Goal: Task Accomplishment & Management: Manage account settings

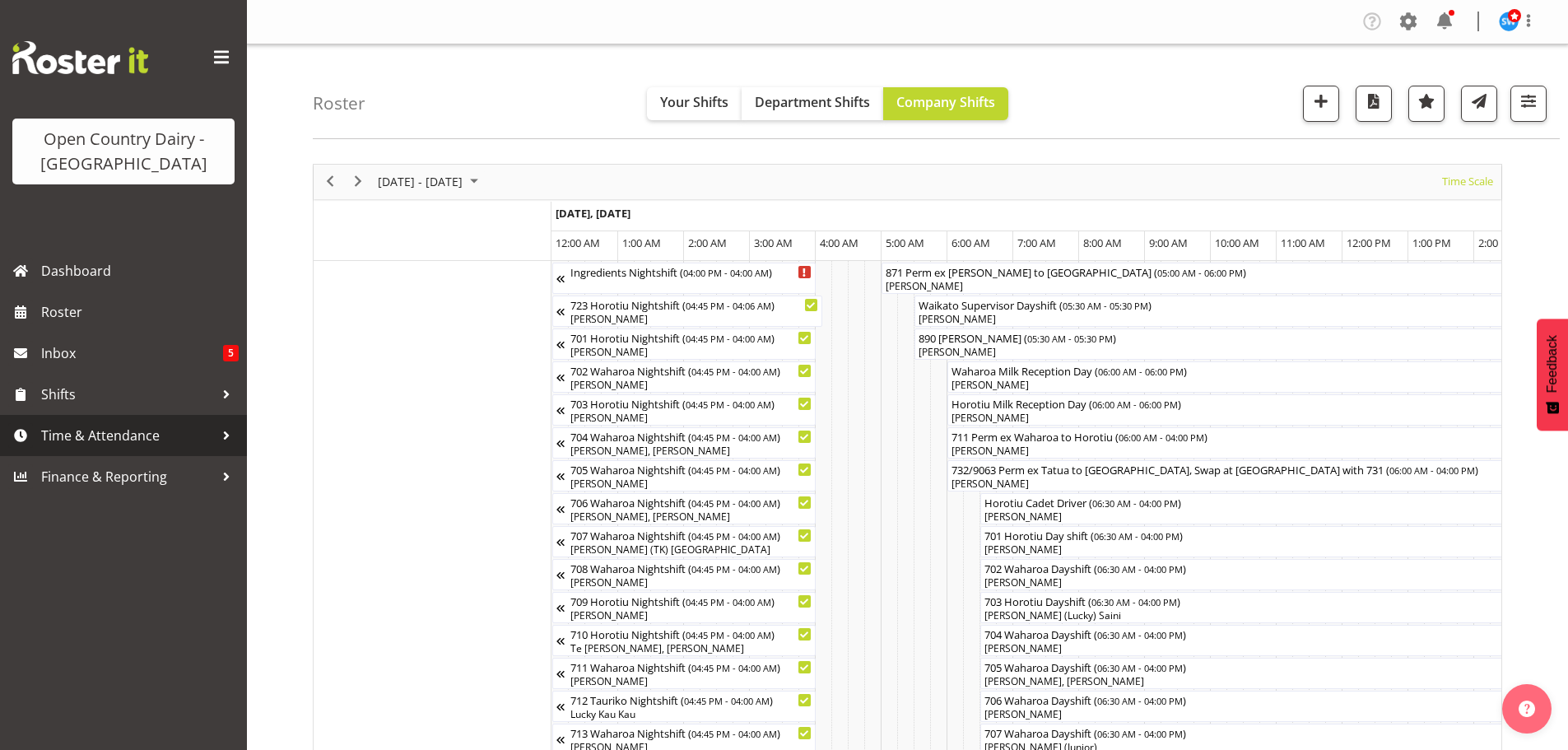
scroll to position [0, 6323]
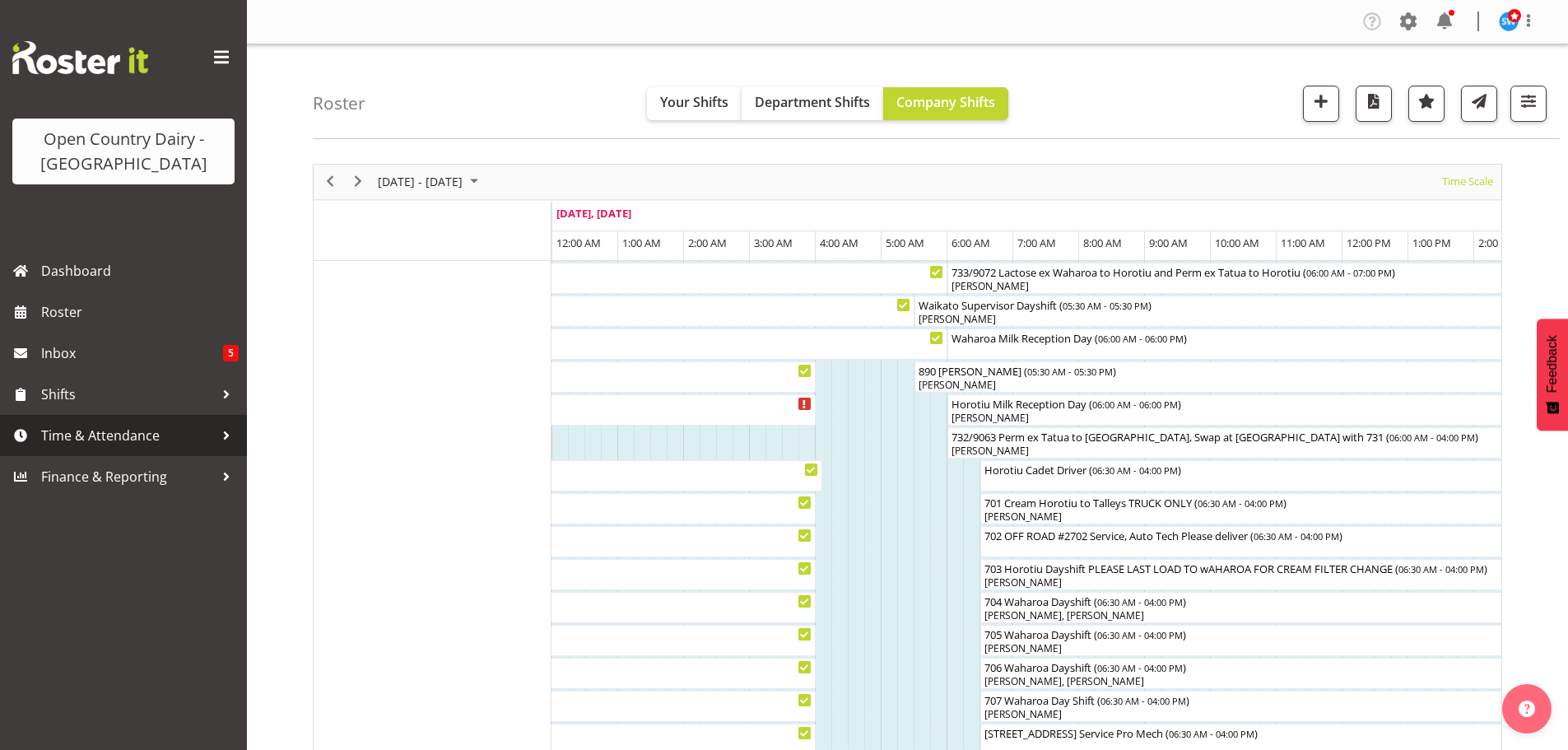
click at [78, 430] on span "Time & Attendance" at bounding box center [127, 435] width 172 height 24
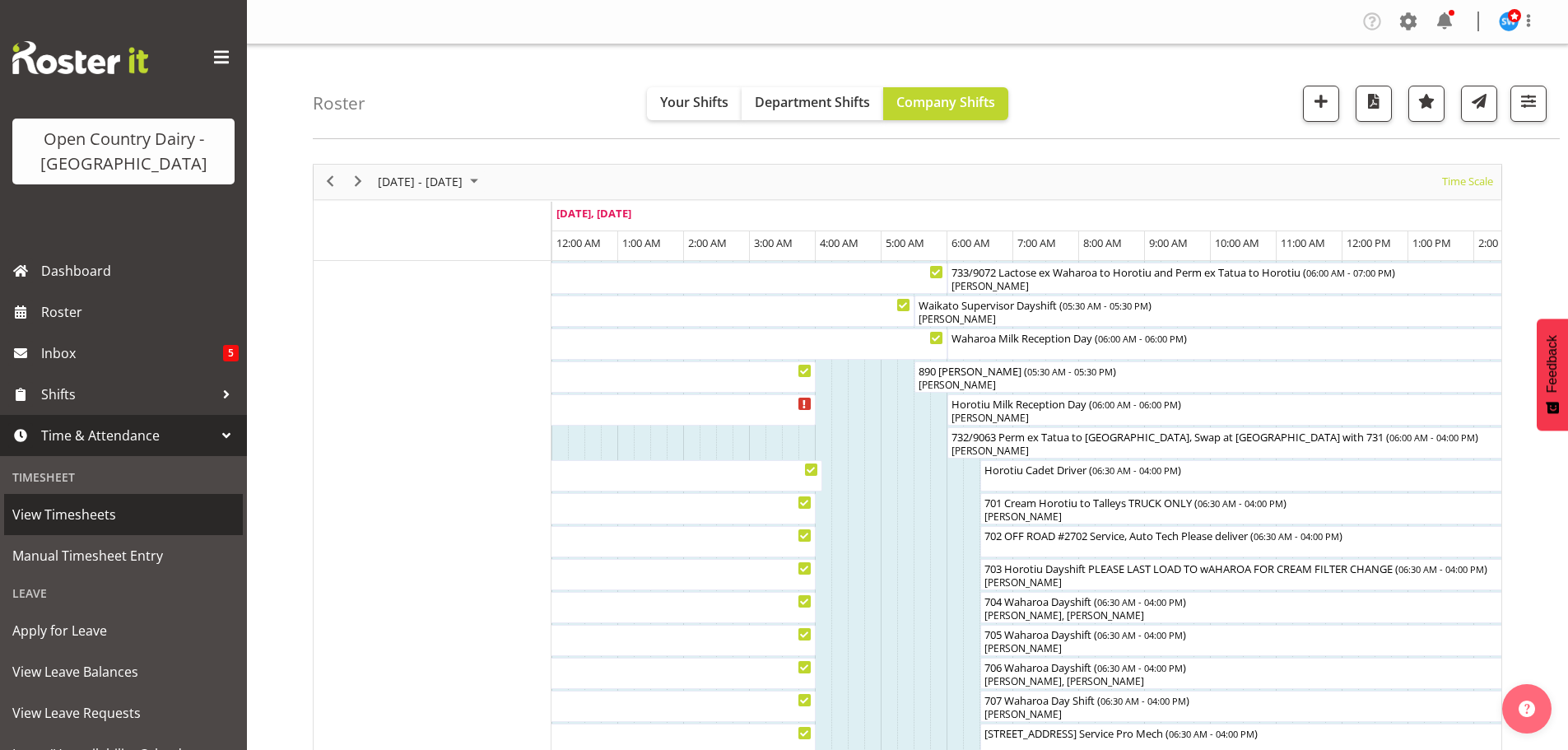
click at [78, 510] on span "View Timesheets" at bounding box center [123, 514] width 222 height 24
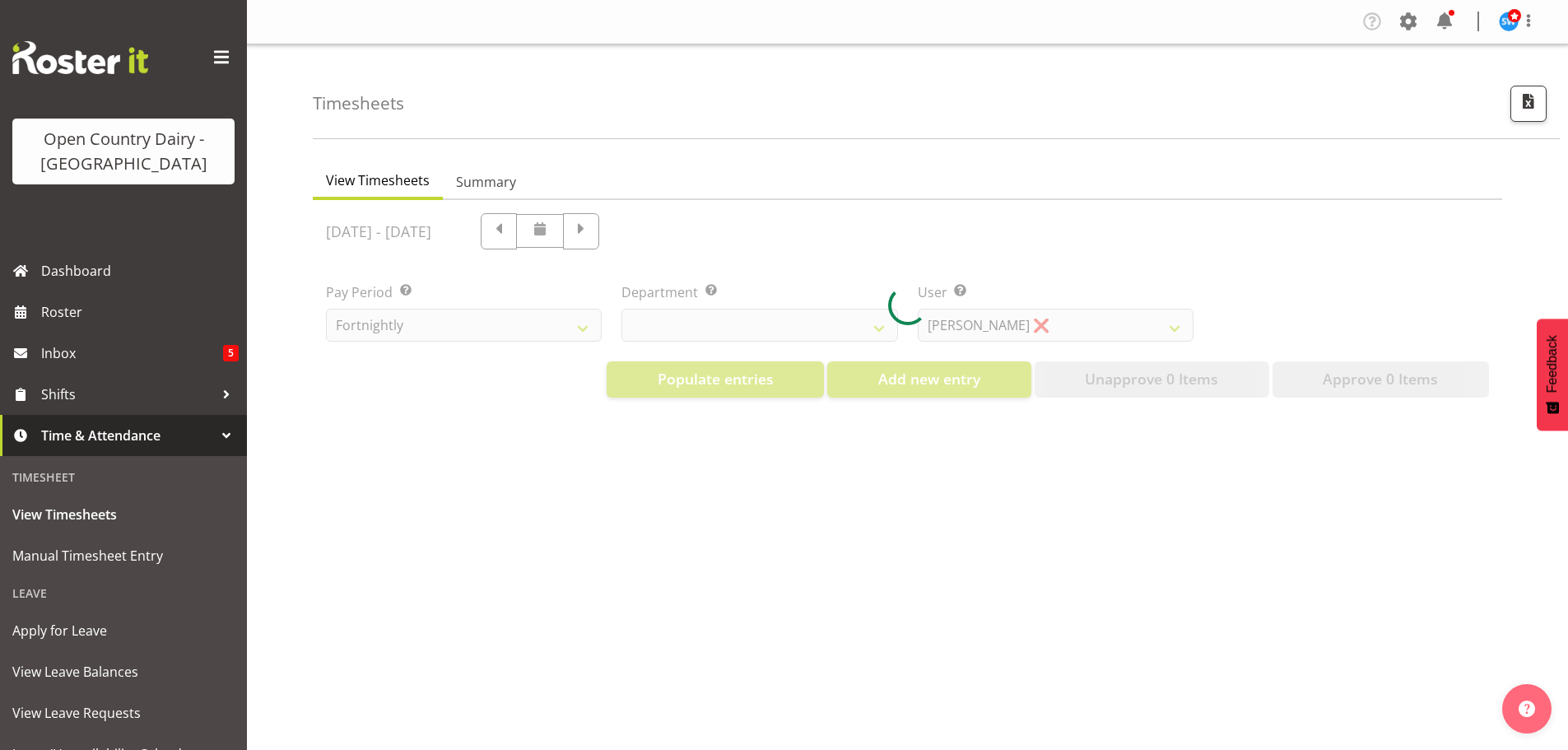
select select "733"
select select "7414"
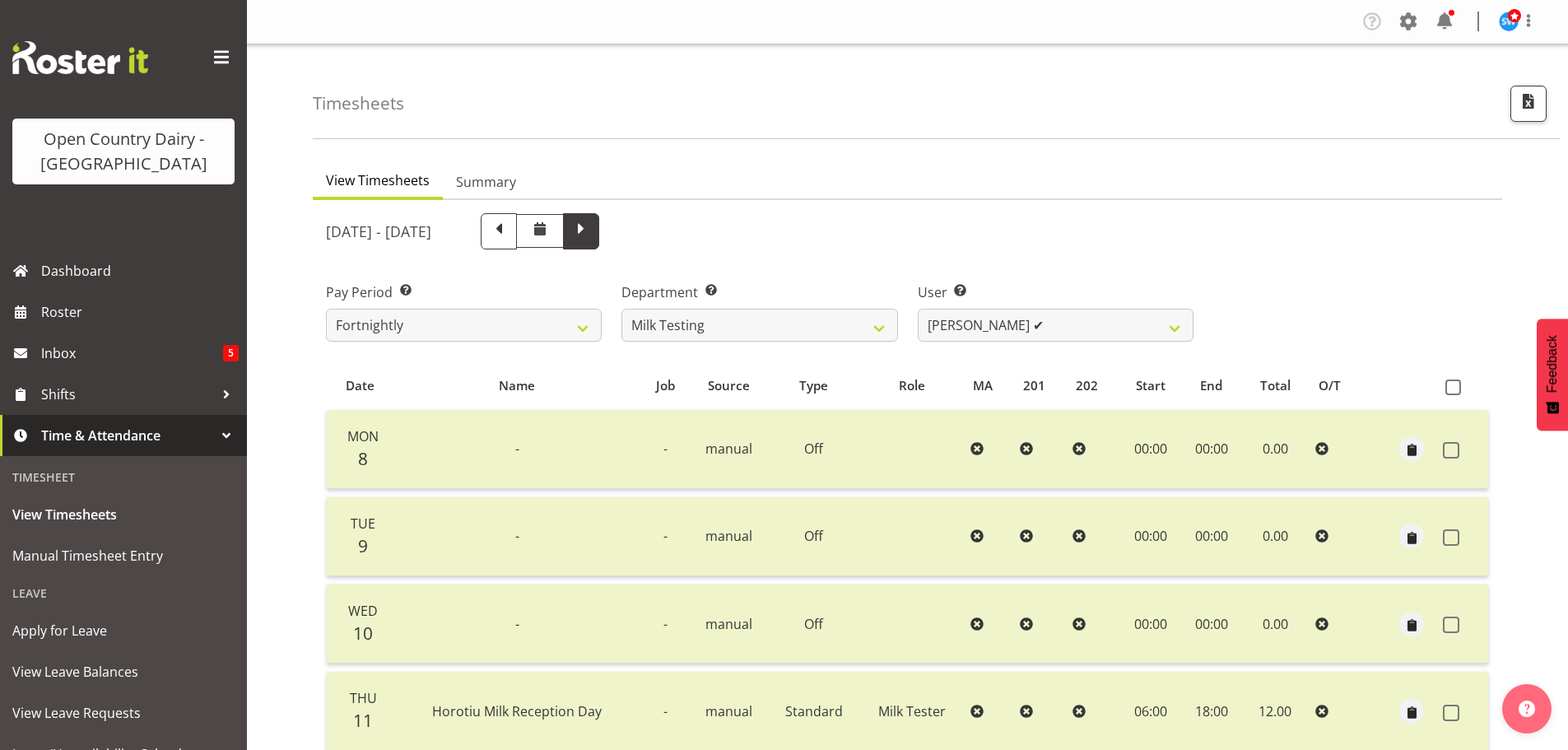
click at [592, 238] on span at bounding box center [581, 230] width 21 height 21
select select
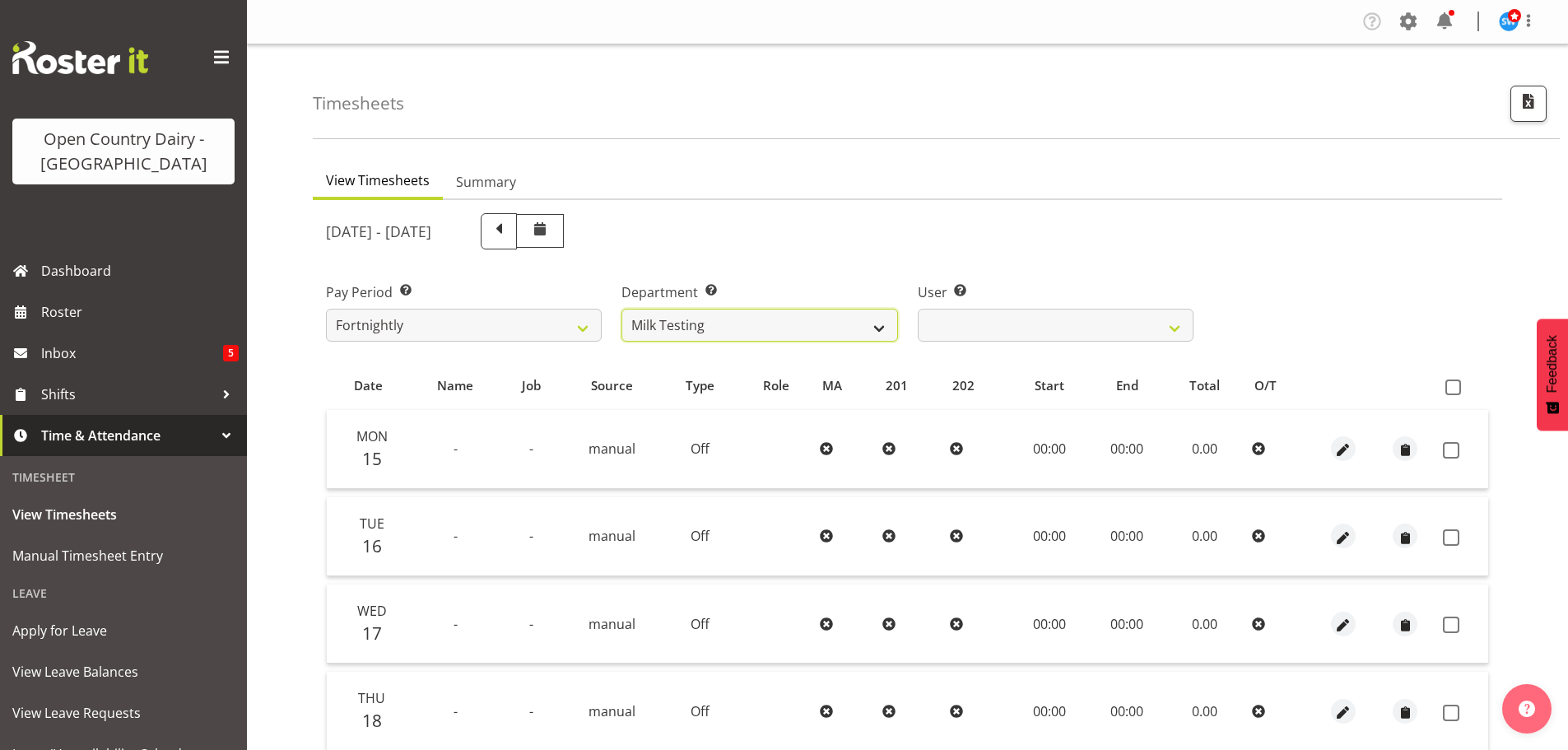
click at [800, 322] on select "701 702 703 704 705 706 707 708 709 710 711 712 713 714 715 716 717 718 719 720" at bounding box center [759, 326] width 276 height 33
select select "756"
click at [621, 309] on select "701 702 703 704 705 706 707 708 709 710 711 712 713 714 715 716 717 718 719 720" at bounding box center [759, 326] width 276 height 33
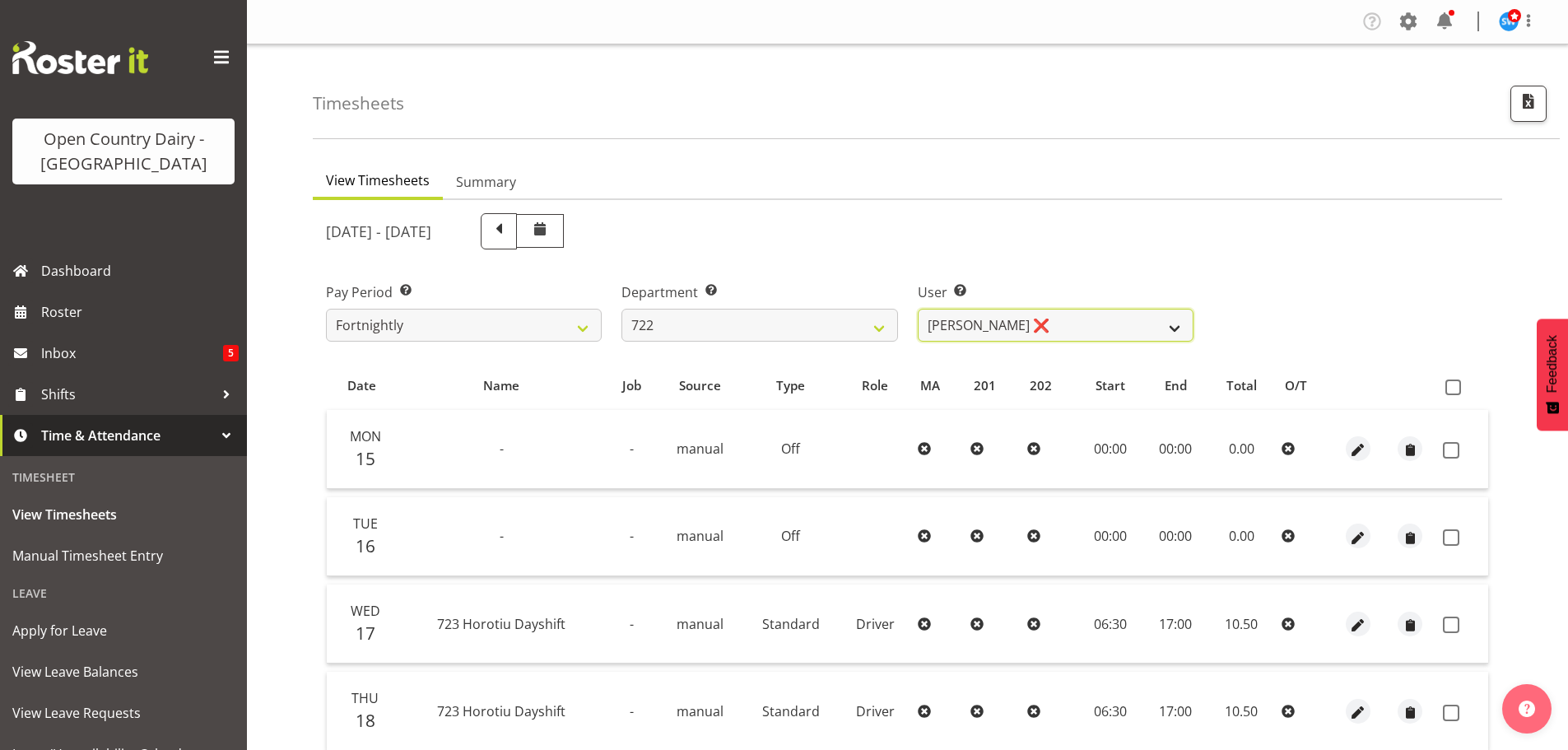
click at [1051, 320] on select "Andy Webb ❌ Darren Hatcher ❌ Gurpreet Singh ❌" at bounding box center [1055, 326] width 276 height 33
select select "11209"
click at [918, 309] on select "Andy Webb ❌ Darren Hatcher ❌ Gurpreet Singh ❌" at bounding box center [1055, 326] width 276 height 33
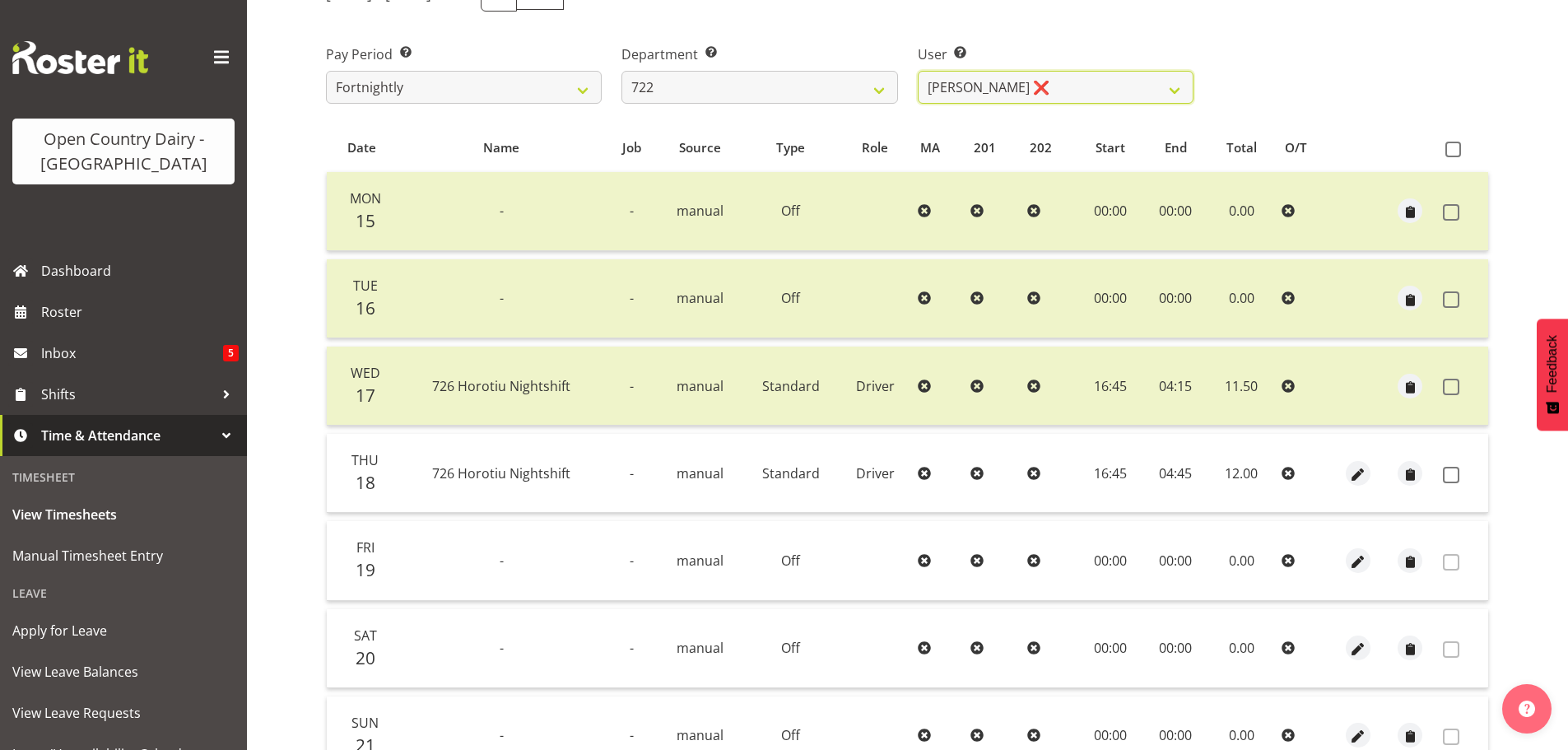
scroll to position [247, 0]
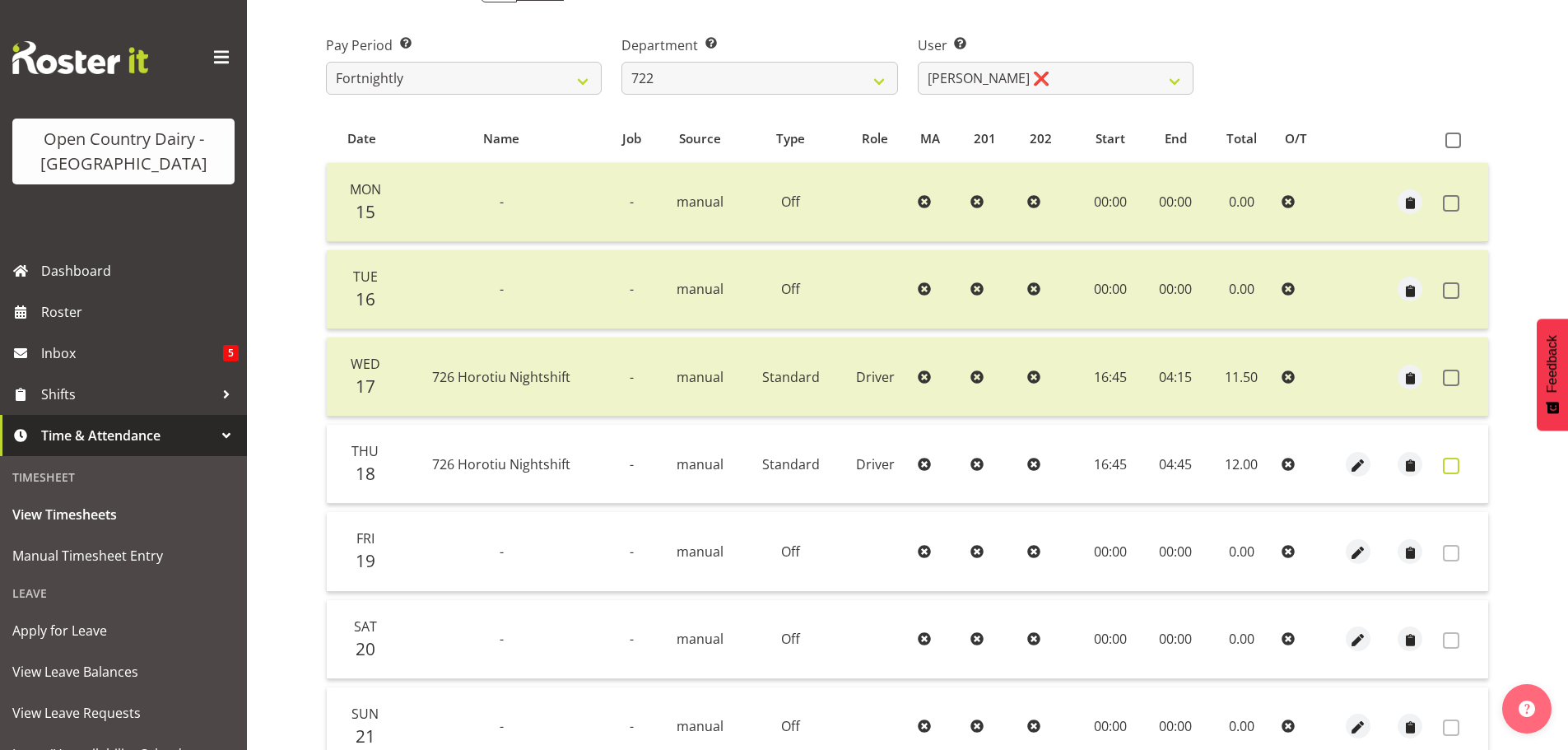
click at [1453, 463] on span at bounding box center [1451, 465] width 16 height 16
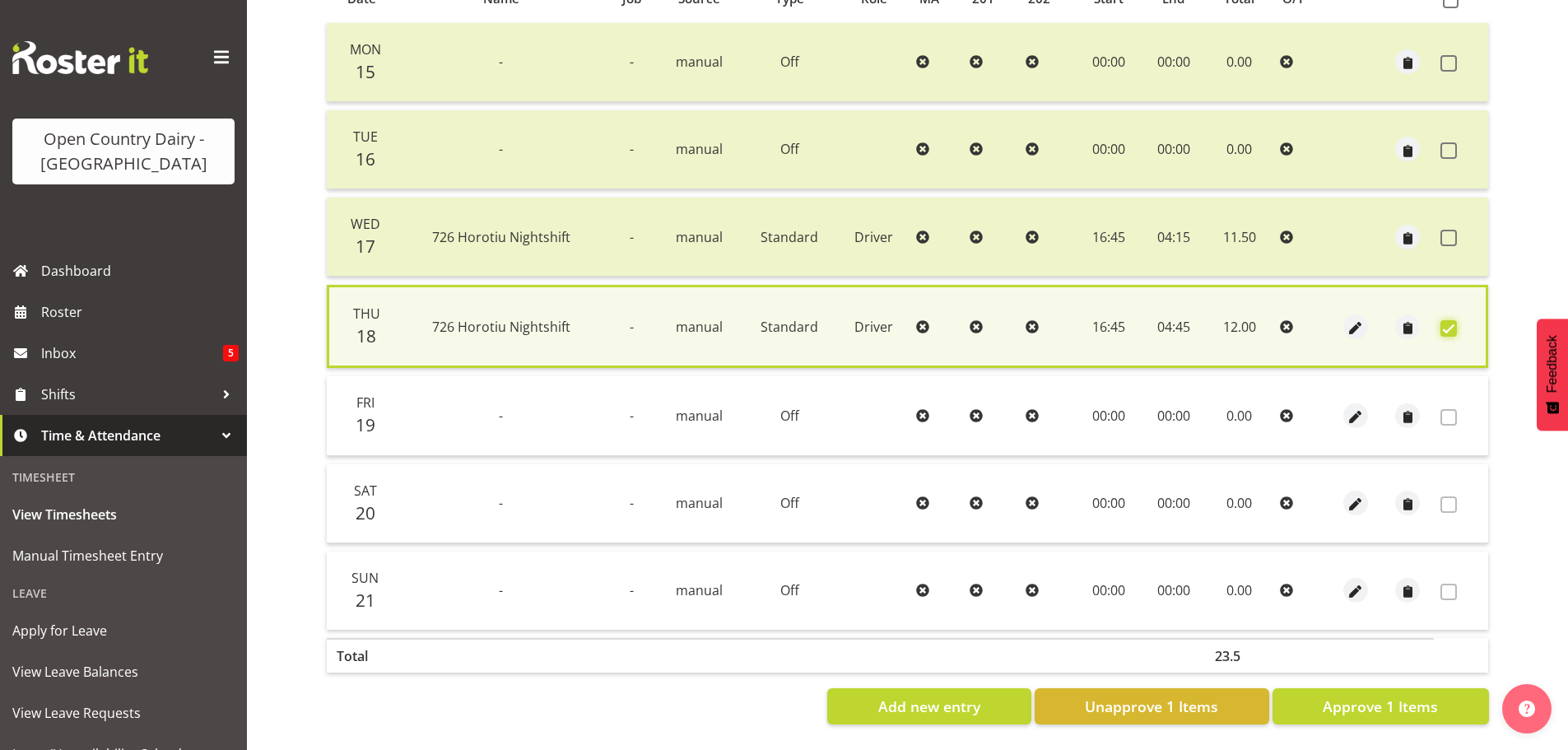
scroll to position [399, 0]
click at [1371, 696] on span "Approve 1 Items" at bounding box center [1380, 706] width 115 height 21
checkbox input "false"
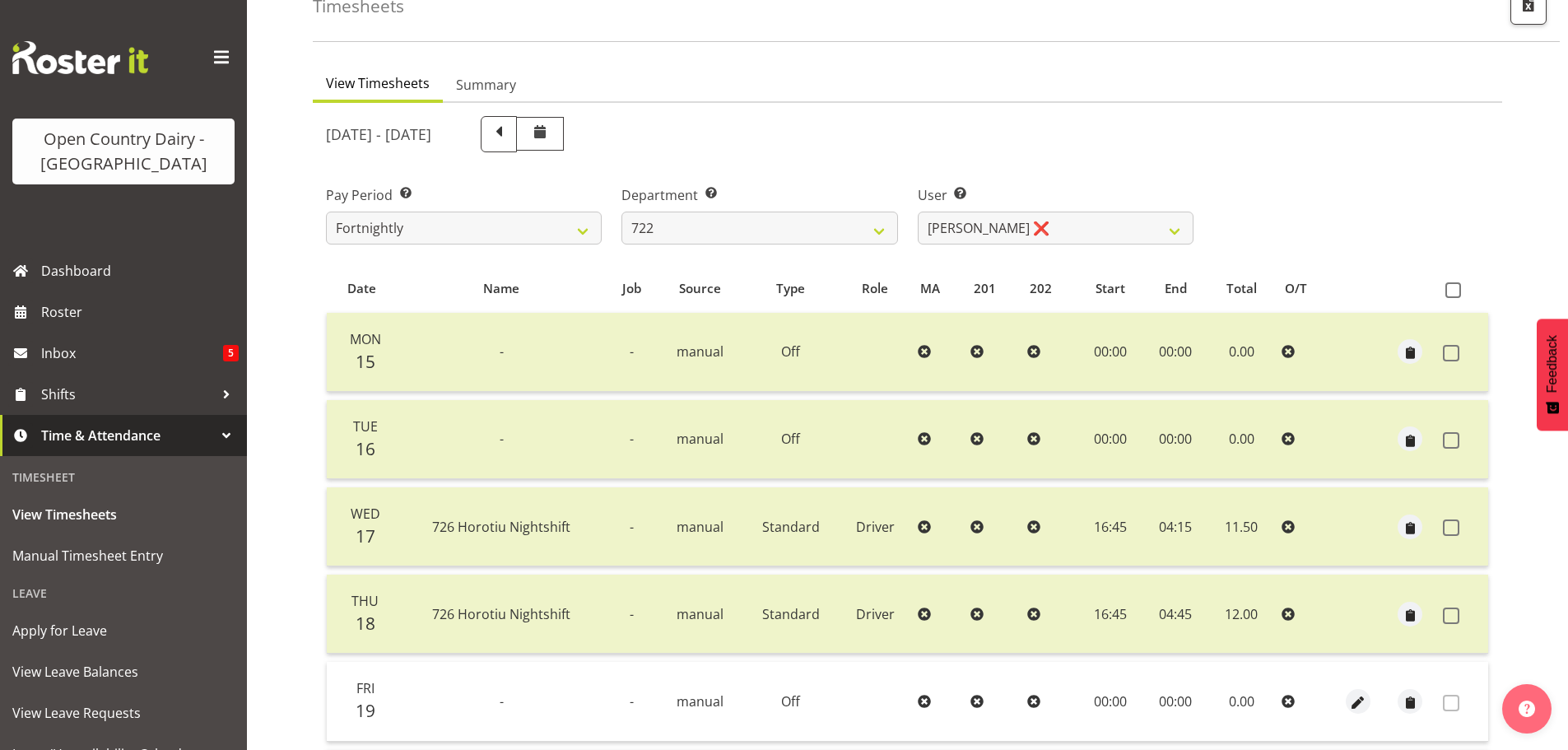
scroll to position [0, 0]
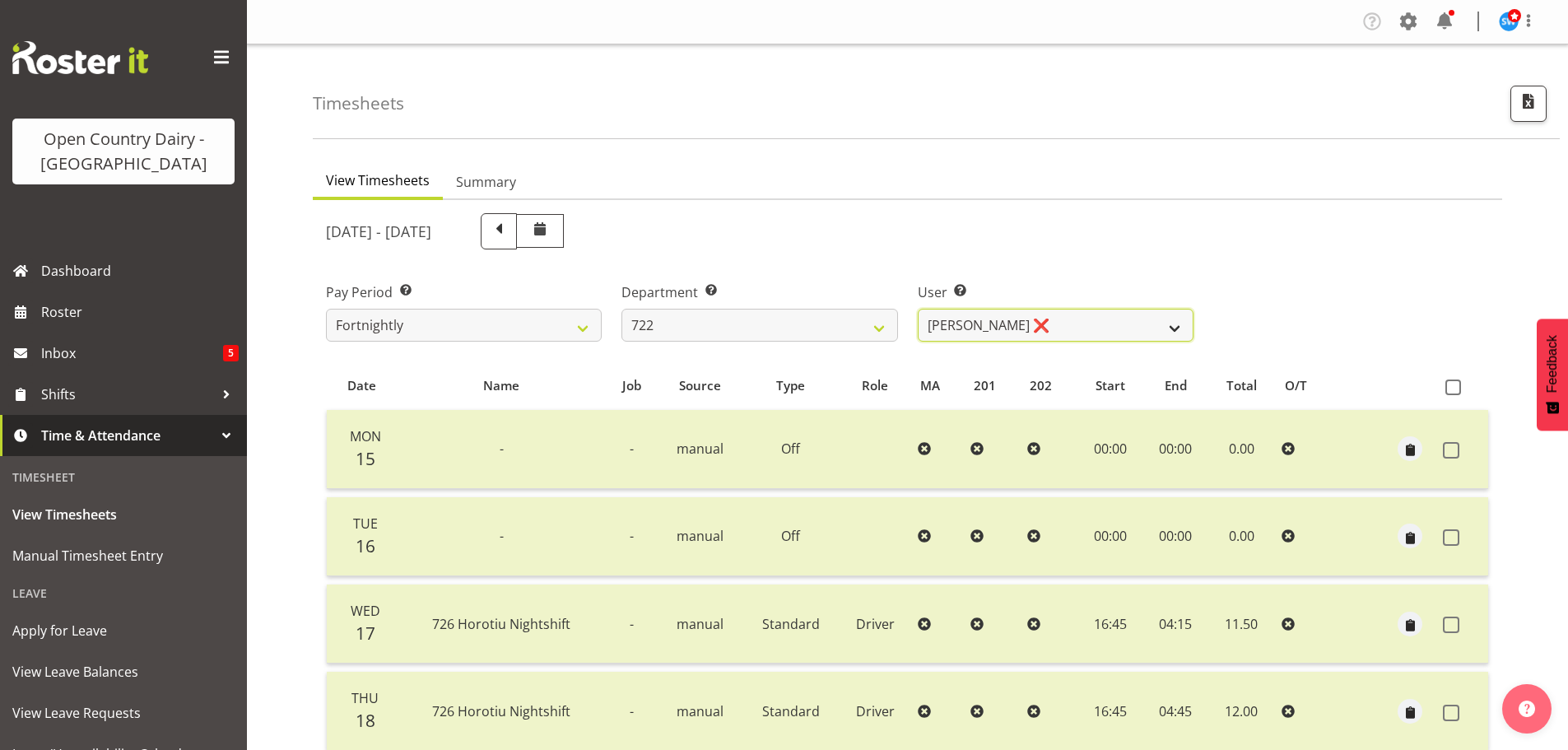
click at [972, 319] on select "Andy Webb ❌ Darren Hatcher ❌ Gurpreet Singh ❌" at bounding box center [1055, 326] width 276 height 33
select select "8175"
click at [918, 309] on select "Andy Webb ❌ Darren Hatcher ❌ Gurpreet Singh ❌" at bounding box center [1055, 326] width 276 height 33
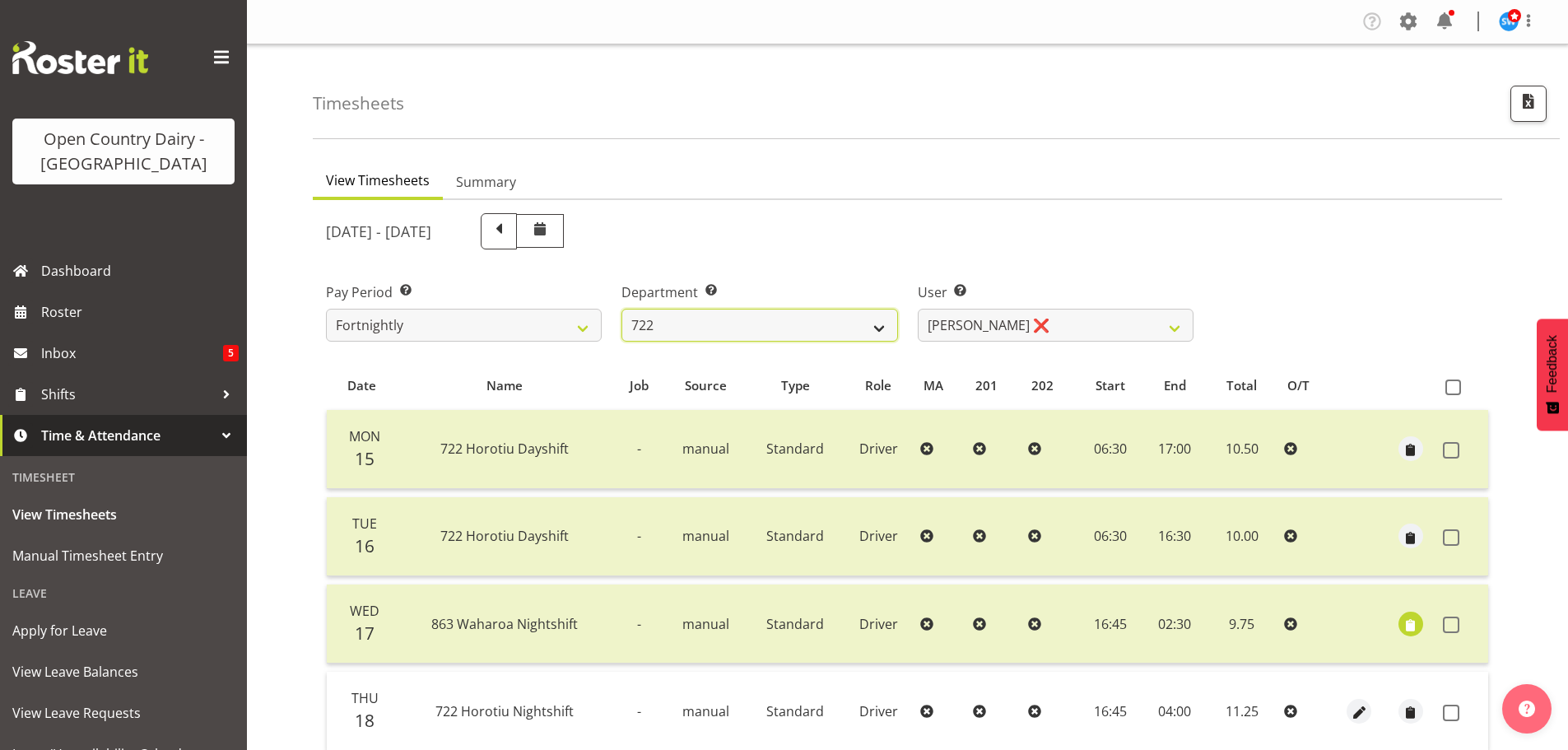
click at [774, 324] on select "701 702 703 704 705 706 707 708 709 710 711 712 713 714 715 716 717 718 719 720" at bounding box center [759, 326] width 276 height 33
select select "874"
click at [621, 309] on select "701 702 703 704 705 706 707 708 709 710 711 712 713 714 715 716 717 718 719 720" at bounding box center [759, 326] width 276 height 33
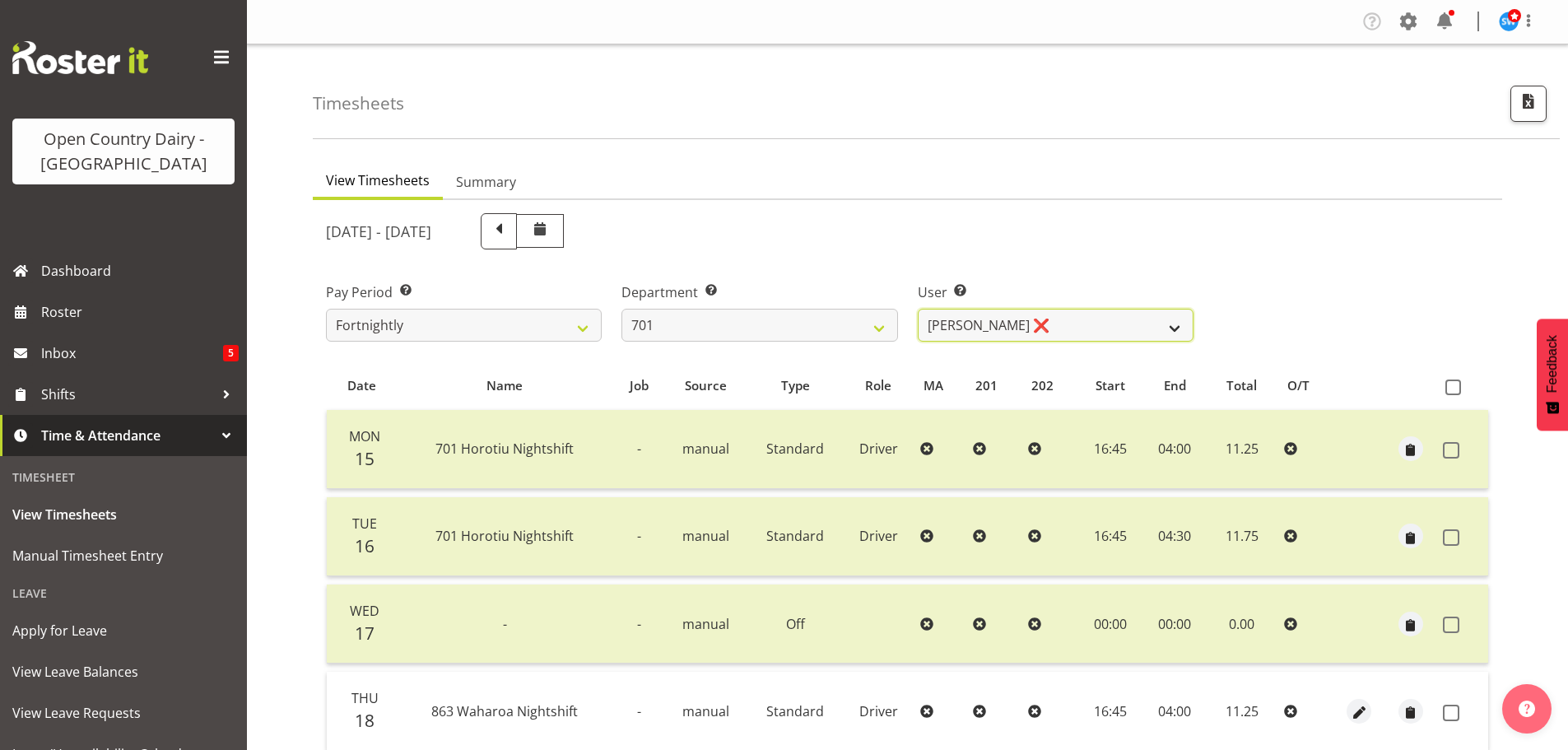
click at [1072, 329] on select "Duncan Shirley ❌ Gagandeep Singh ❌ Johann Van Zyl ❌ John Cottingham ❌" at bounding box center [1055, 326] width 276 height 33
select select "8383"
click at [918, 309] on select "Duncan Shirley ❌ Gagandeep Singh ❌ Johann Van Zyl ❌ John Cottingham ❌" at bounding box center [1055, 326] width 276 height 33
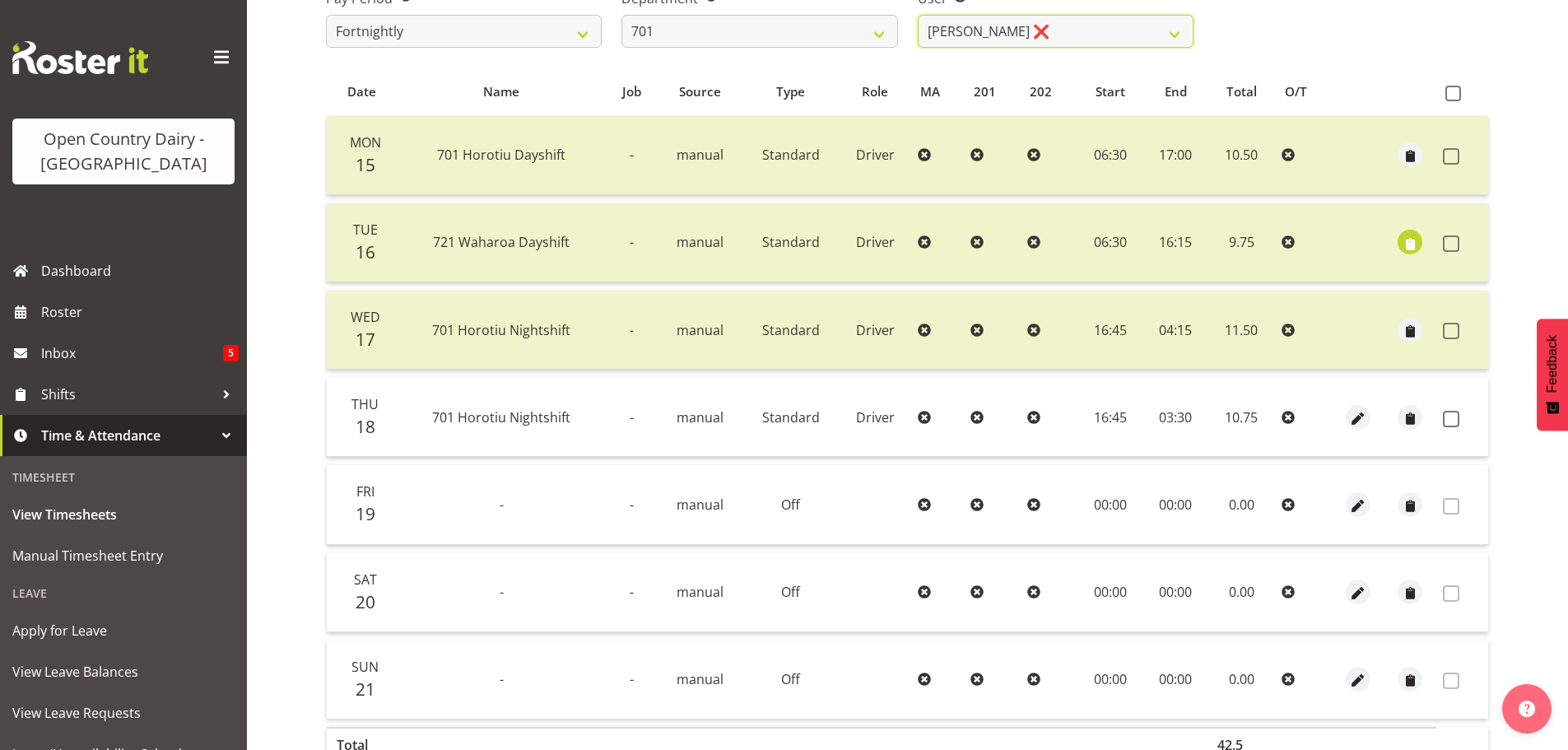
scroll to position [329, 0]
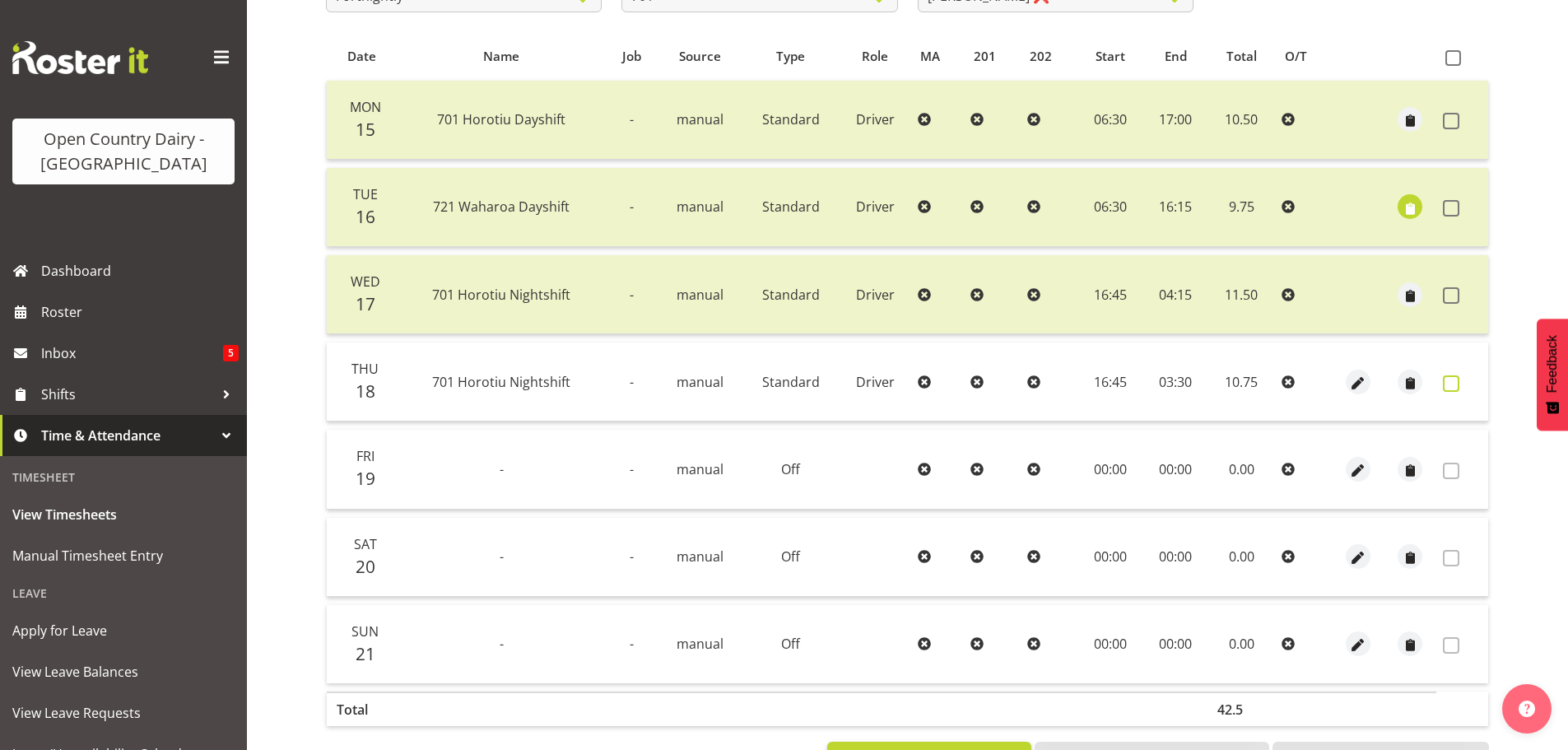
click at [1450, 381] on span at bounding box center [1451, 383] width 16 height 16
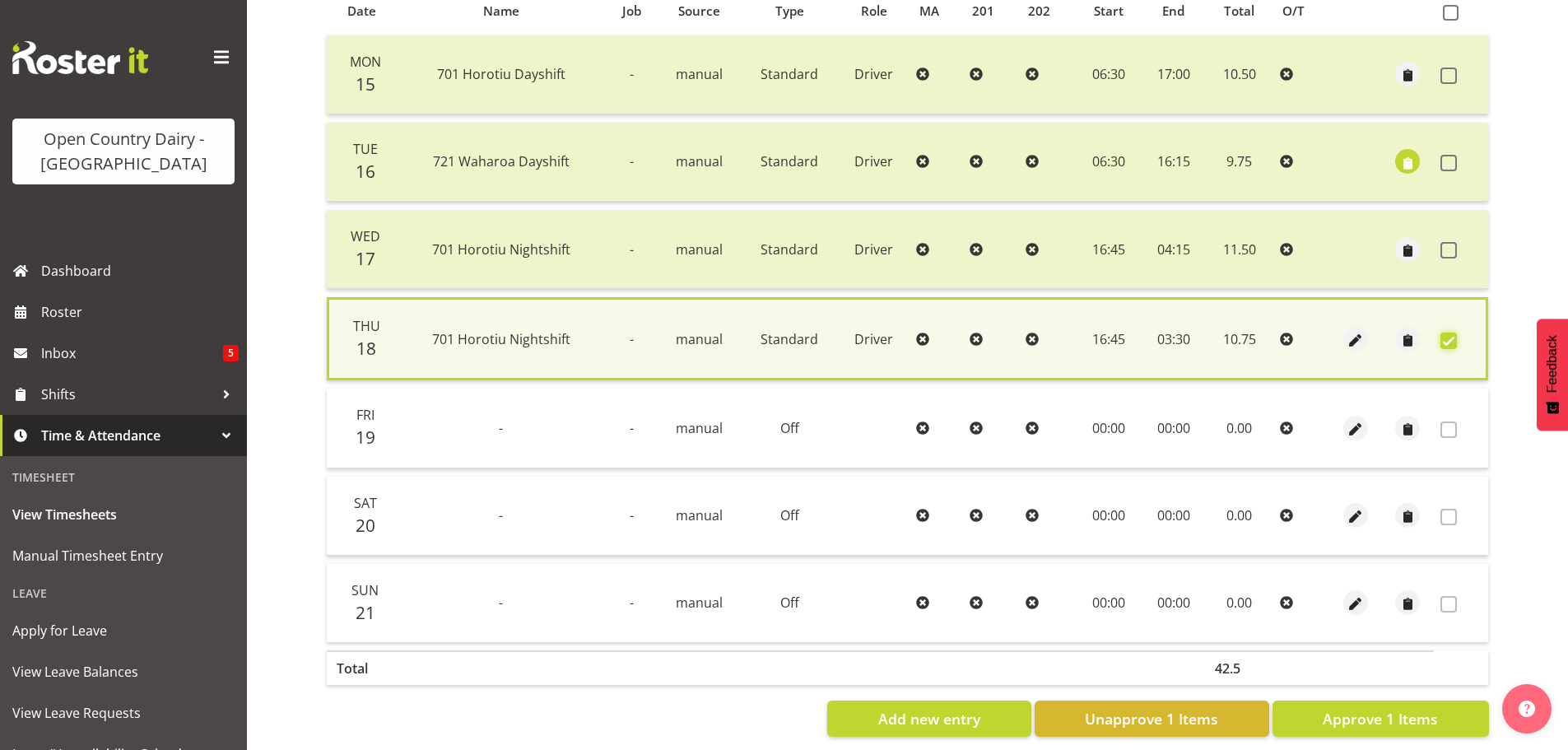
scroll to position [399, 0]
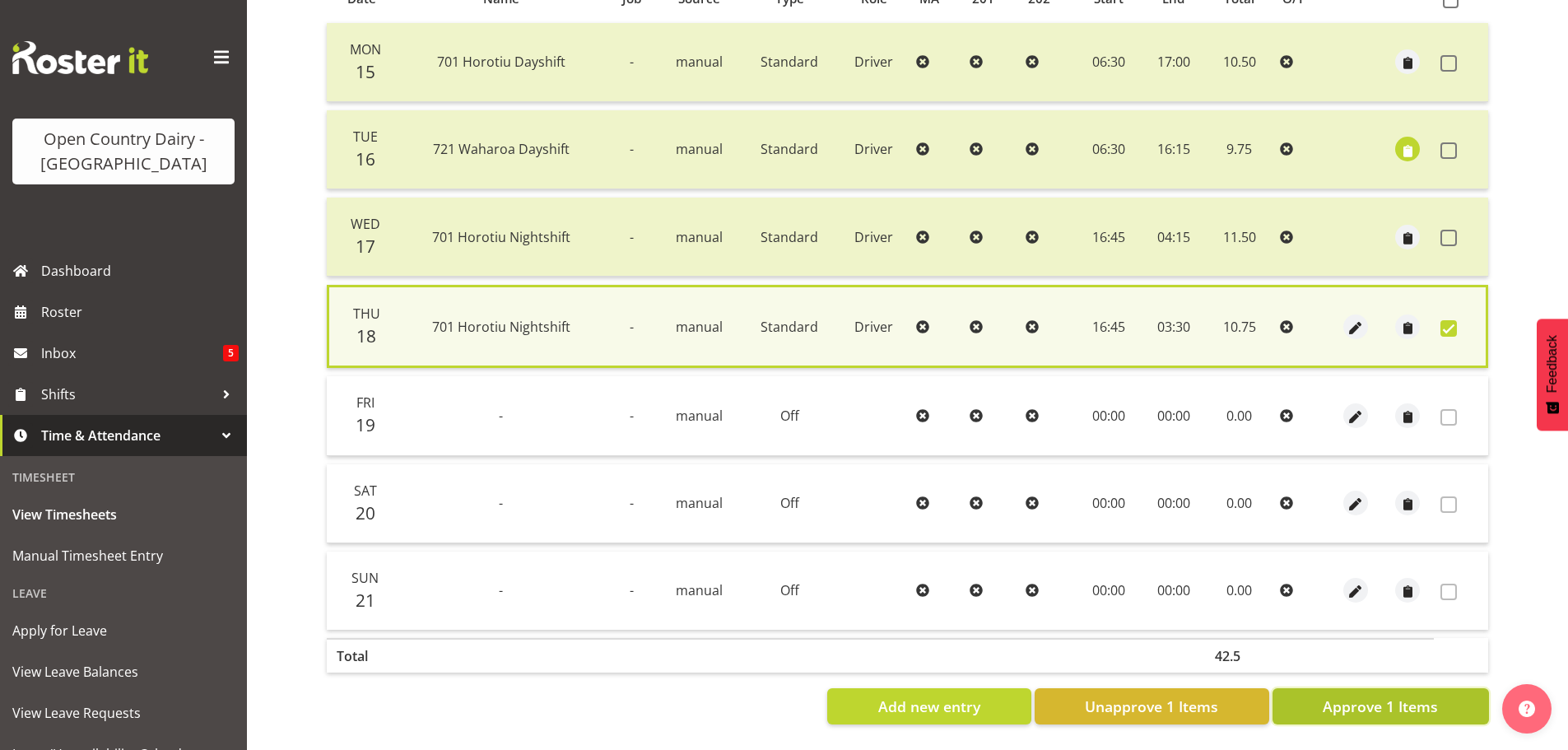
click at [1362, 696] on span "Approve 1 Items" at bounding box center [1380, 706] width 115 height 21
checkbox input "false"
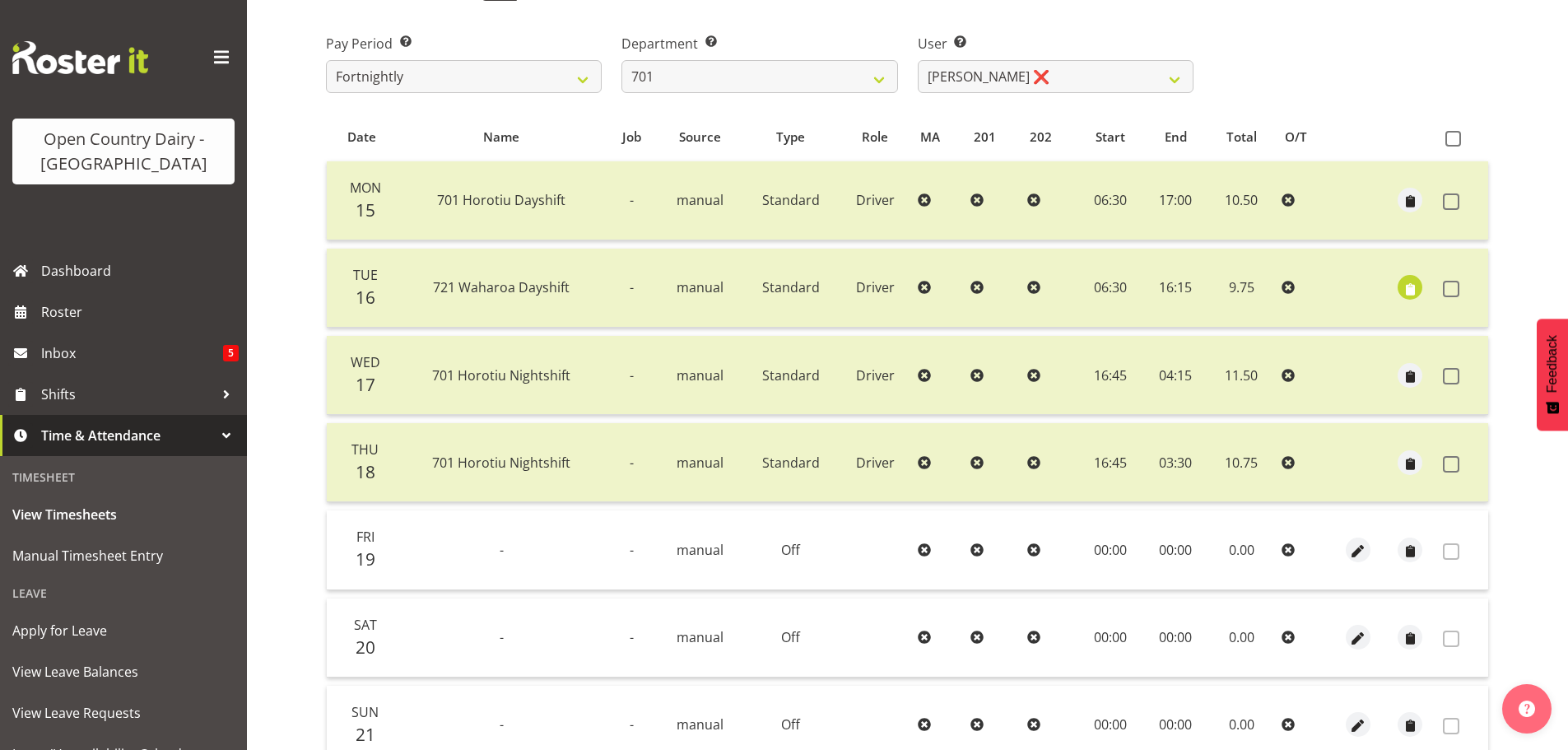
scroll to position [0, 0]
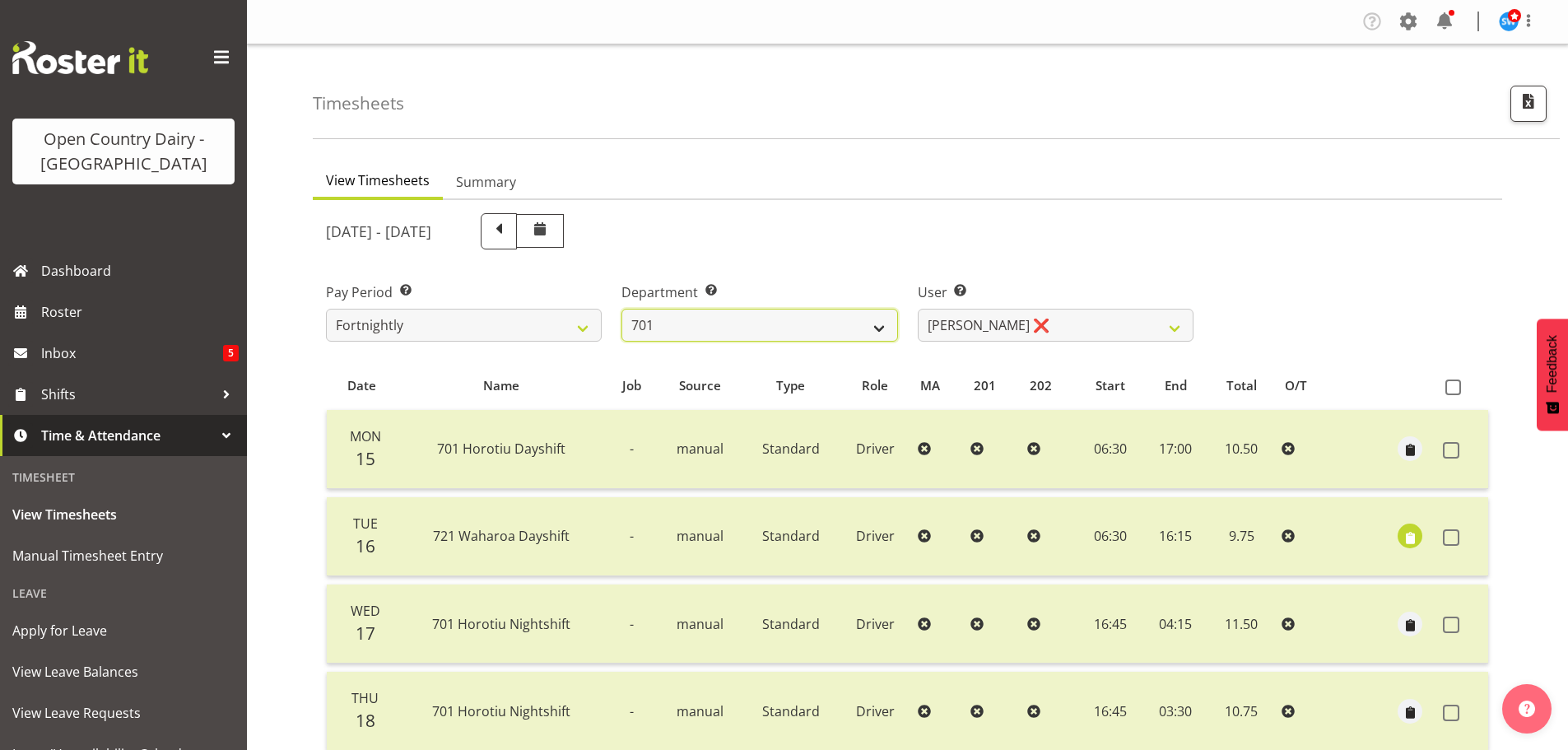
click at [688, 314] on select "701 702 703 704 705 706 707 708 709 710 711 712 713 714 715 716 717 718 719 720" at bounding box center [759, 326] width 276 height 33
select select "721"
click at [621, 309] on select "701 702 703 704 705 706 707 708 709 710 711 712 713 714 715 716 717 718 719 720" at bounding box center [759, 326] width 276 height 33
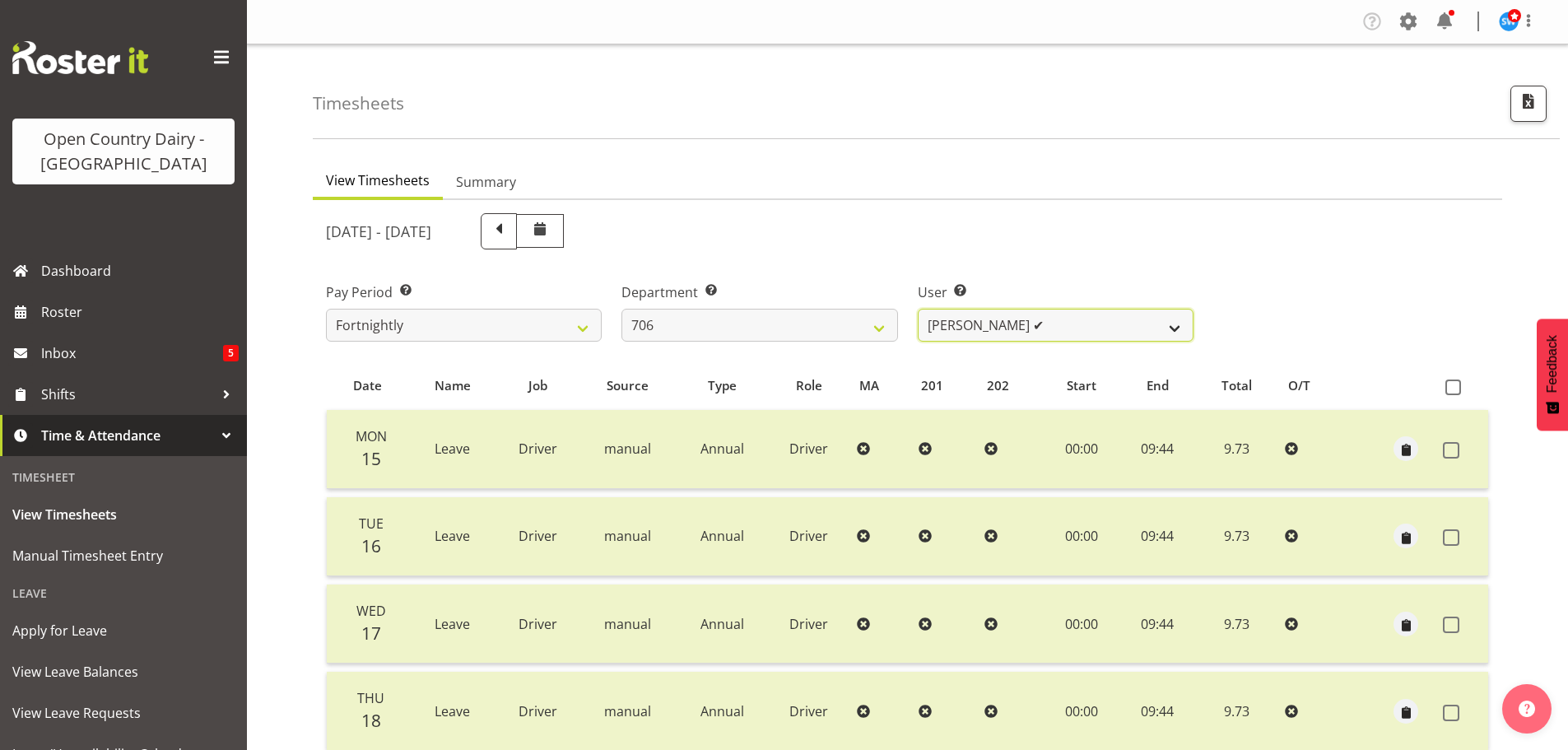
click at [1067, 332] on select "Andrew Kearns ✔ Len Symons ❌ Mark Ansley ❌ Paul Griffin ❌" at bounding box center [1055, 326] width 276 height 33
select select "10389"
click at [918, 309] on select "Andrew Kearns ✔ Len Symons ❌ Mark Ansley ❌ Paul Griffin ❌" at bounding box center [1055, 326] width 276 height 33
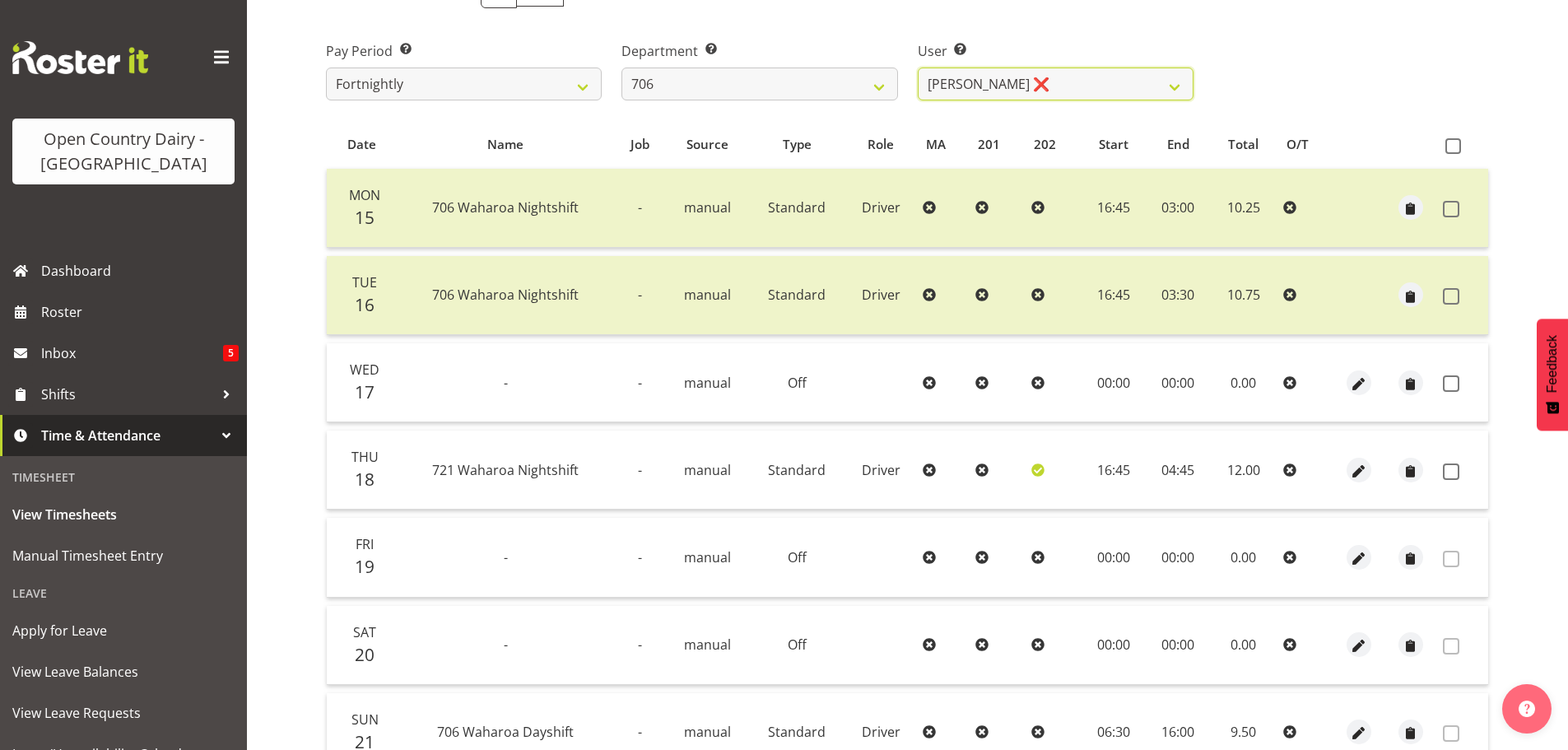
scroll to position [247, 0]
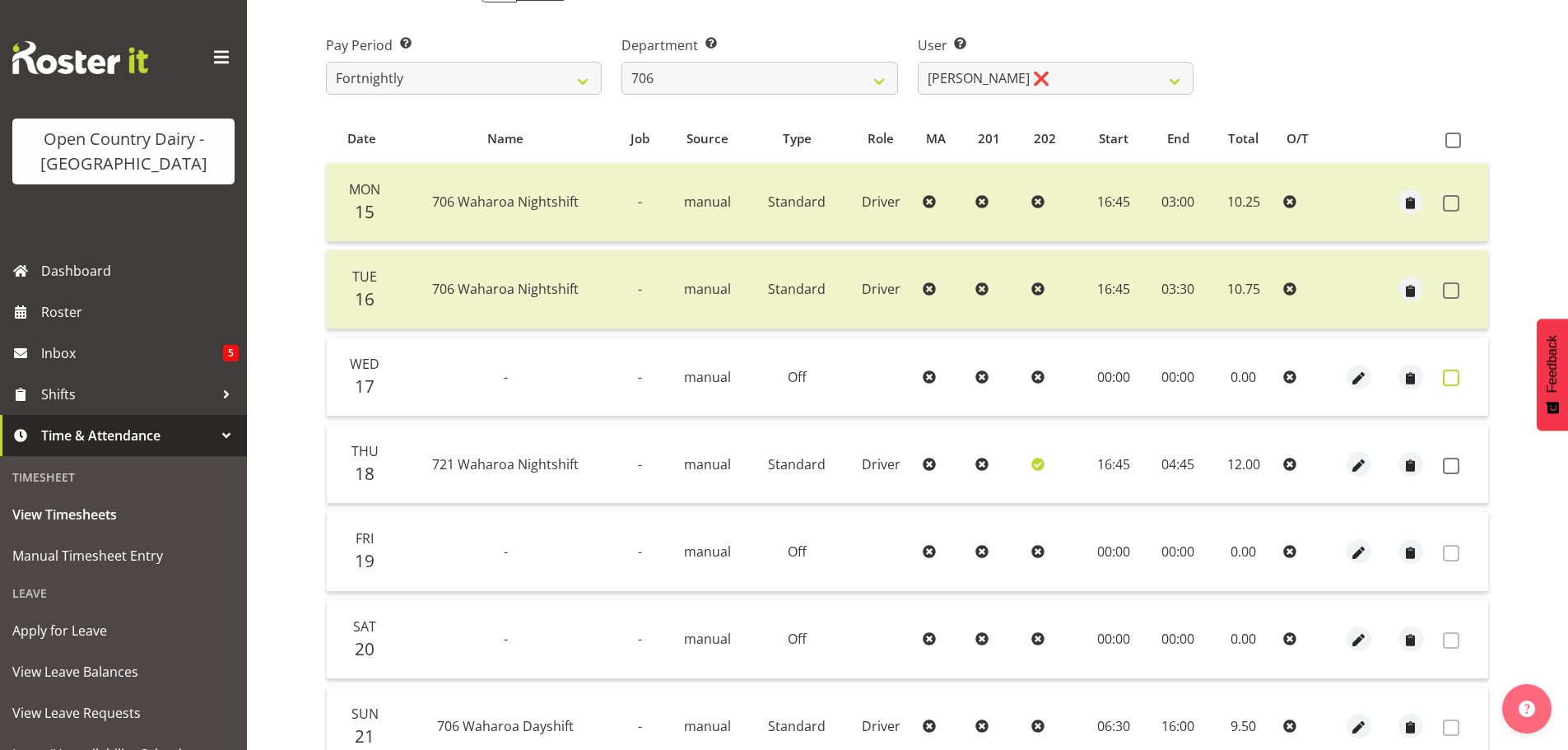
click at [1452, 377] on span at bounding box center [1451, 377] width 16 height 16
checkbox input "true"
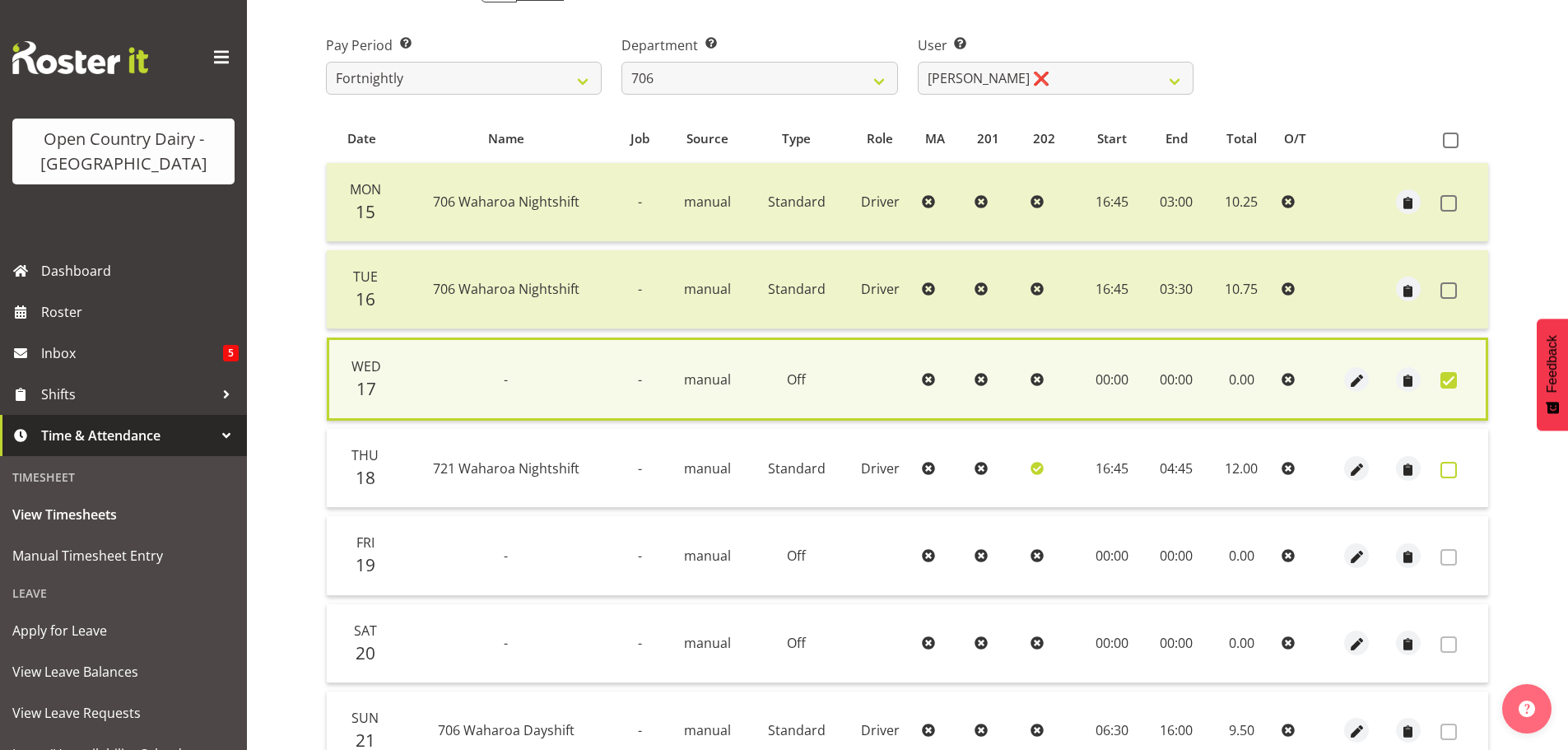
click at [1446, 464] on span at bounding box center [1449, 470] width 16 height 16
checkbox input "true"
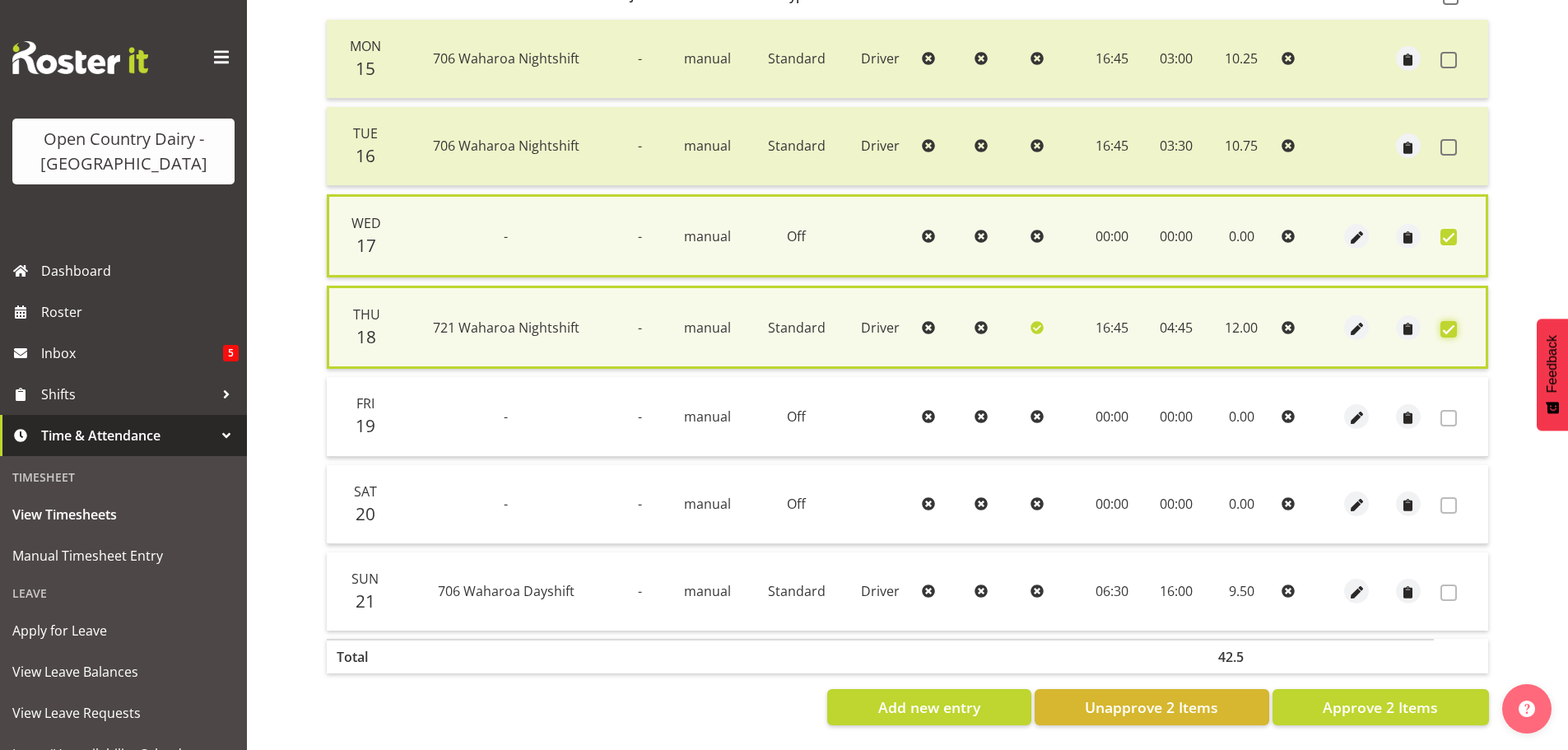
scroll to position [403, 0]
click at [1419, 696] on span "Approve 2 Items" at bounding box center [1380, 706] width 115 height 21
checkbox input "false"
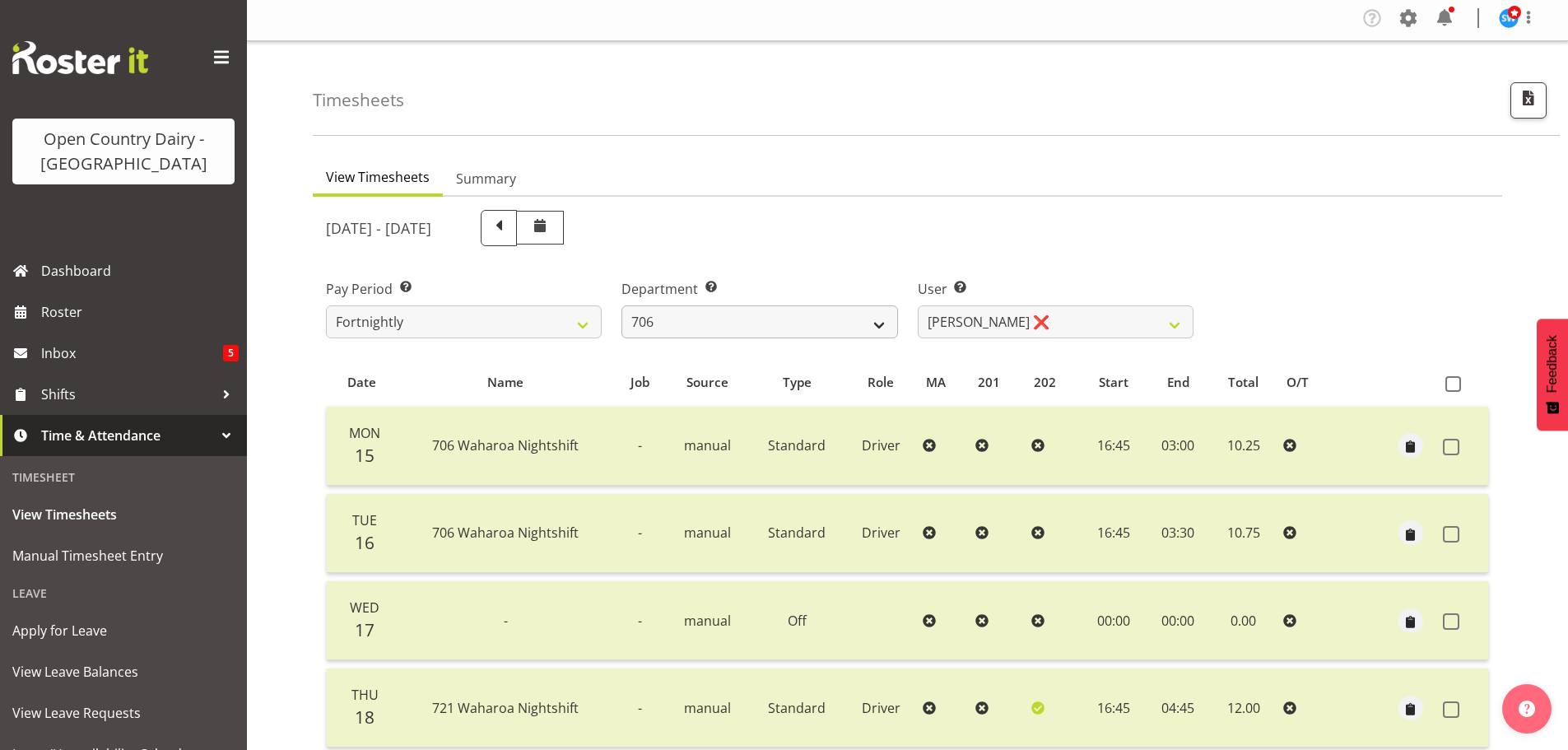
scroll to position [0, 0]
click at [780, 328] on select "701 702 703 704 705 706 707 708 709 710 711 712 713 714 715 716 717 718 719 720" at bounding box center [759, 326] width 276 height 33
select select "875"
click at [621, 309] on select "701 702 703 704 705 706 707 708 709 710 711 712 713 714 715 716 717 718 719 720" at bounding box center [759, 326] width 276 height 33
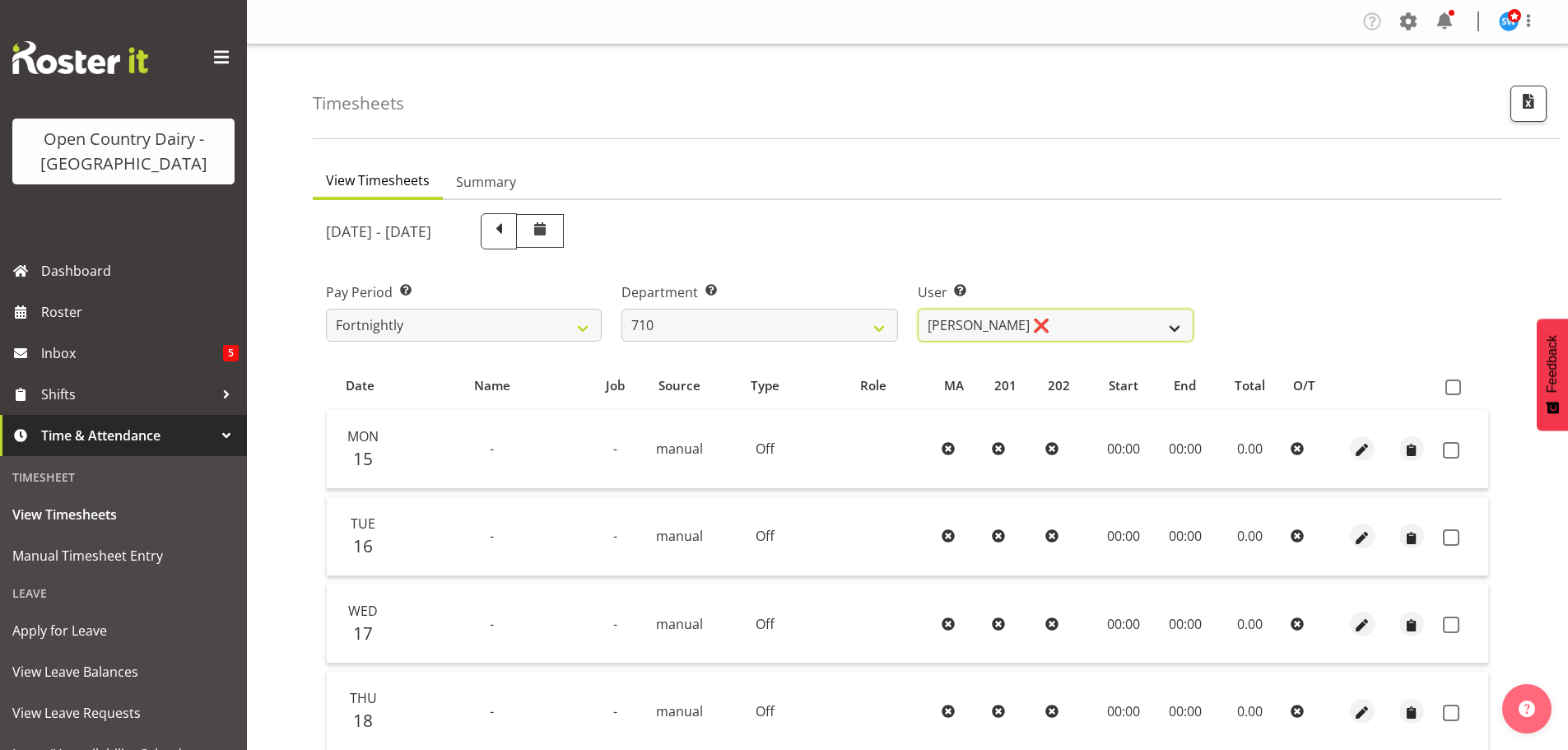
click at [1081, 321] on select "Dean Chapman ❌ George Megchelse ❌ Kris Gambhir ❌ Richie Epere ❌" at bounding box center [1055, 326] width 276 height 33
select select "10161"
click at [918, 309] on select "Dean Chapman ❌ George Megchelse ❌ Kris Gambhir ❌ Richie Epere ❌" at bounding box center [1055, 326] width 276 height 33
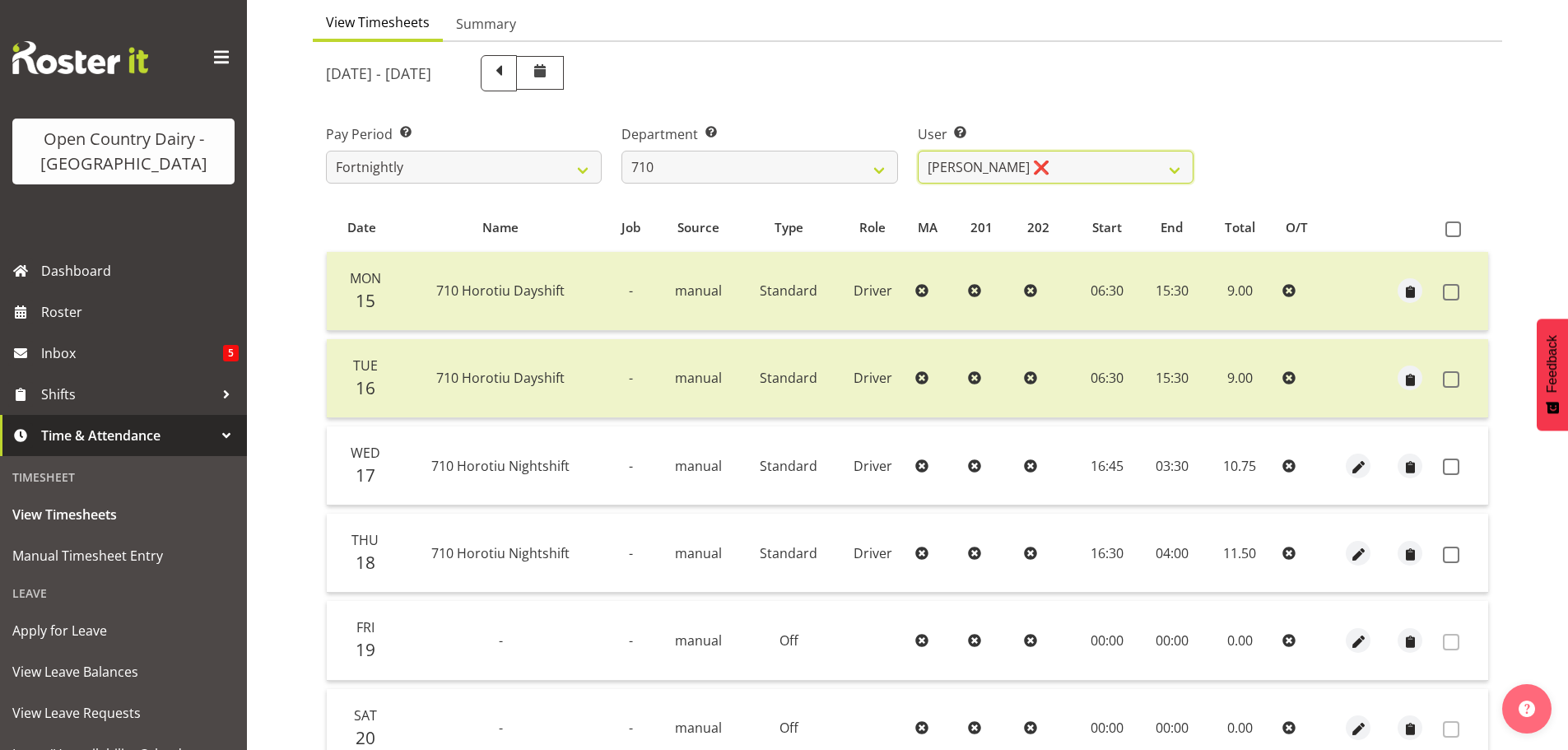
scroll to position [165, 0]
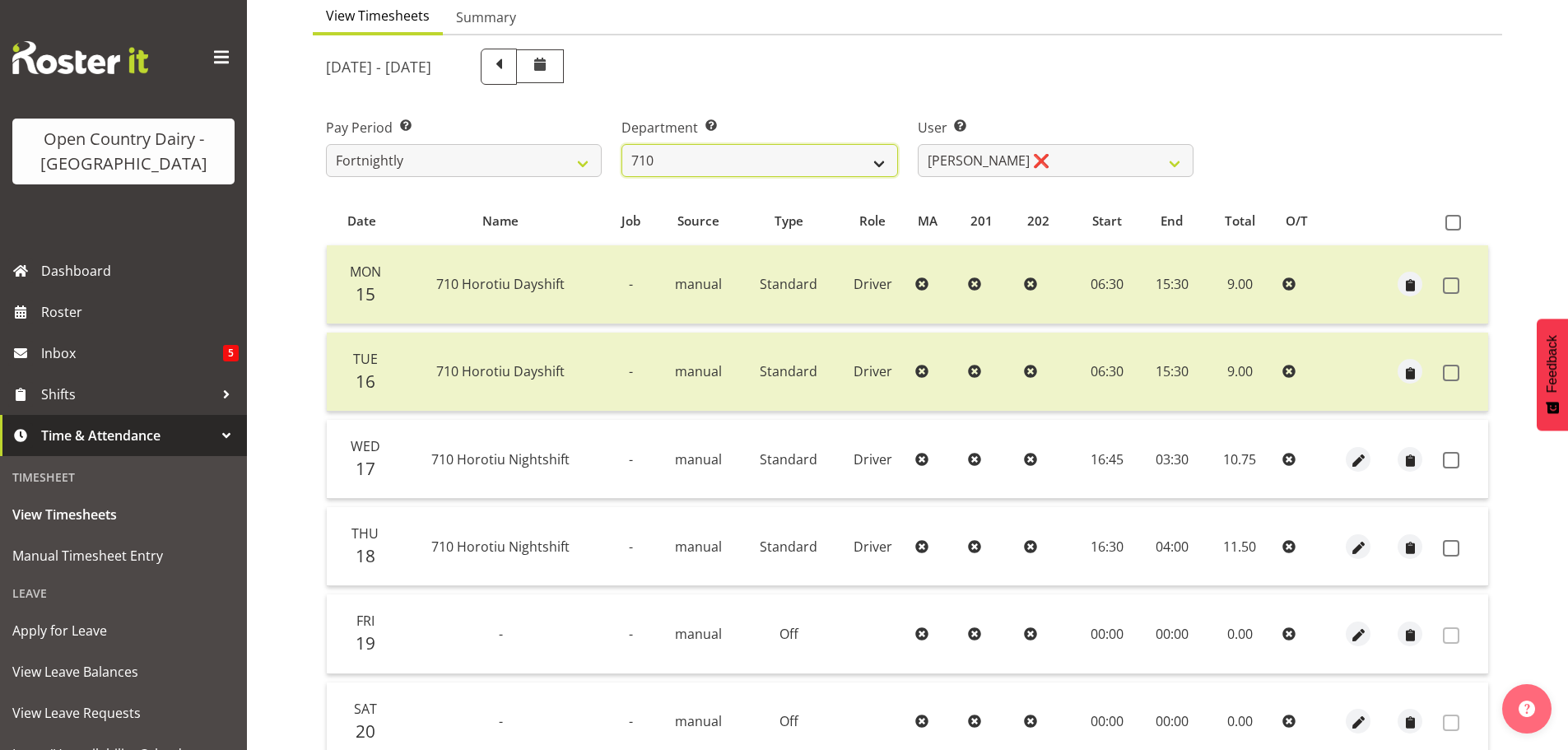
click at [741, 175] on select "701 702 703 704 705 706 707 708 709 710 711 712 713 714 715 716 717 718 719 720" at bounding box center [759, 161] width 276 height 33
click at [738, 153] on select "701 702 703 704 705 706 707 708 709 710 711 712 713 714 715 716 717 718 719 720" at bounding box center [759, 161] width 276 height 33
select select "756"
click at [621, 144] on select "701 702 703 704 705 706 707 708 709 710 711 712 713 714 715 716 717 718 719 720" at bounding box center [759, 161] width 276 height 33
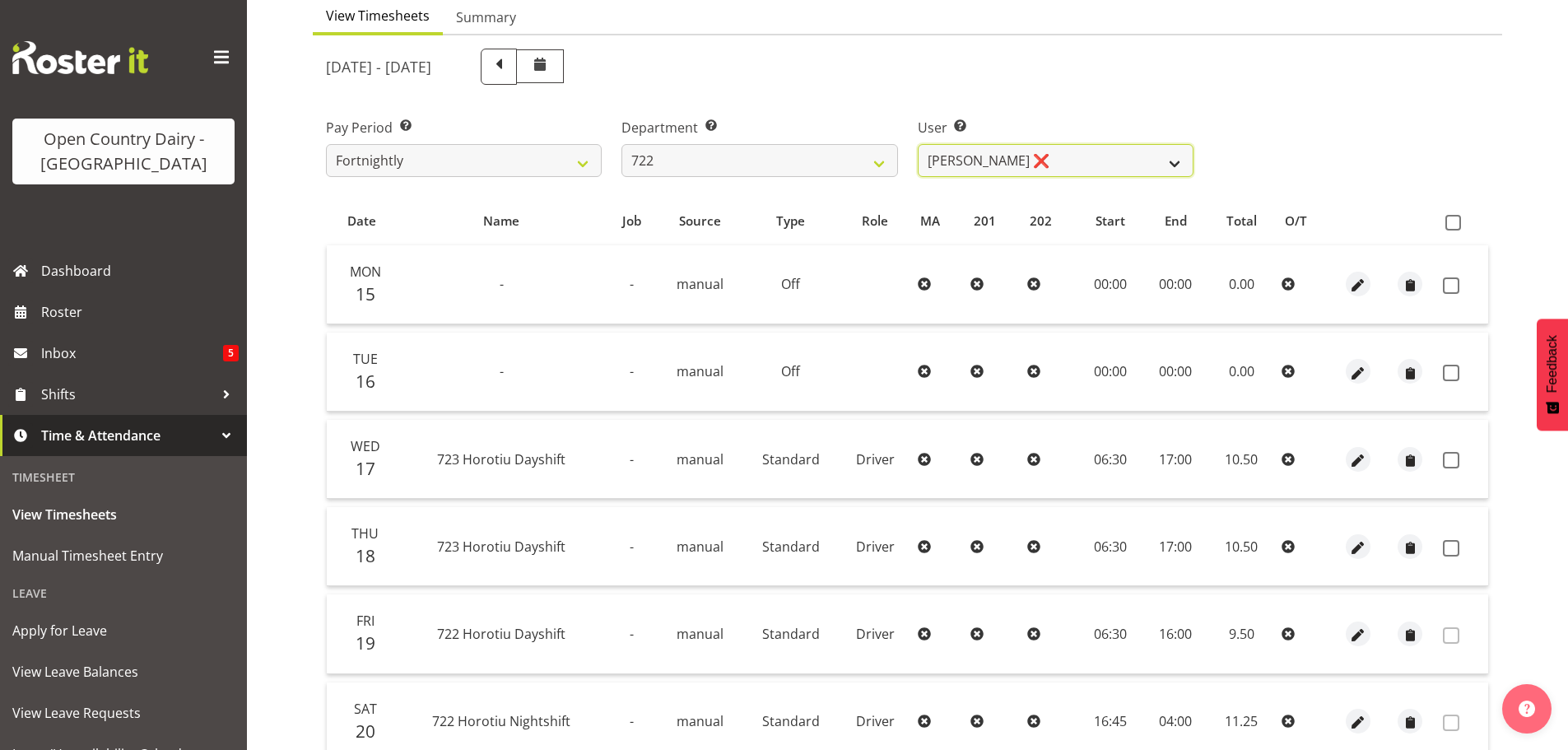
click at [1082, 164] on select "Andy Webb ❌ Darren Hatcher ❌ Gurpreet Singh ❌" at bounding box center [1055, 161] width 276 height 33
select select "8175"
click at [918, 144] on select "Andy Webb ❌ Darren Hatcher ❌ Gurpreet Singh ❌" at bounding box center [1055, 161] width 276 height 33
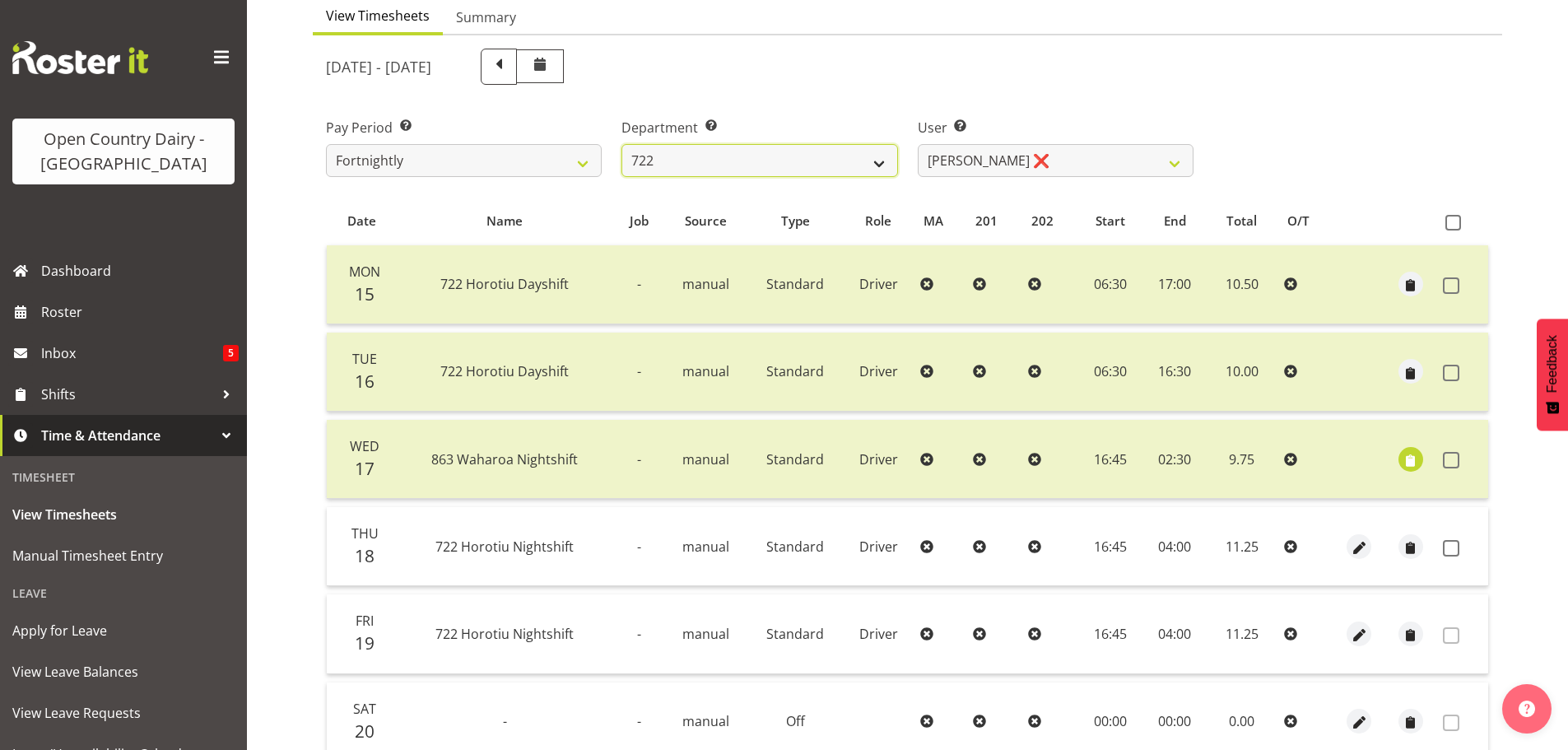
click at [749, 157] on select "701 702 703 704 705 706 707 708 709 710 711 712 713 714 715 716 717 718 719 720" at bounding box center [759, 161] width 276 height 33
select select "874"
click at [621, 144] on select "701 702 703 704 705 706 707 708 709 710 711 712 713 714 715 716 717 718 719 720" at bounding box center [759, 161] width 276 height 33
select select "8178"
click at [740, 158] on select "701 702 703 704 705 706 707 708 709 710 711 712 713 714 715 716 717 718 719 720" at bounding box center [759, 161] width 276 height 33
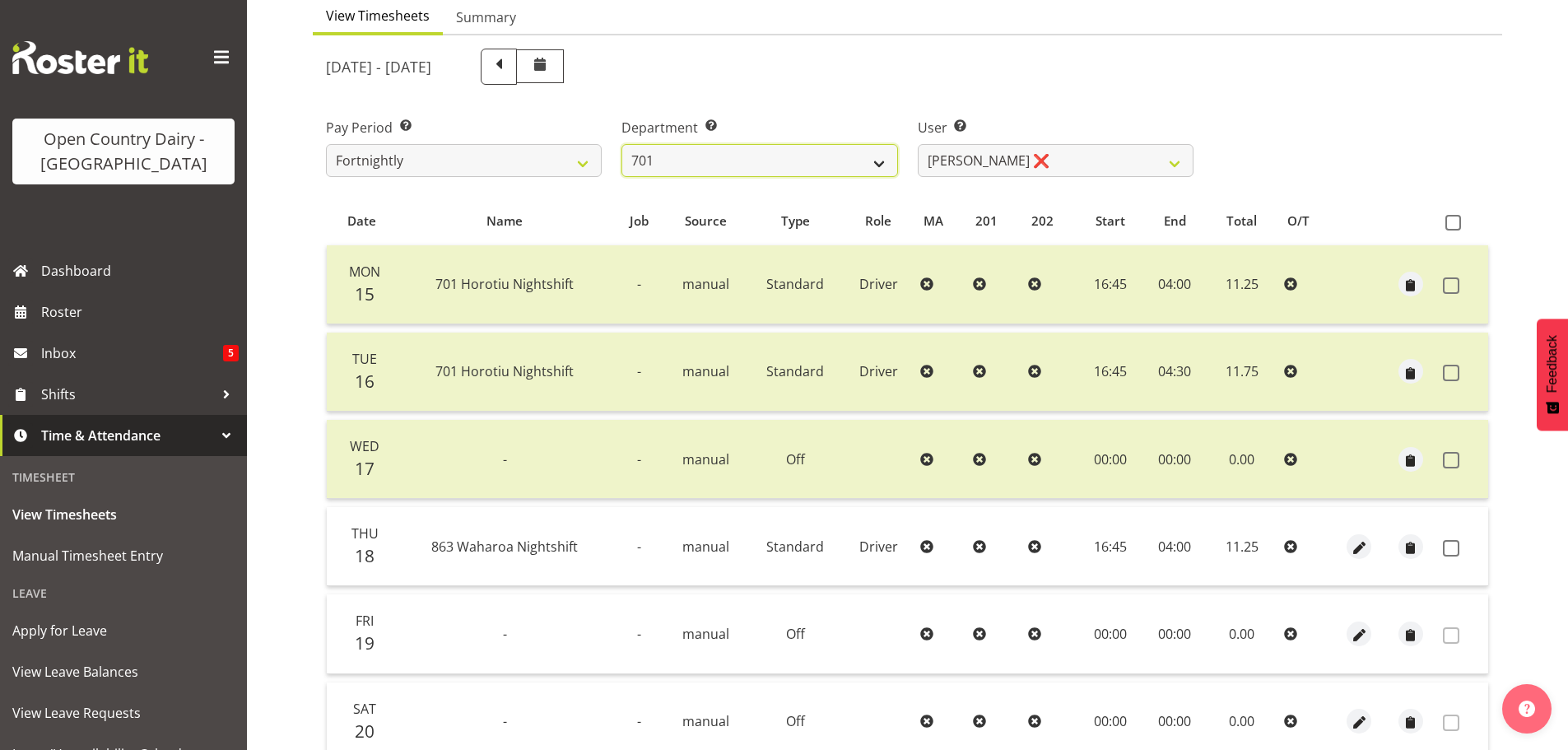
select select "842"
click at [621, 144] on select "701 702 703 704 705 706 707 708 709 710 711 712 713 714 715 716 717 718 719 720" at bounding box center [759, 161] width 276 height 33
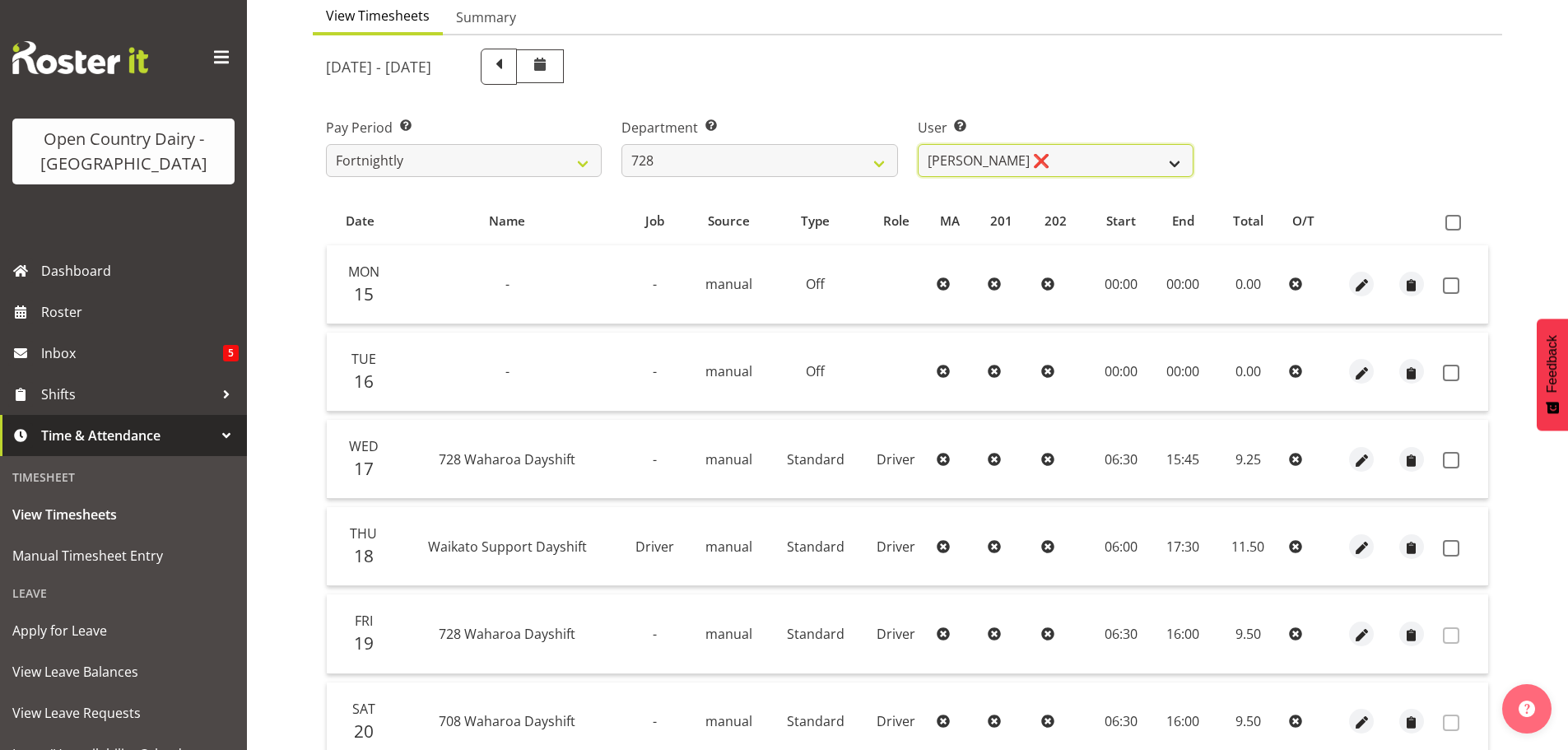
click at [1072, 164] on select "Callum Leslie ❌ Nick Warren ❌ Ross Robert Hamilton ❌ Stuart Cherrington ❌ Wally…" at bounding box center [1055, 161] width 276 height 33
select select "9502"
click at [918, 144] on select "Callum Leslie ❌ Nick Warren ❌ Ross Robert Hamilton ❌ Stuart Cherrington ❌ Wally…" at bounding box center [1055, 161] width 276 height 33
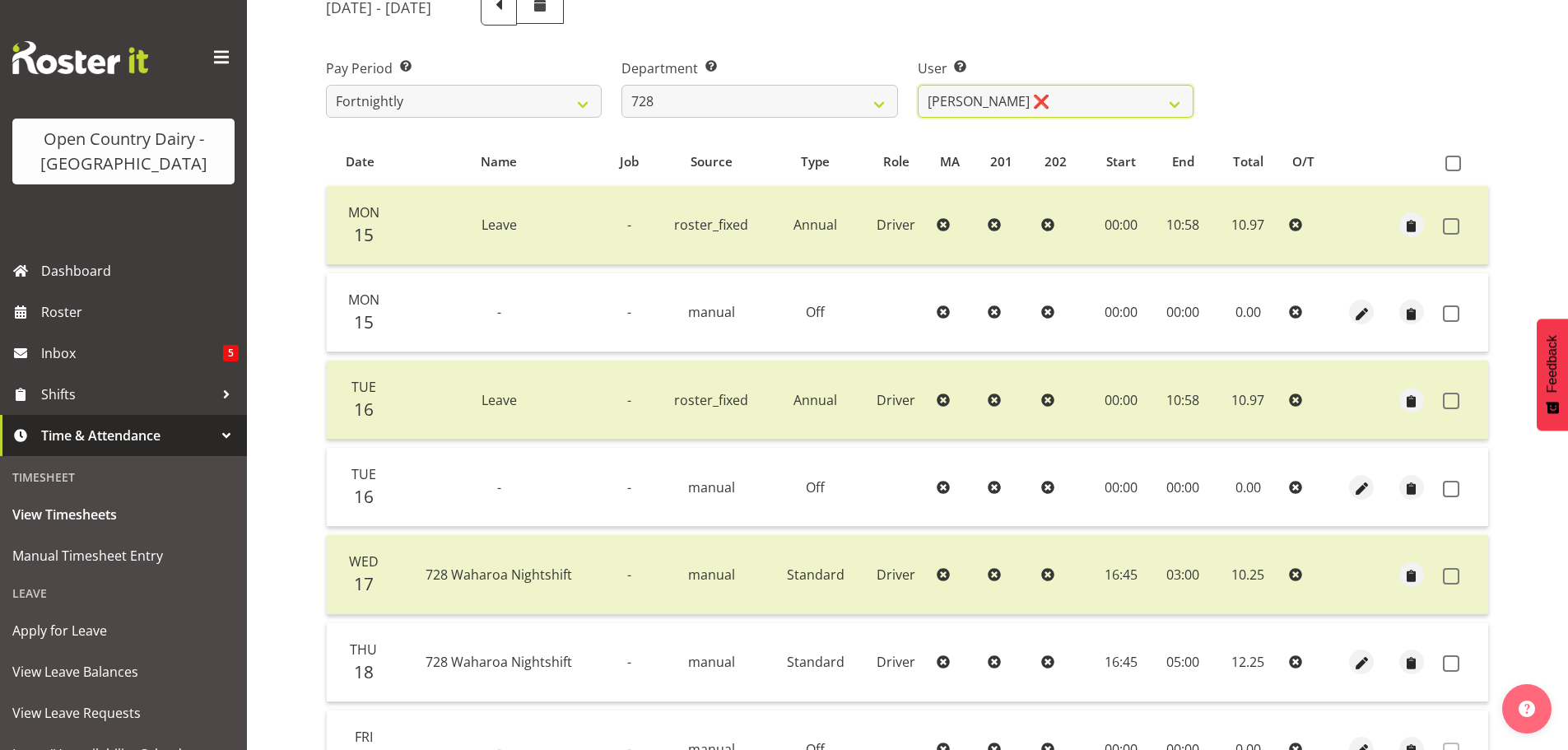
scroll to position [329, 0]
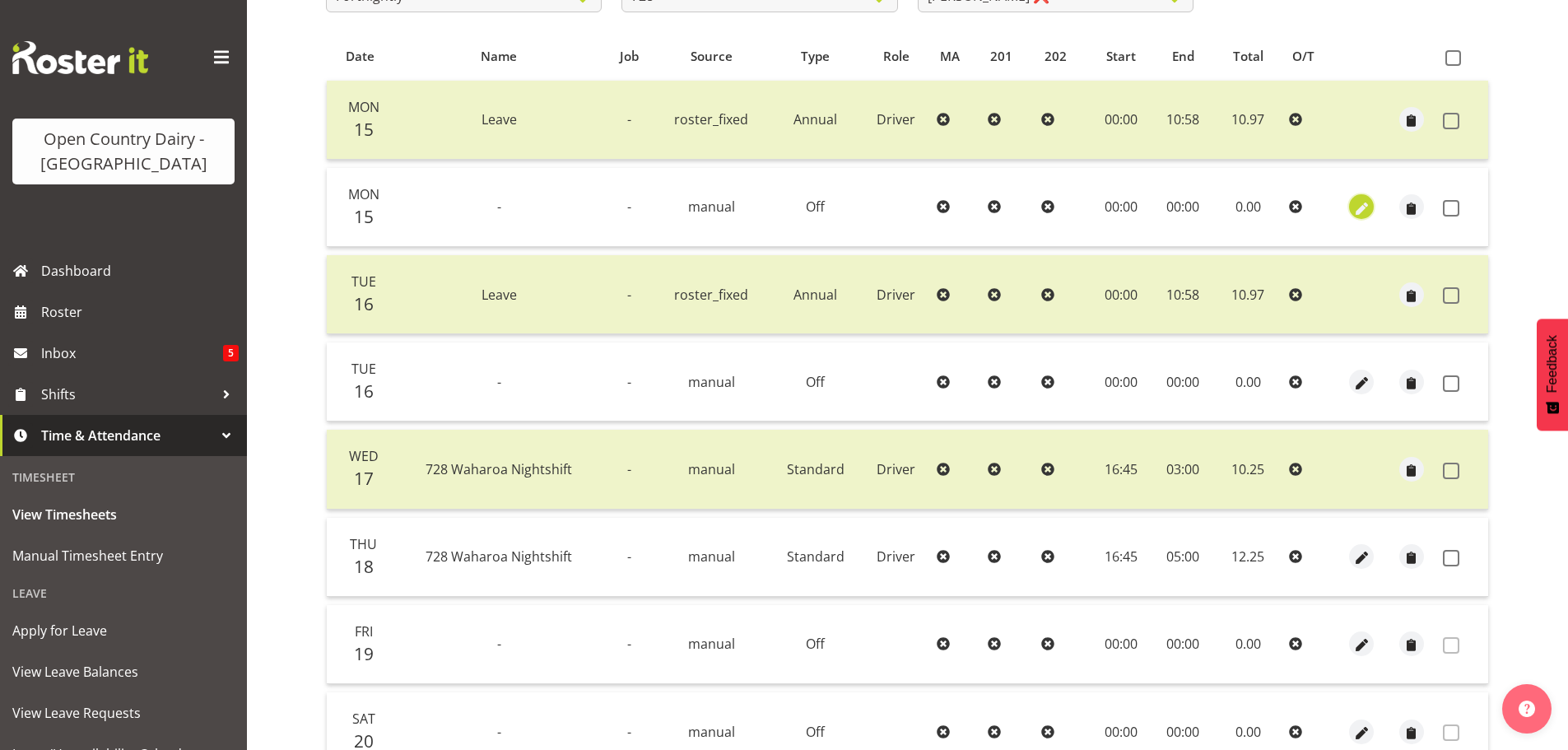
click at [1360, 204] on span "button" at bounding box center [1363, 209] width 19 height 19
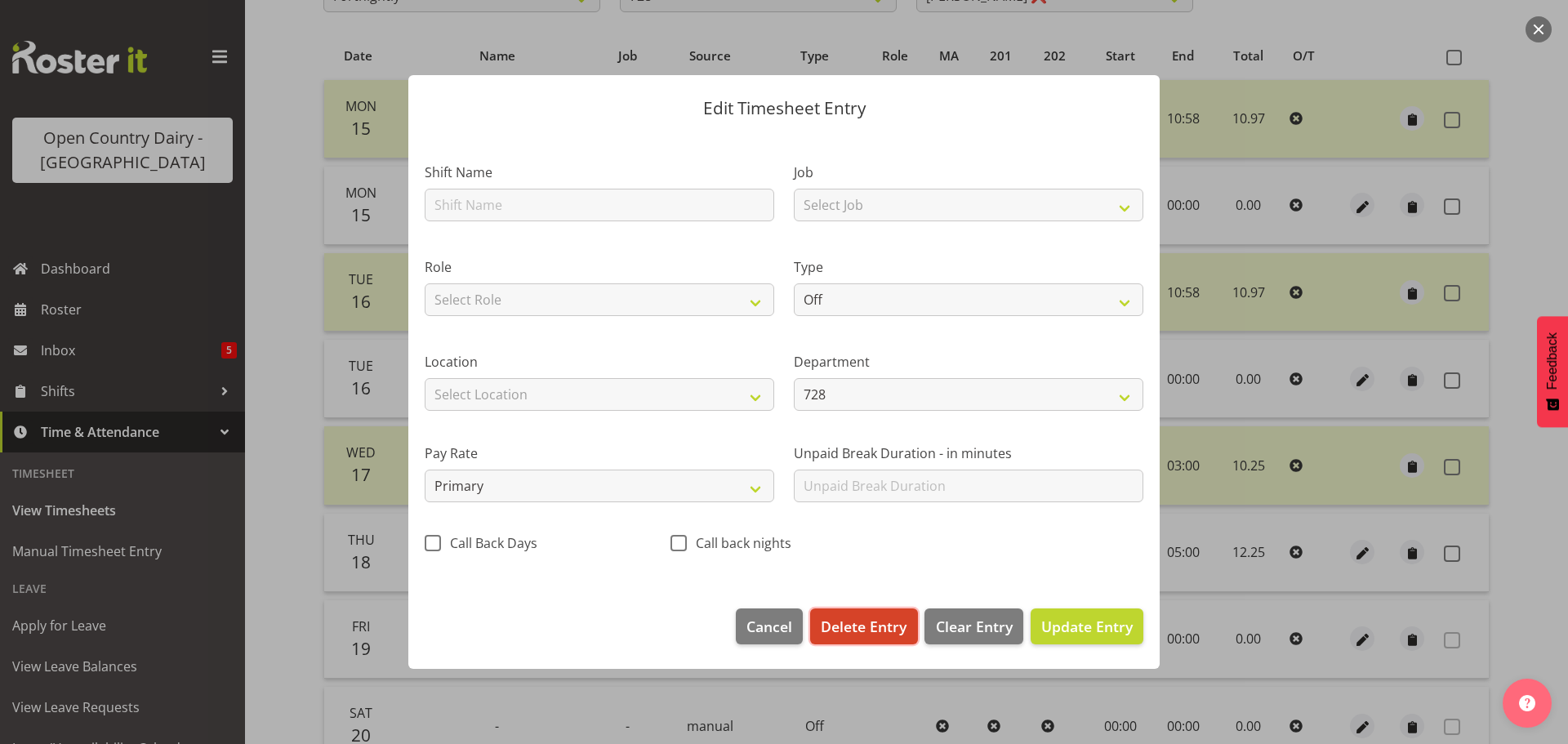
click at [848, 621] on span "Delete Entry" at bounding box center [863, 627] width 86 height 21
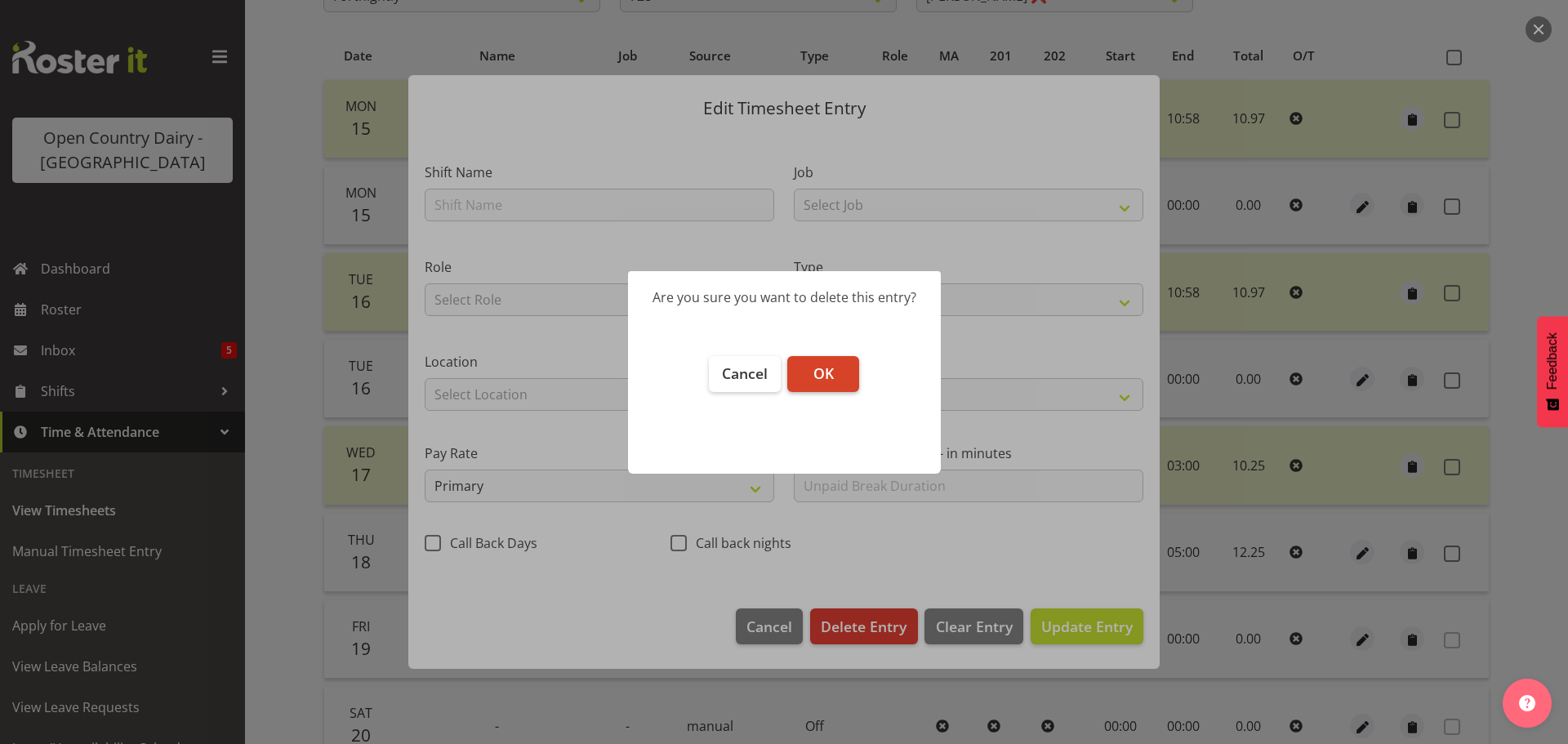
click at [817, 369] on span "OK" at bounding box center [823, 373] width 20 height 19
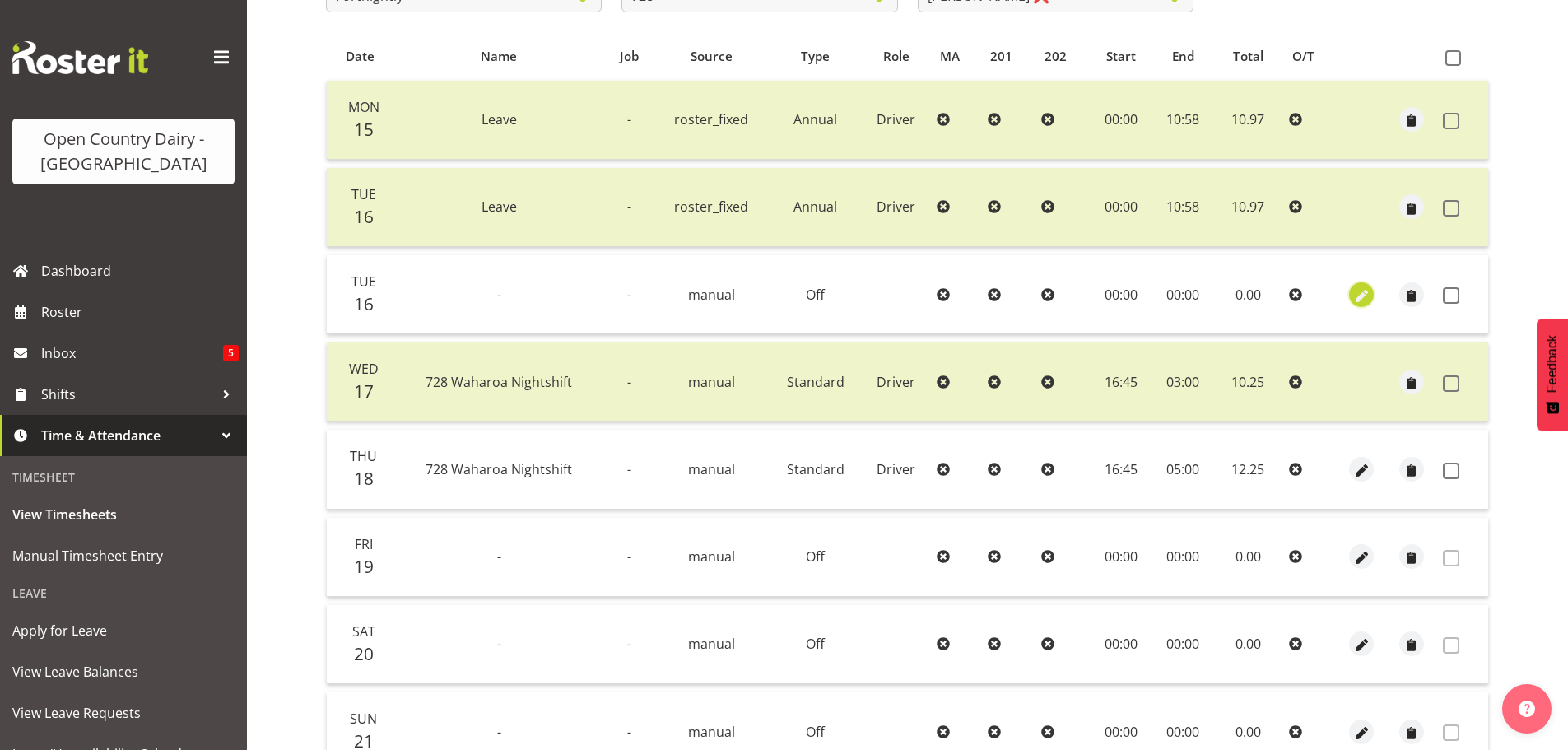
click at [1359, 292] on span "button" at bounding box center [1363, 297] width 19 height 19
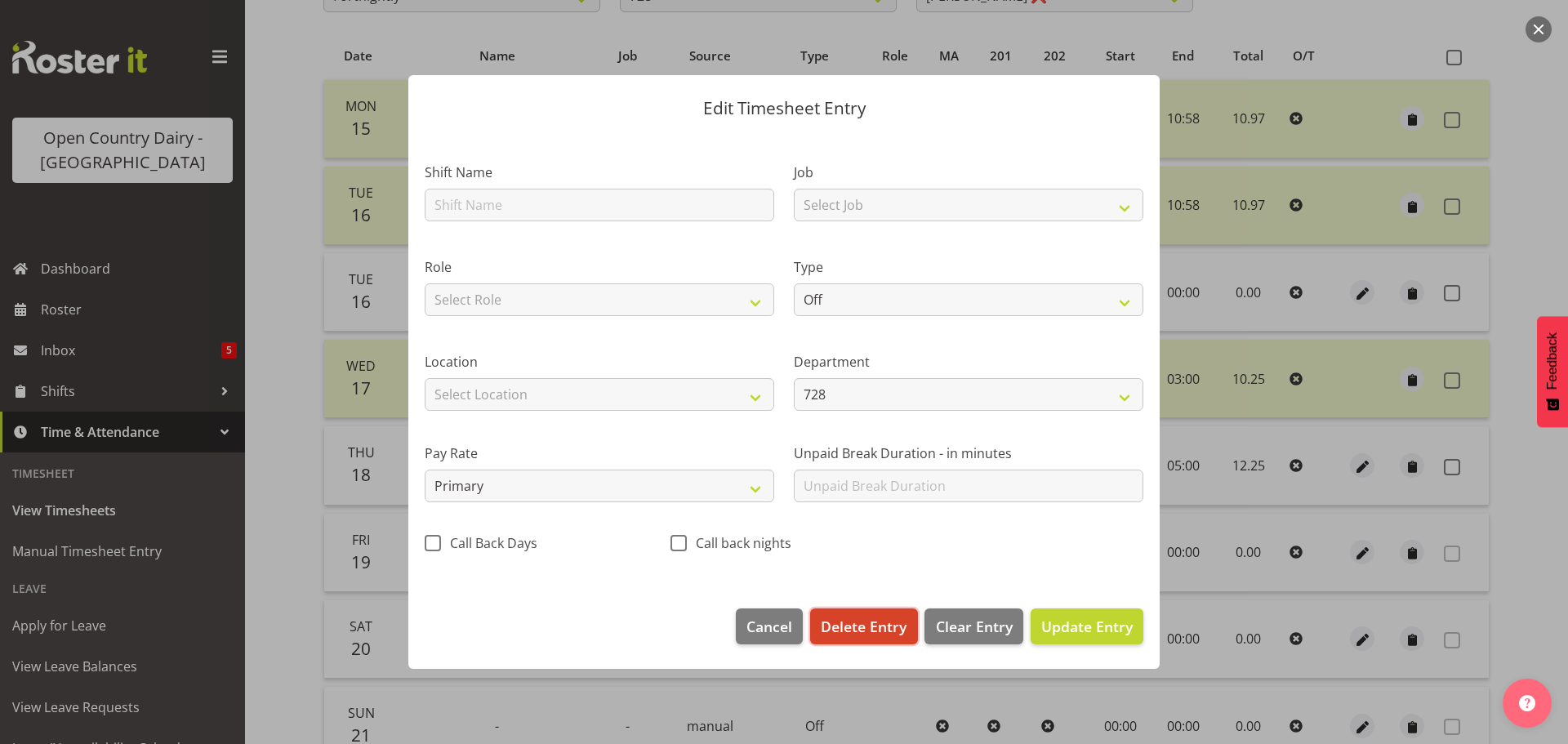
click at [856, 619] on span "Delete Entry" at bounding box center [863, 627] width 86 height 21
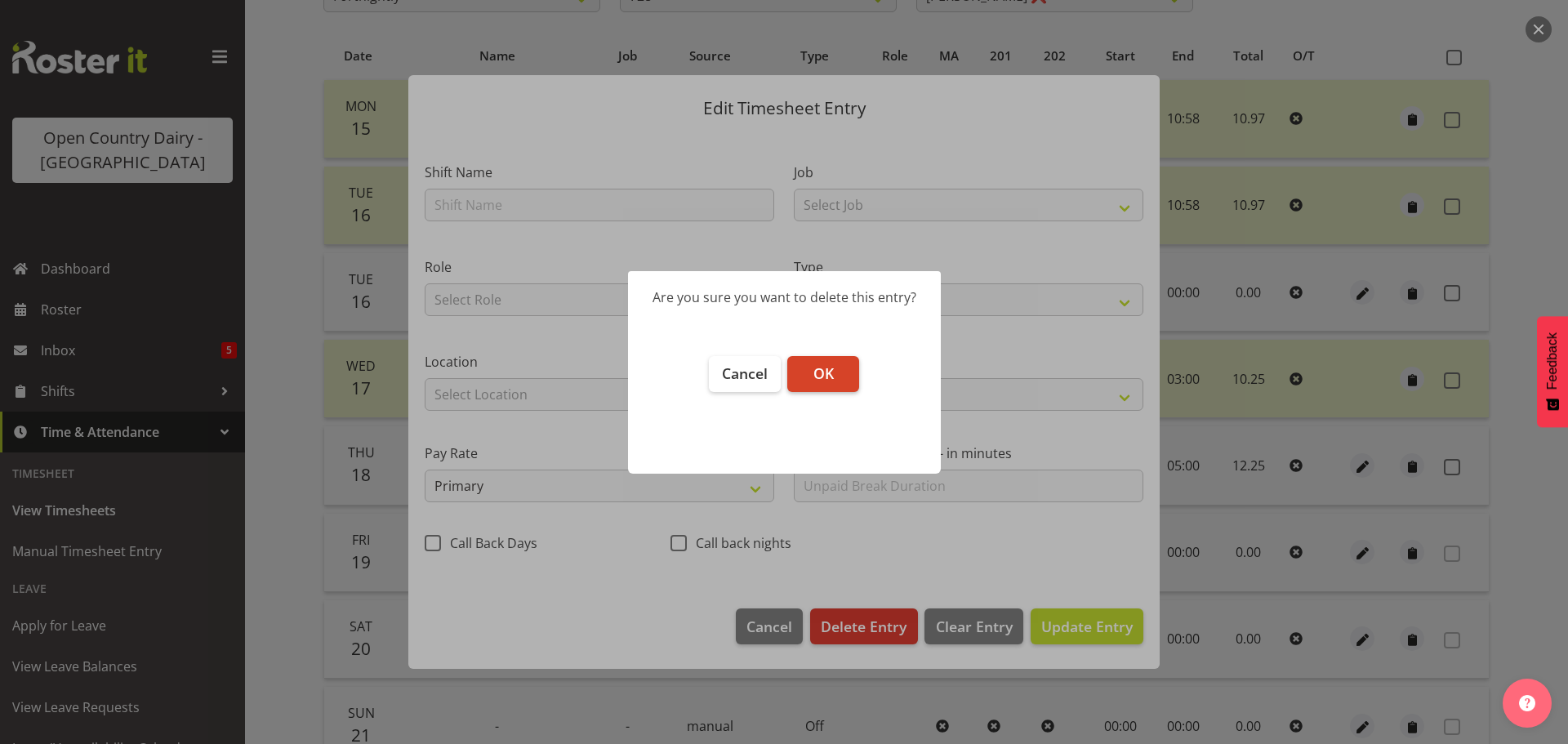
click at [816, 370] on span "OK" at bounding box center [823, 373] width 20 height 19
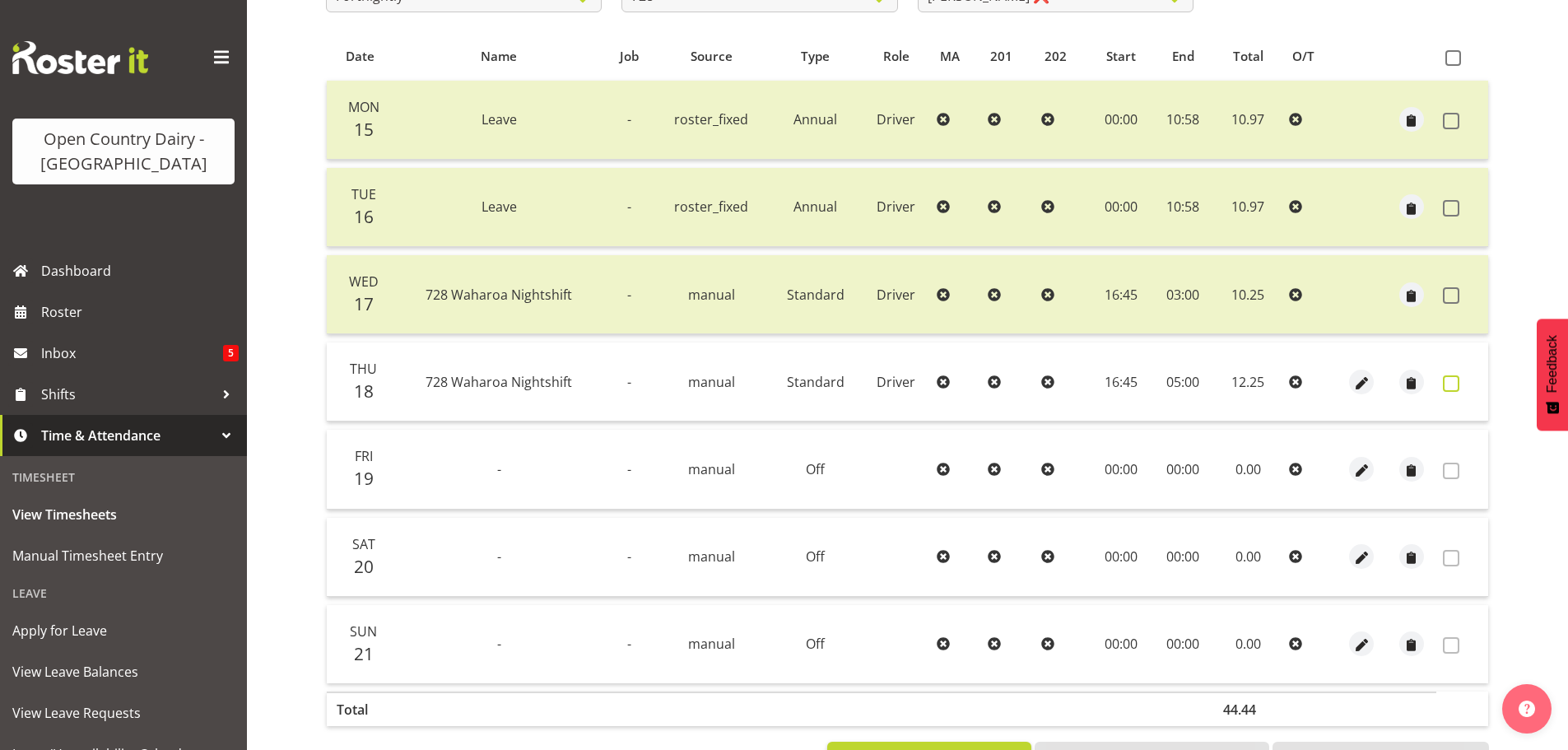
click at [1451, 386] on span at bounding box center [1451, 383] width 16 height 16
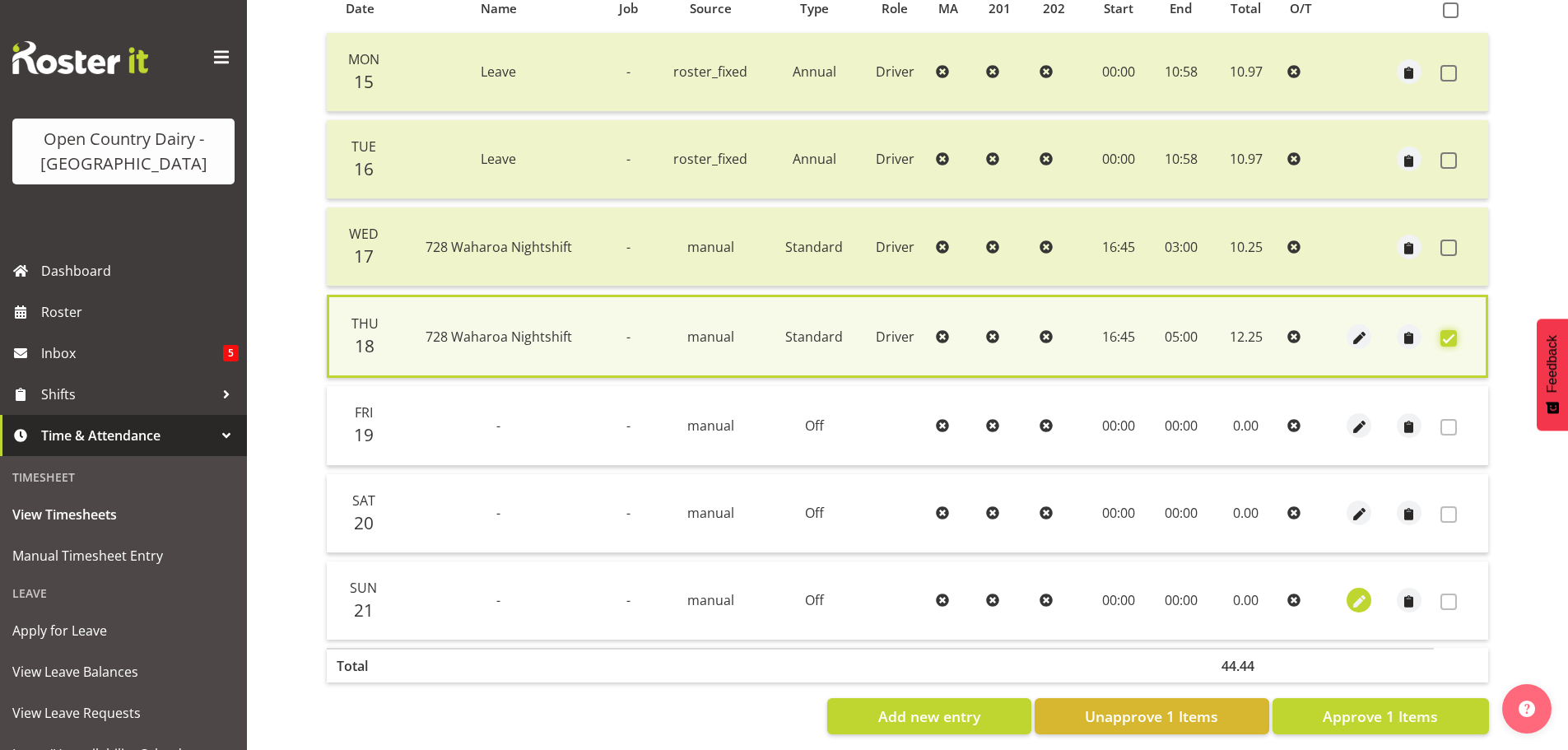
scroll to position [399, 0]
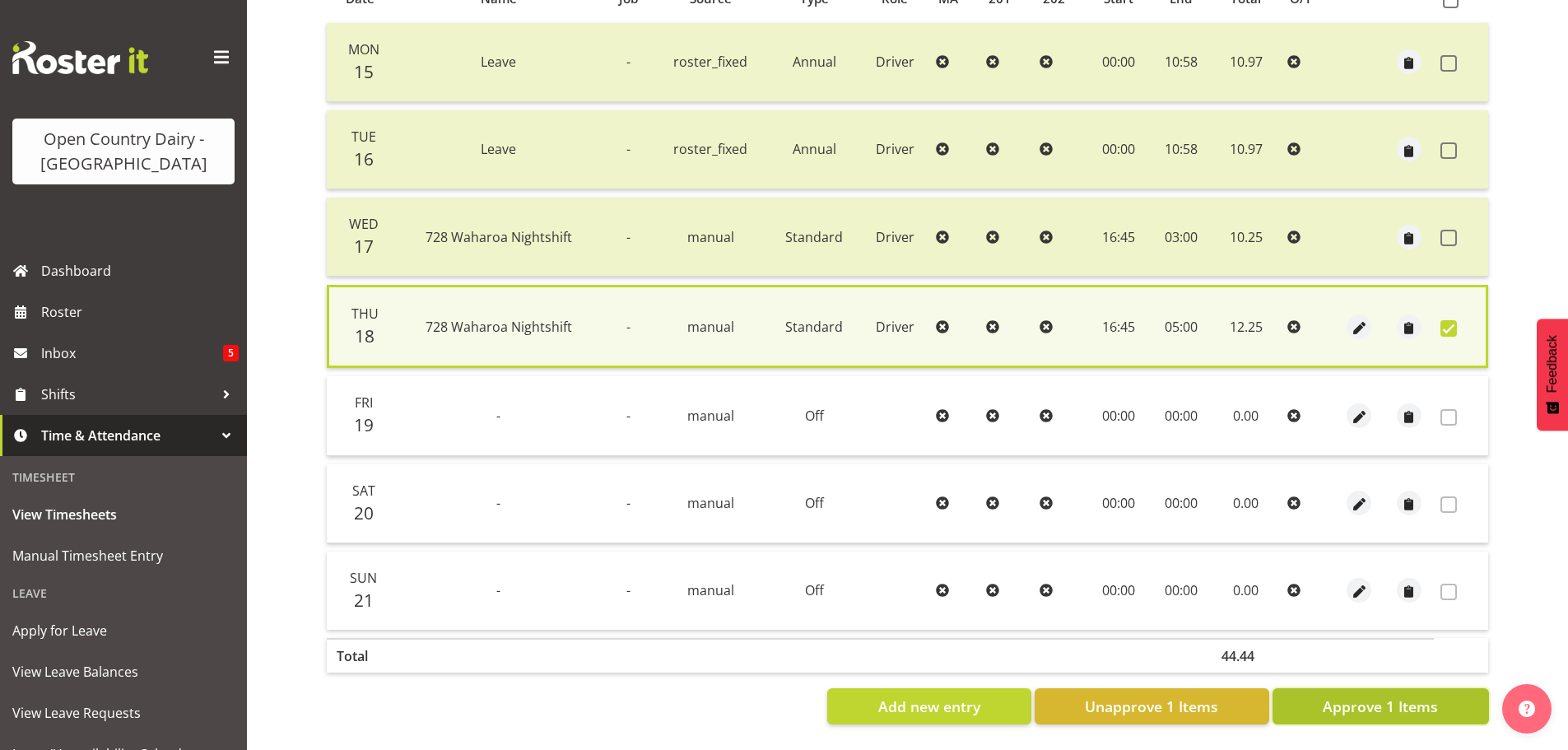
click at [1351, 696] on span "Approve 1 Items" at bounding box center [1380, 706] width 115 height 21
checkbox input "false"
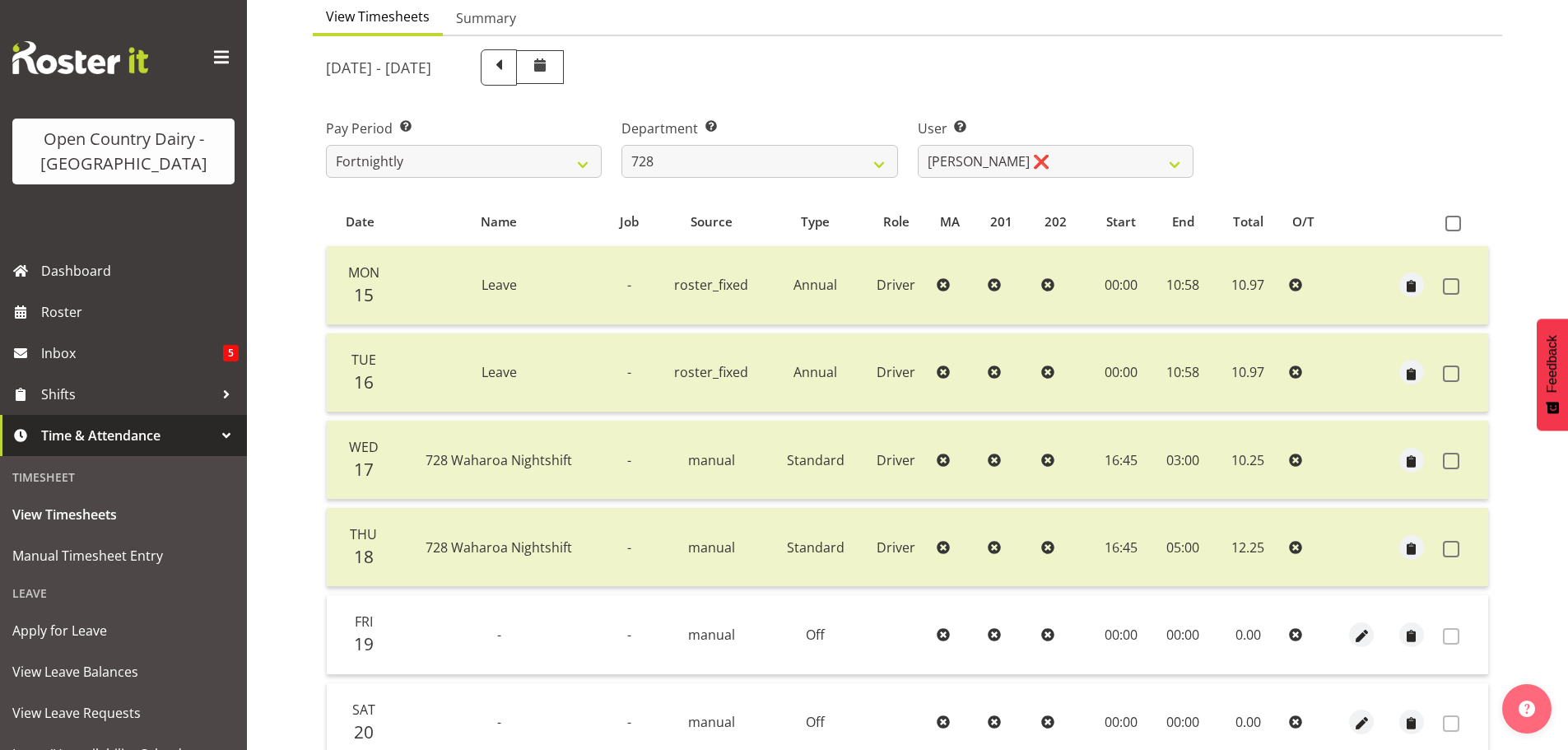
scroll to position [165, 0]
click at [753, 167] on select "701 702 703 704 705 706 707 708 709 710 711 712 713 714 715 716 717 718 719 720" at bounding box center [759, 161] width 276 height 33
select select "756"
click at [621, 144] on select "701 702 703 704 705 706 707 708 709 710 711 712 713 714 715 716 717 718 719 720" at bounding box center [759, 161] width 276 height 33
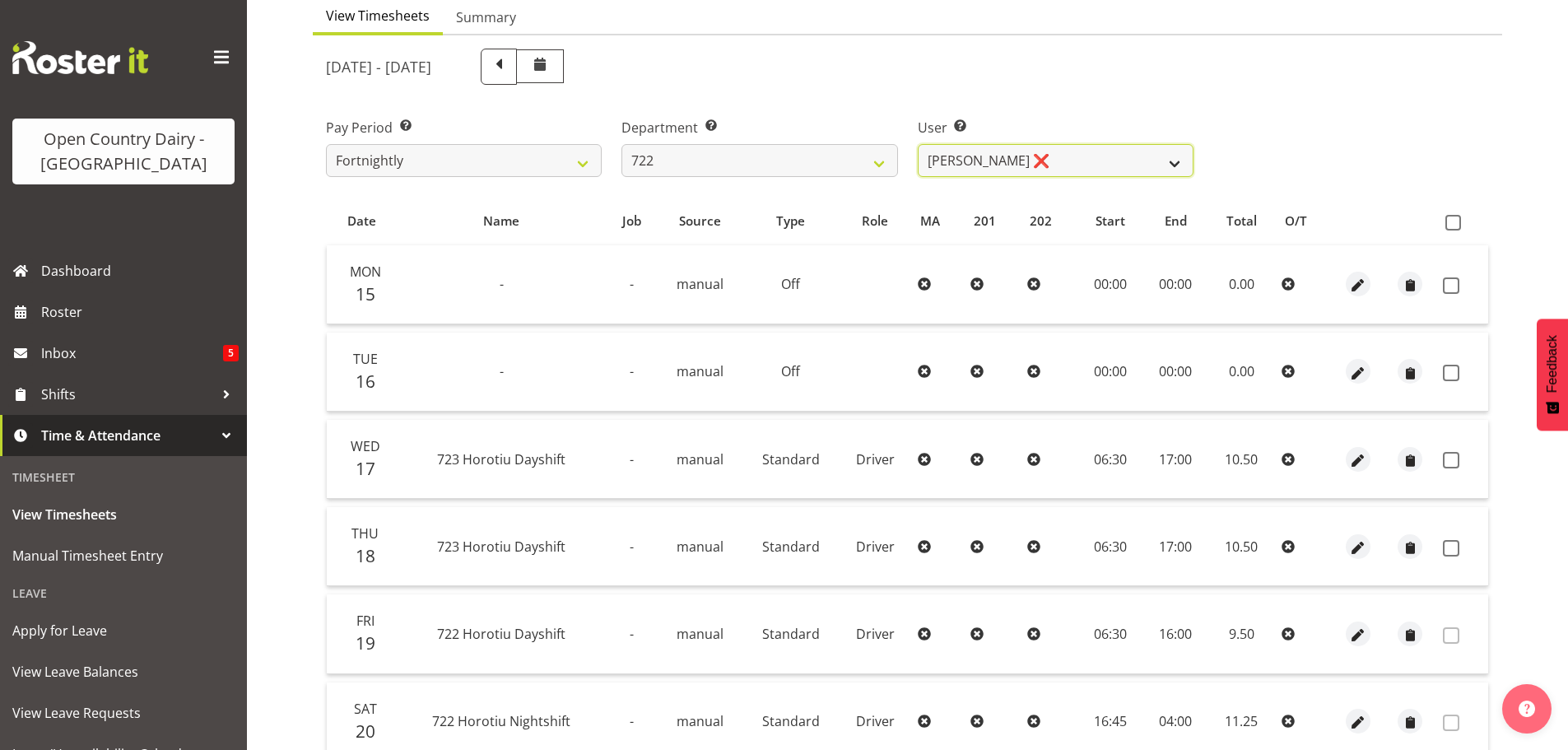
click at [1062, 163] on select "Andy Webb ❌ Darren Hatcher ❌ Gurpreet Singh ❌" at bounding box center [1055, 161] width 276 height 33
select select "8175"
click at [918, 144] on select "Andy Webb ❌ Darren Hatcher ❌ Gurpreet Singh ❌" at bounding box center [1055, 161] width 276 height 33
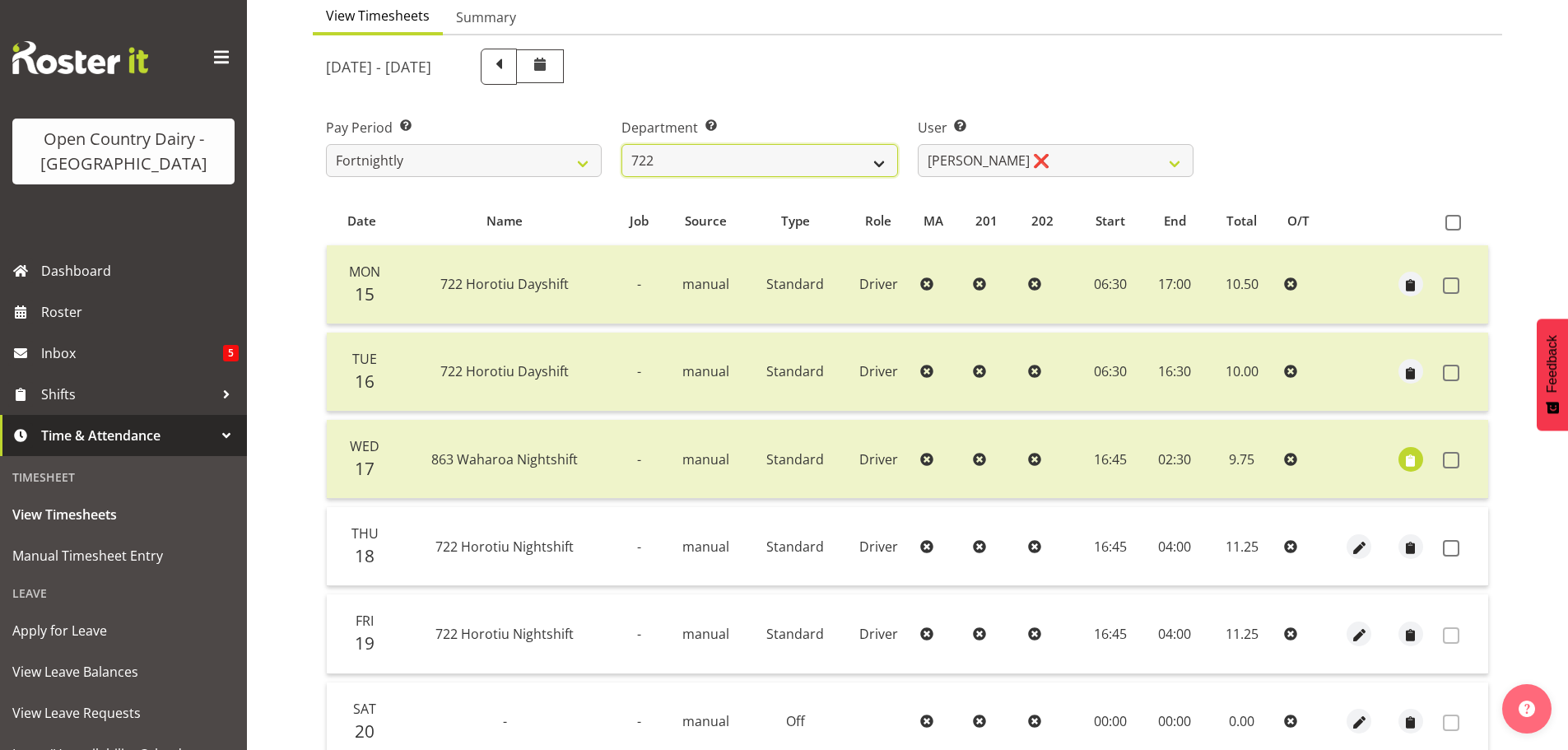
click at [737, 166] on select "701 702 703 704 705 706 707 708 709 710 711 712 713 714 715 716 717 718 719 720" at bounding box center [759, 161] width 276 height 33
select select "874"
click at [621, 144] on select "701 702 703 704 705 706 707 708 709 710 711 712 713 714 715 716 717 718 719 720" at bounding box center [759, 161] width 276 height 33
select select "8178"
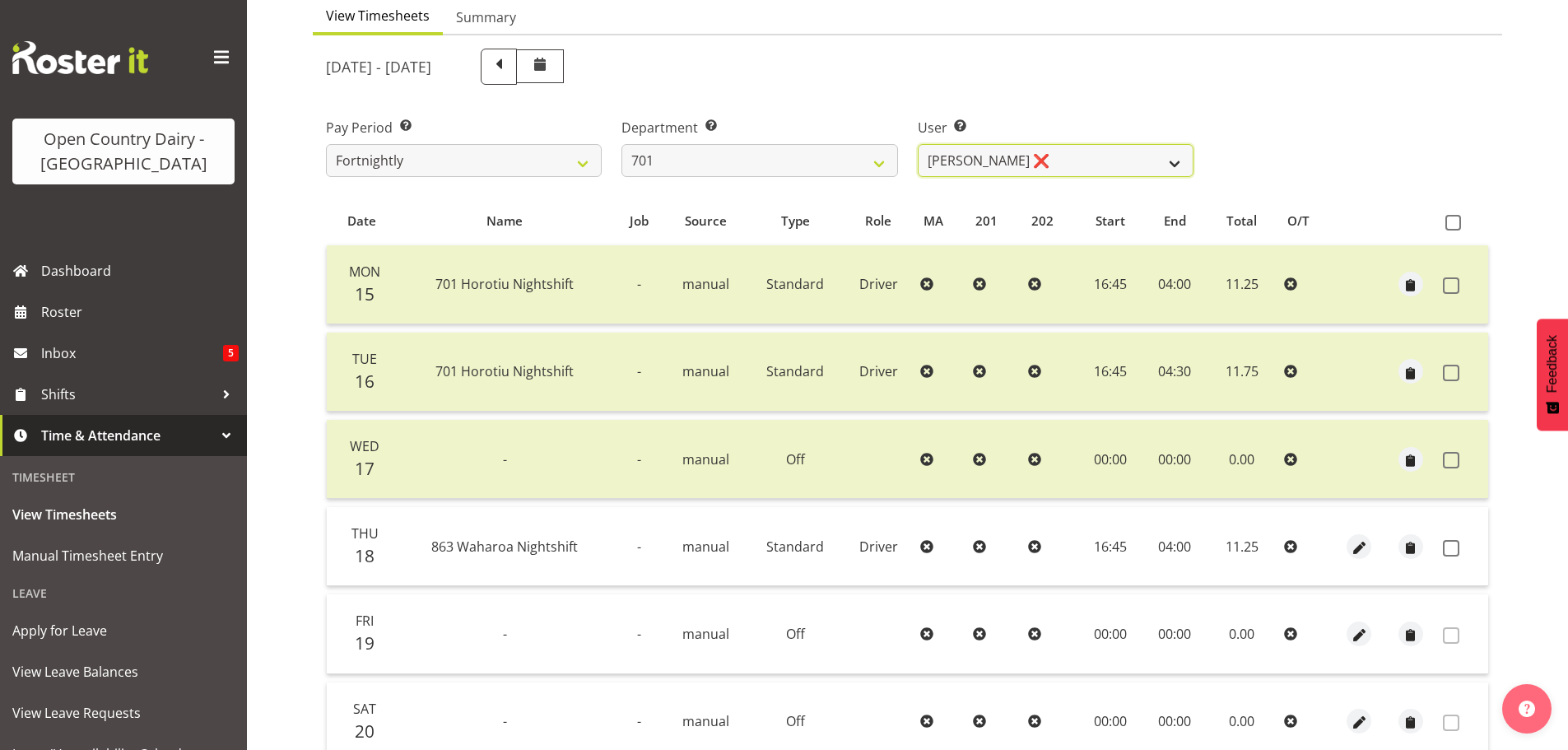
click at [1076, 168] on select "Duncan Shirley ❌ Gagandeep Singh ❌ Johann Van Zyl ❌ John Cottingham ❌" at bounding box center [1055, 161] width 276 height 33
click at [918, 144] on select "Duncan Shirley ❌ Gagandeep Singh ❌ Johann Van Zyl ❌ John Cottingham ❌" at bounding box center [1055, 161] width 276 height 33
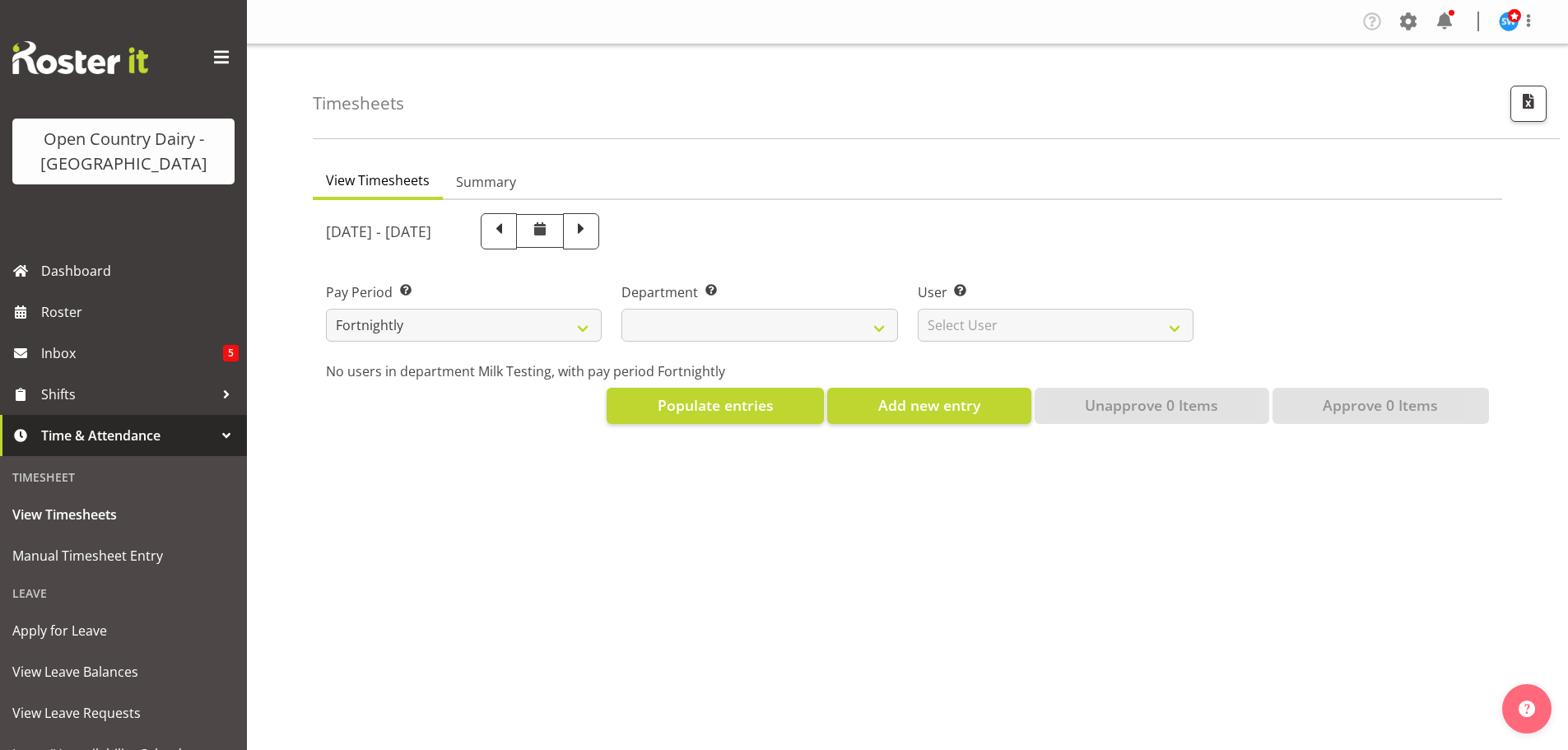
select select "733"
select select "7414"
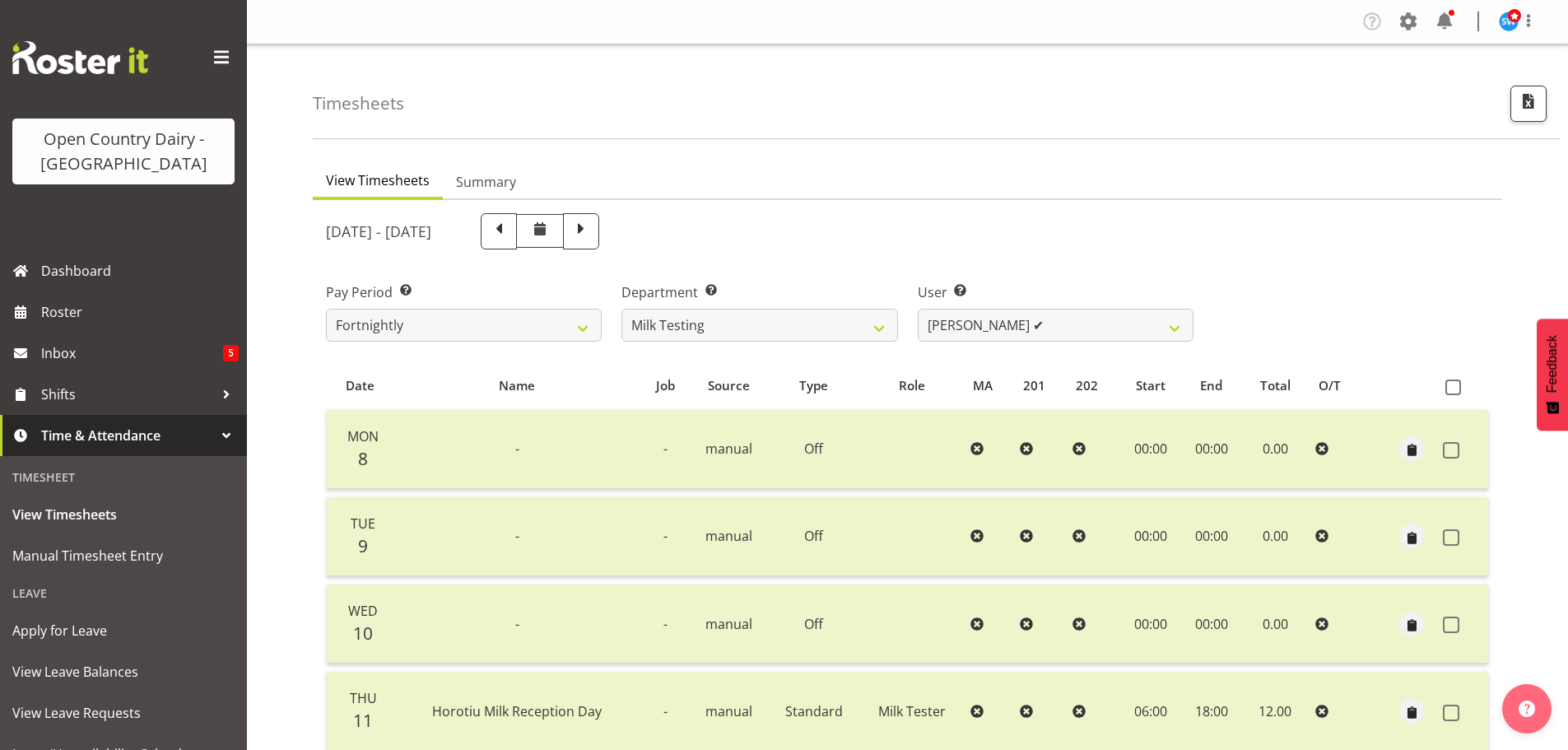
scroll to position [165, 0]
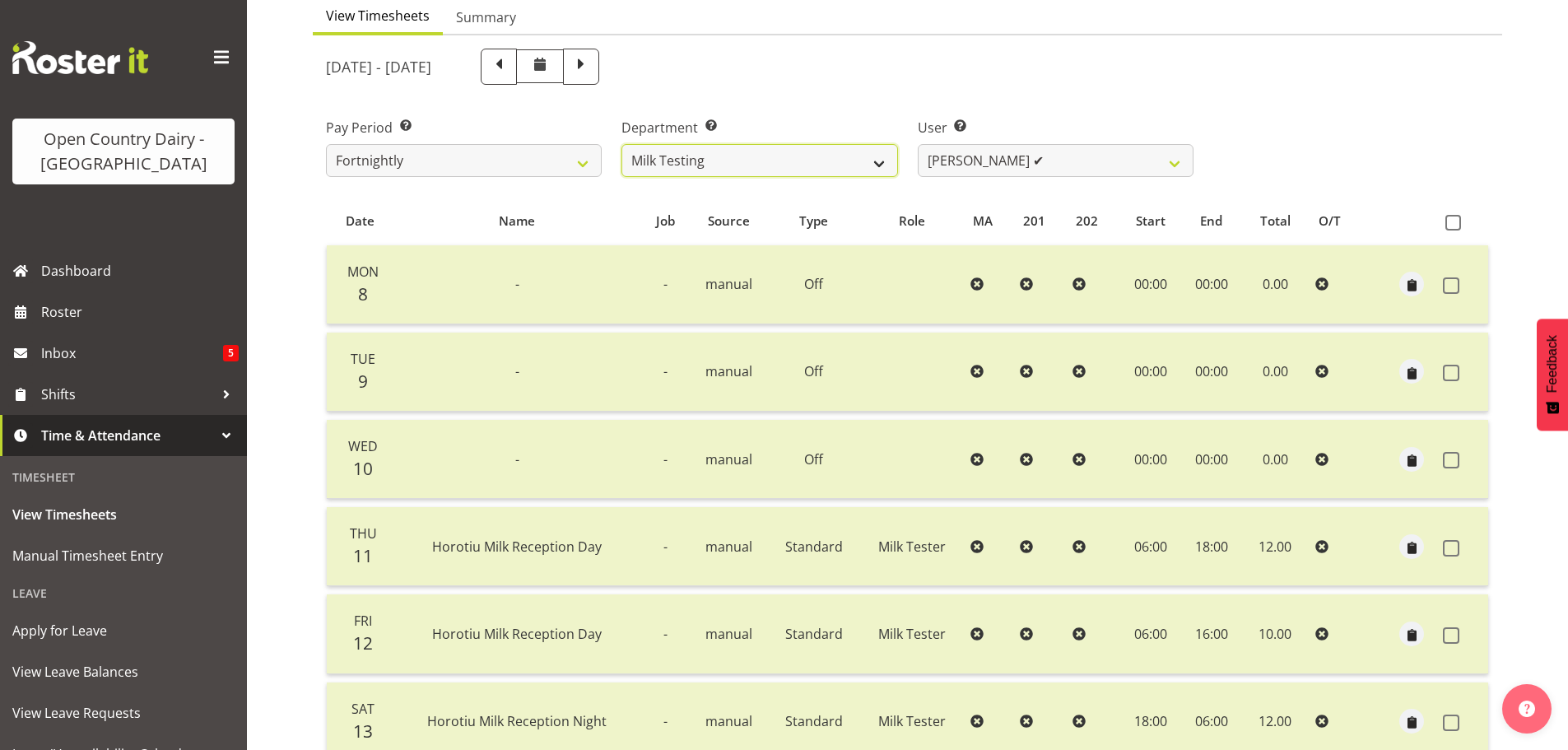
click at [874, 159] on select "701 702 703 704 705 706 707 708 709 710 711 712 713 714 715 716 717 718 719 720" at bounding box center [759, 161] width 276 height 33
select select "875"
click at [621, 144] on select "701 702 703 704 705 706 707 708 709 710 711 712 713 714 715 716 717 718 719 720" at bounding box center [759, 161] width 276 height 33
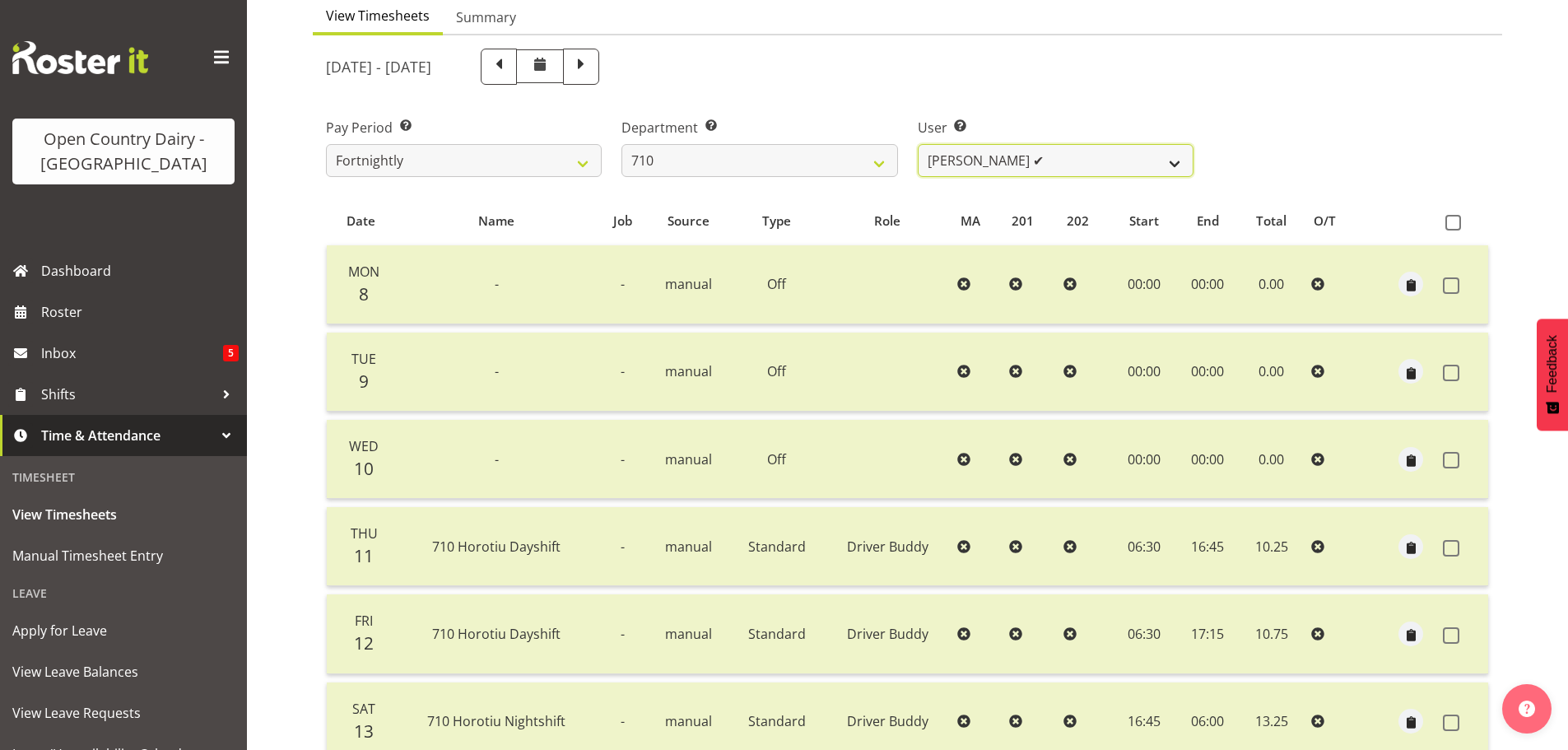
click at [1060, 162] on select "Dean Chapman ✔ George Megchelse ✔ Kris Gambhir ✔ Richie Epere ✔" at bounding box center [1055, 161] width 276 height 33
click at [592, 76] on span at bounding box center [581, 65] width 21 height 21
select select
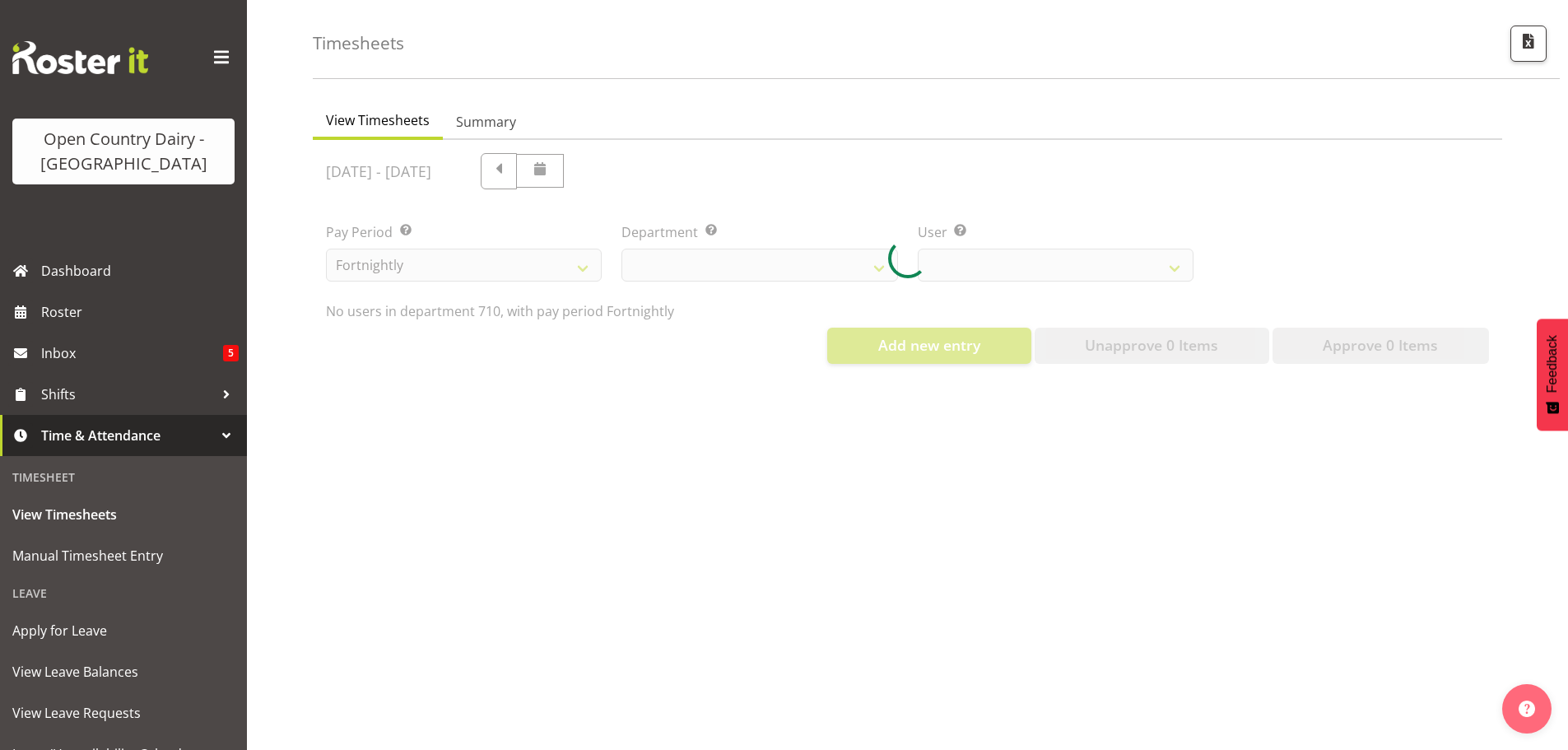
select select "875"
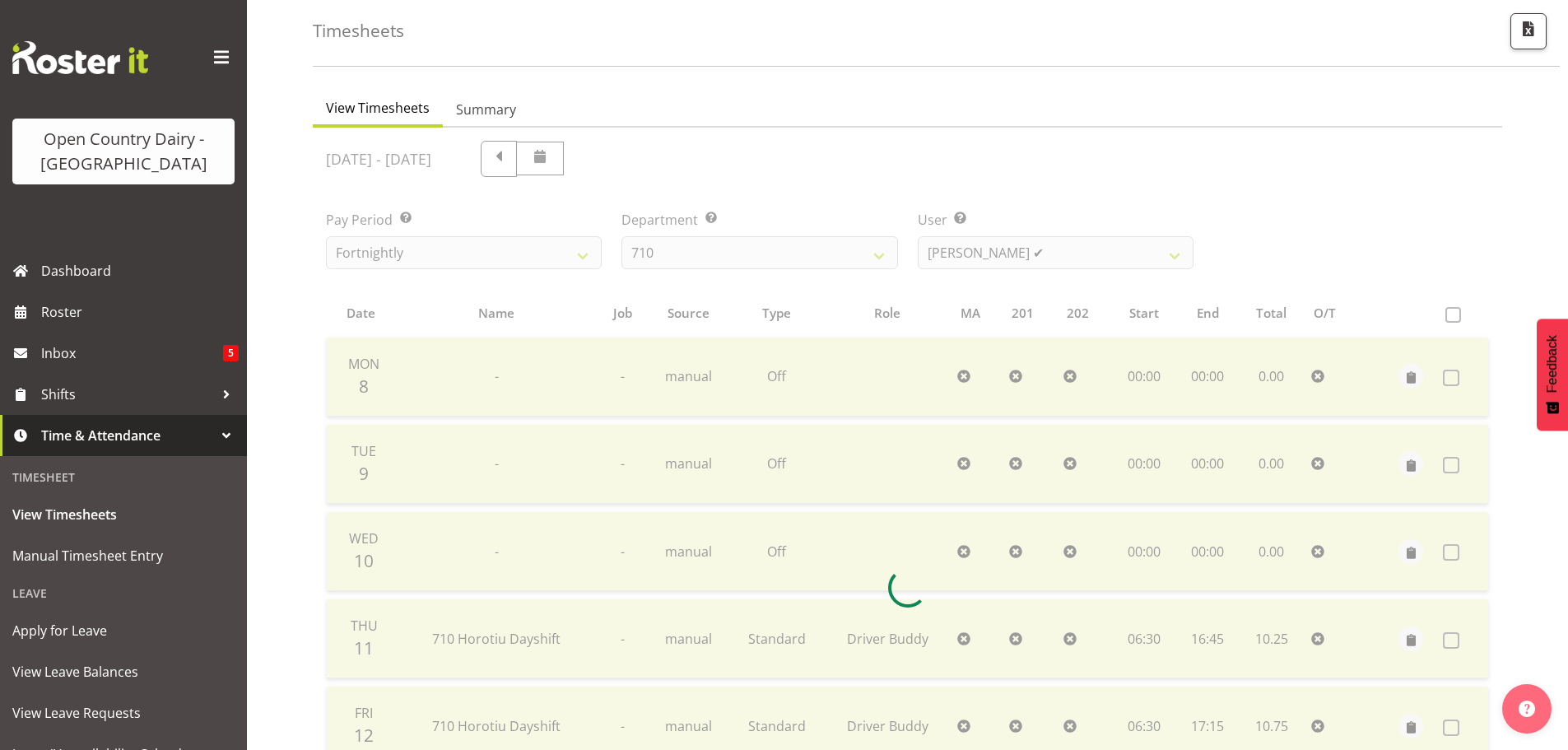
scroll to position [165, 0]
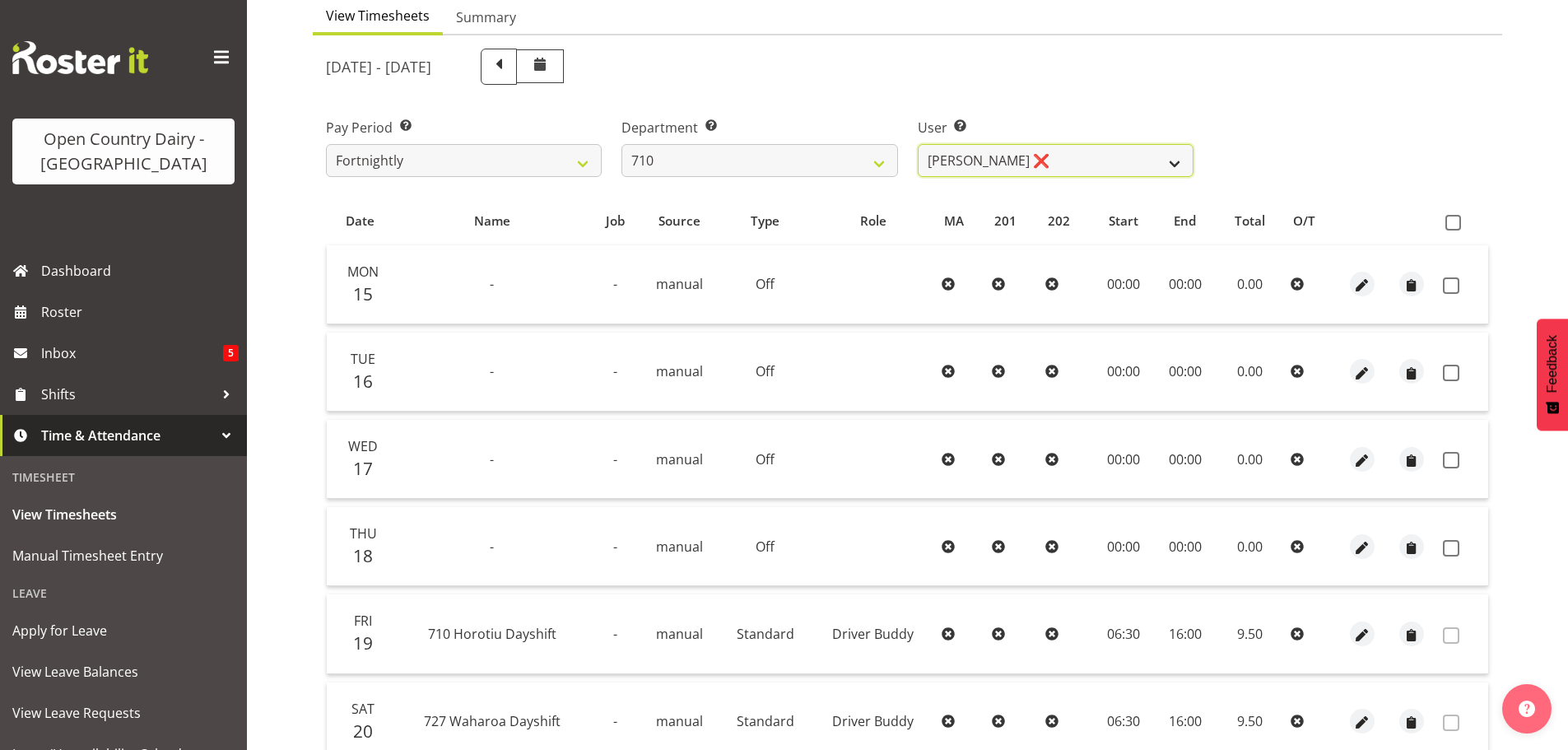
click at [1025, 167] on select "Dean Chapman ❌ George Megchelse ❌ Kris Gambhir ❌ Richie Epere ❌" at bounding box center [1055, 161] width 276 height 33
click at [918, 144] on select "Dean Chapman ❌ George Megchelse ❌ Kris Gambhir ❌ Richie Epere ❌" at bounding box center [1055, 161] width 276 height 33
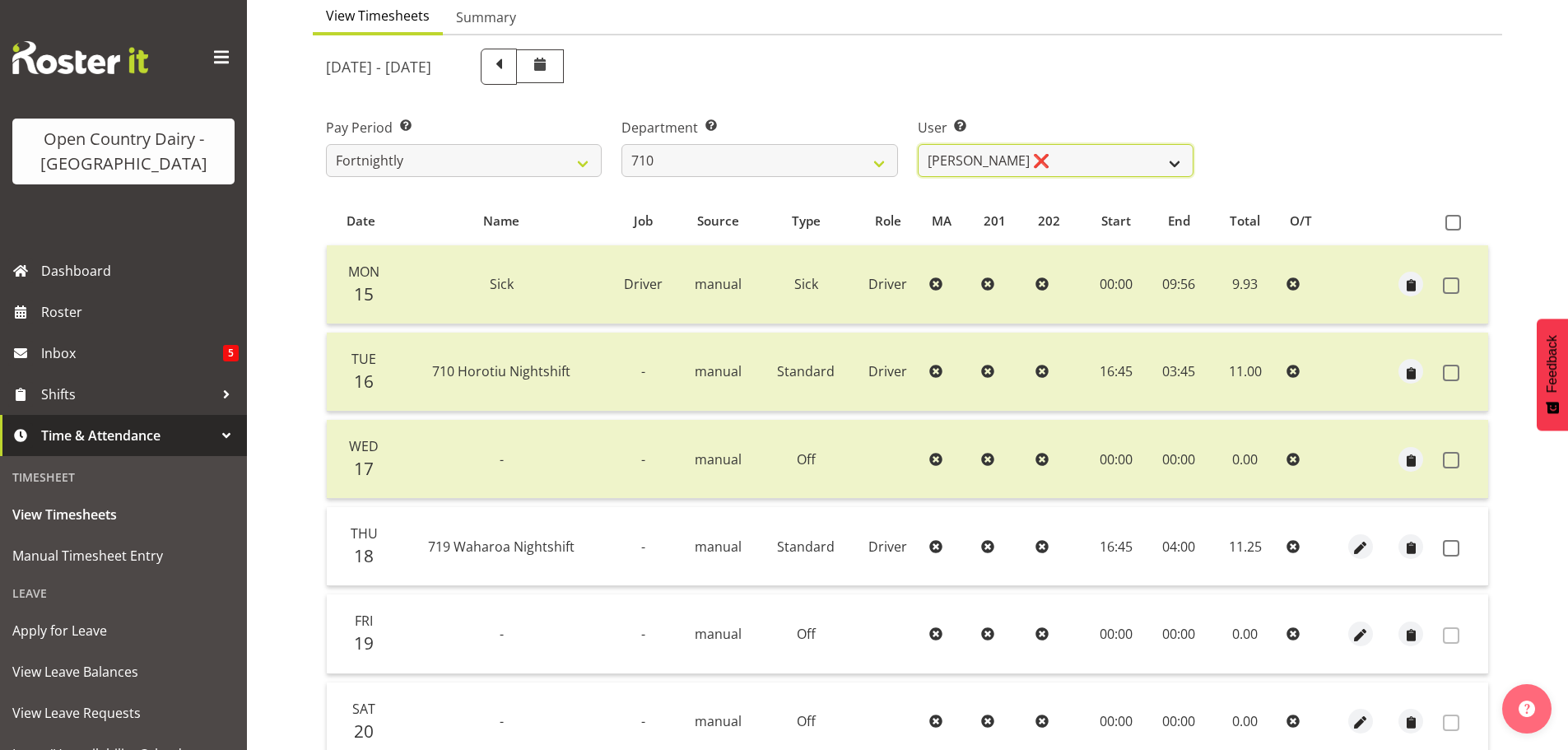
click at [989, 160] on select "Dean Chapman ❌ George Megchelse ❌ Kris Gambhir ❌ Richie Epere ❌" at bounding box center [1055, 161] width 276 height 33
select select "10161"
click at [918, 144] on select "Dean Chapman ❌ George Megchelse ❌ Kris Gambhir ❌ Richie Epere ❌" at bounding box center [1055, 161] width 276 height 33
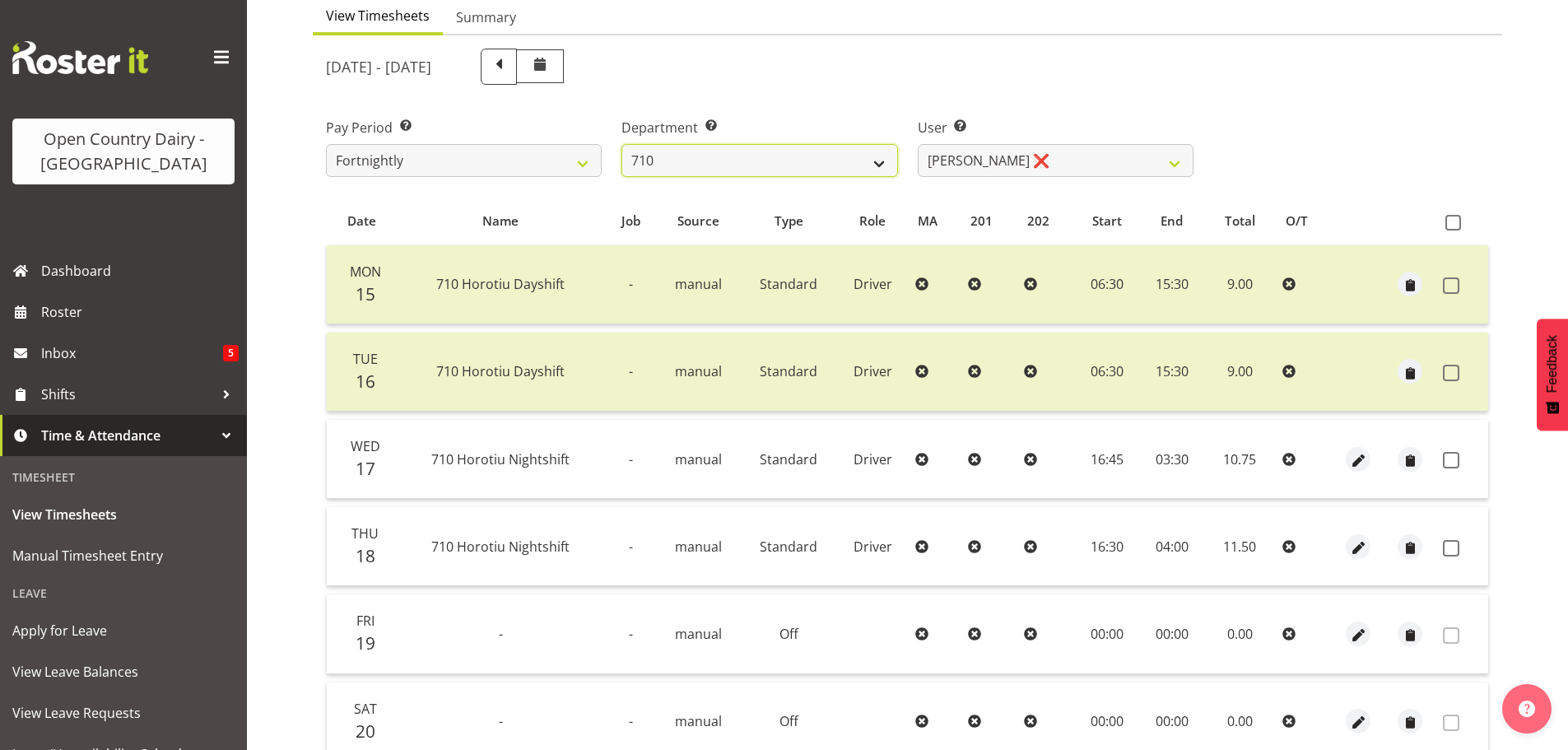
click at [753, 163] on select "701 702 703 704 705 706 707 708 709 710 711 712 713 714 715 716 717 718 719 720" at bounding box center [759, 161] width 276 height 33
select select "874"
click at [621, 144] on select "701 702 703 704 705 706 707 708 709 710 711 712 713 714 715 716 717 718 719 720" at bounding box center [759, 161] width 276 height 33
select select "8178"
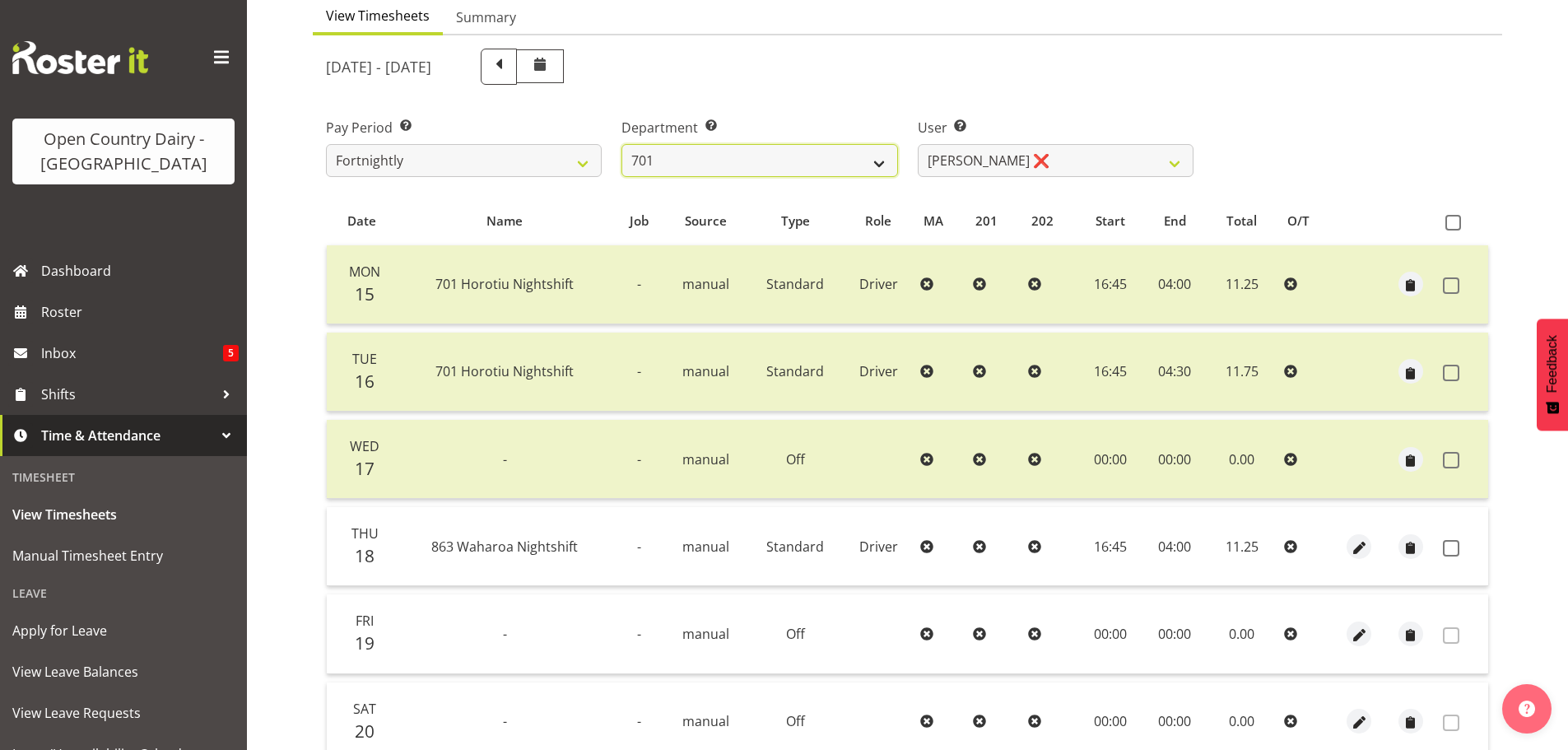
click at [840, 165] on select "701 702 703 704 705 706 707 708 709 710 711 712 713 714 715 716 717 718 719 720" at bounding box center [759, 161] width 276 height 33
select select "733"
click at [621, 144] on select "701 702 703 704 705 706 707 708 709 710 711 712 713 714 715 716 717 718 719 720" at bounding box center [759, 161] width 276 height 33
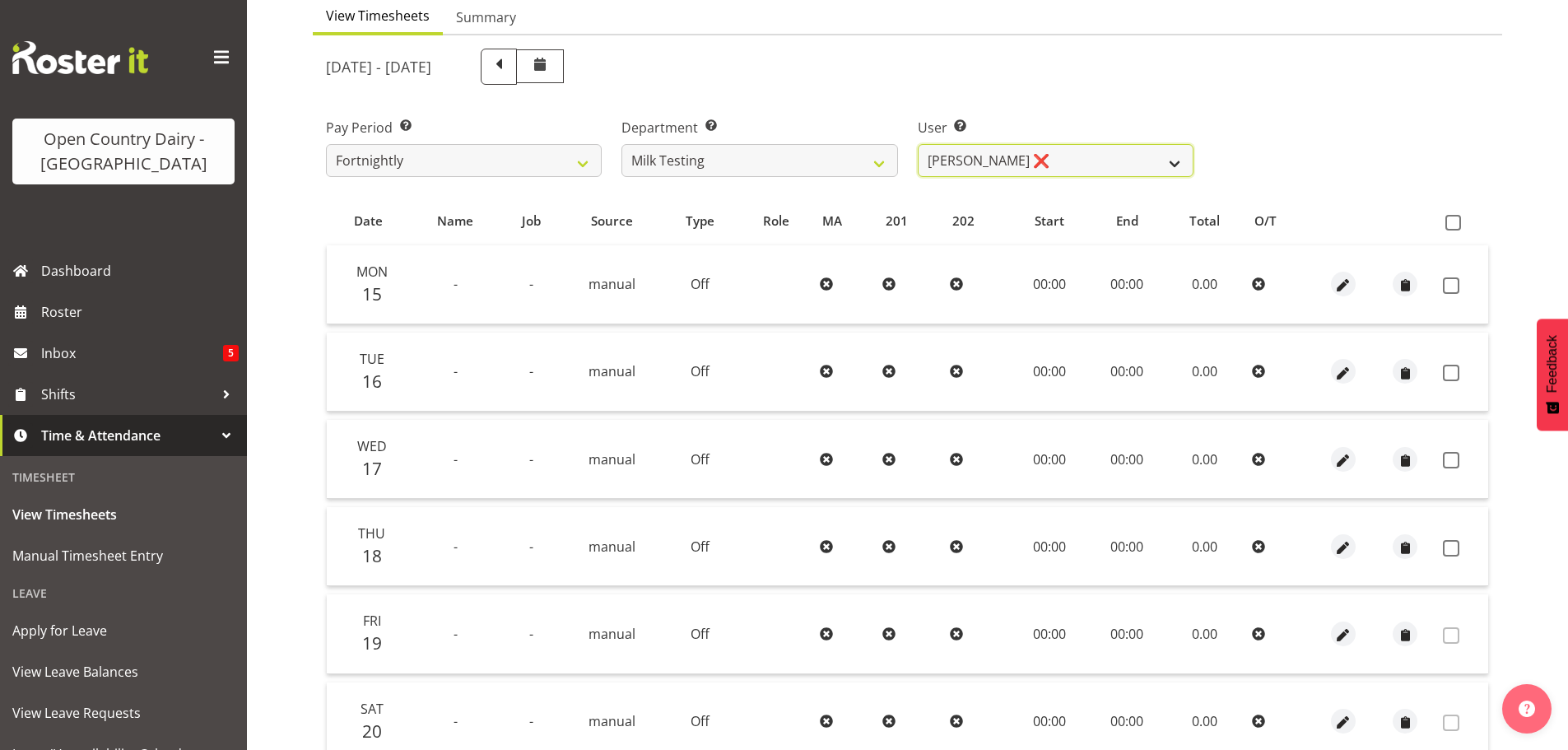
click at [1054, 157] on select "Diana Ridings ❌ George Smith ❌ Helaina Walker ❌ Kim Madden ❌ Michael Brechelt ❌…" at bounding box center [1055, 161] width 276 height 33
select select "7379"
click at [918, 144] on select "Diana Ridings ❌ George Smith ❌ Helaina Walker ❌ Kim Madden ❌ Michael Brechelt ❌…" at bounding box center [1055, 161] width 276 height 33
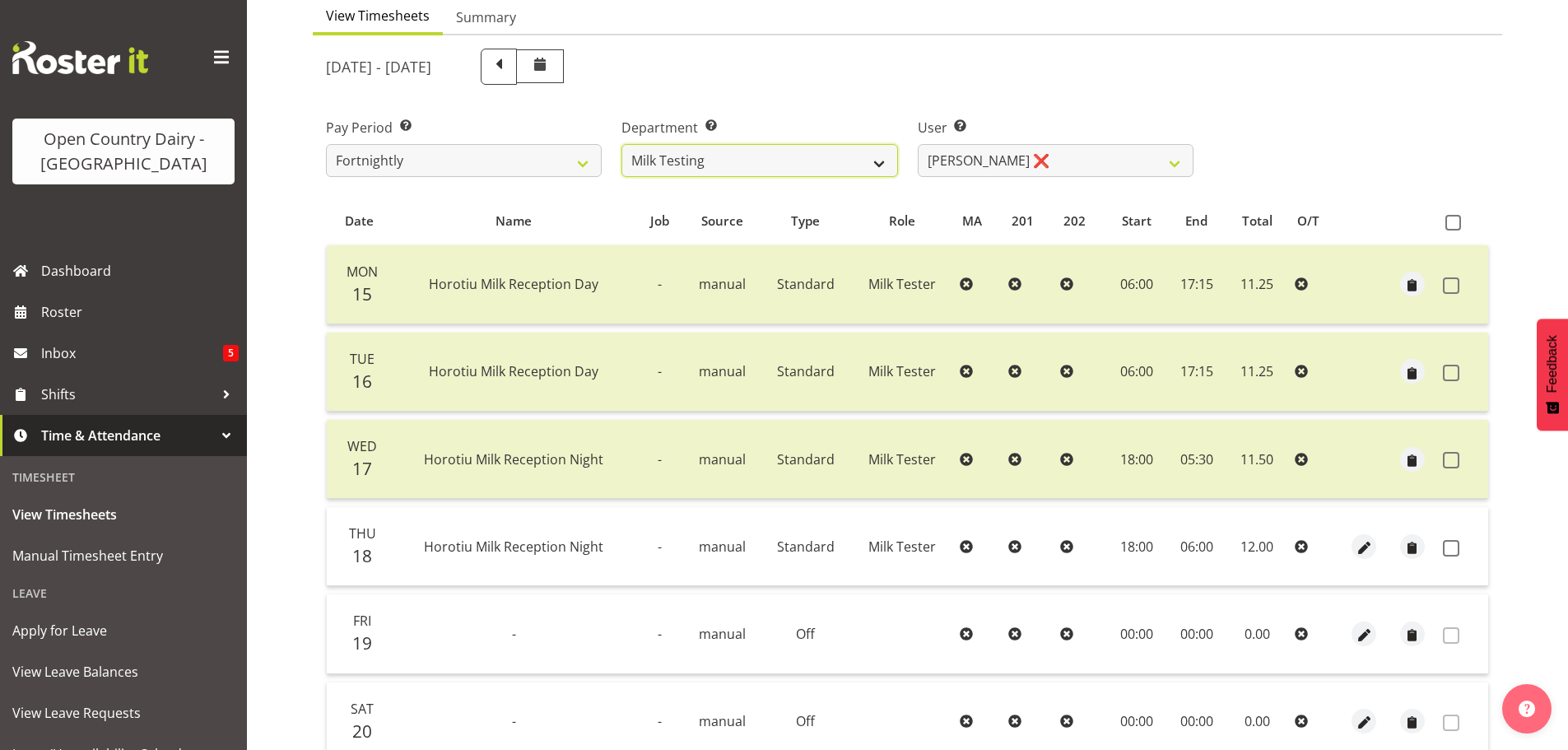
click at [724, 166] on select "701 702 703 704 705 706 707 708 709 710 711 712 713 714 715 716 717 718 719 720" at bounding box center [759, 161] width 276 height 33
select select "757"
click at [621, 144] on select "701 702 703 704 705 706 707 708 709 710 711 712 713 714 715 716 717 718 719 720" at bounding box center [759, 161] width 276 height 33
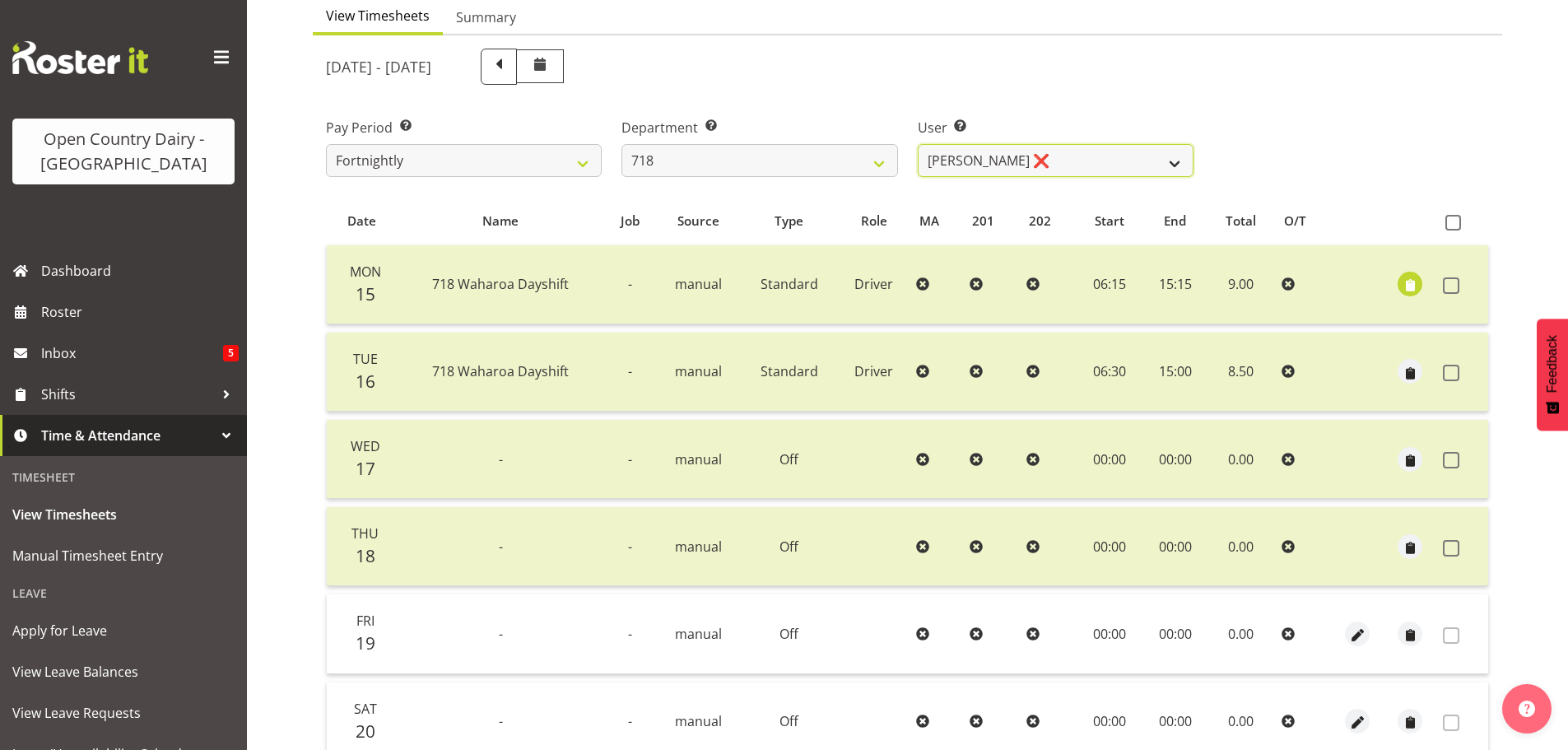
click at [1055, 163] on select "Graeme Raupi ❌ Jimmy Boult ❌ Linsay Bourne ❌ Tony Fielding ❌" at bounding box center [1055, 161] width 276 height 33
select select "8609"
click at [918, 144] on select "Graeme Raupi ❌ Jimmy Boult ❌ Linsay Bourne ❌ Tony Fielding ❌" at bounding box center [1055, 161] width 276 height 33
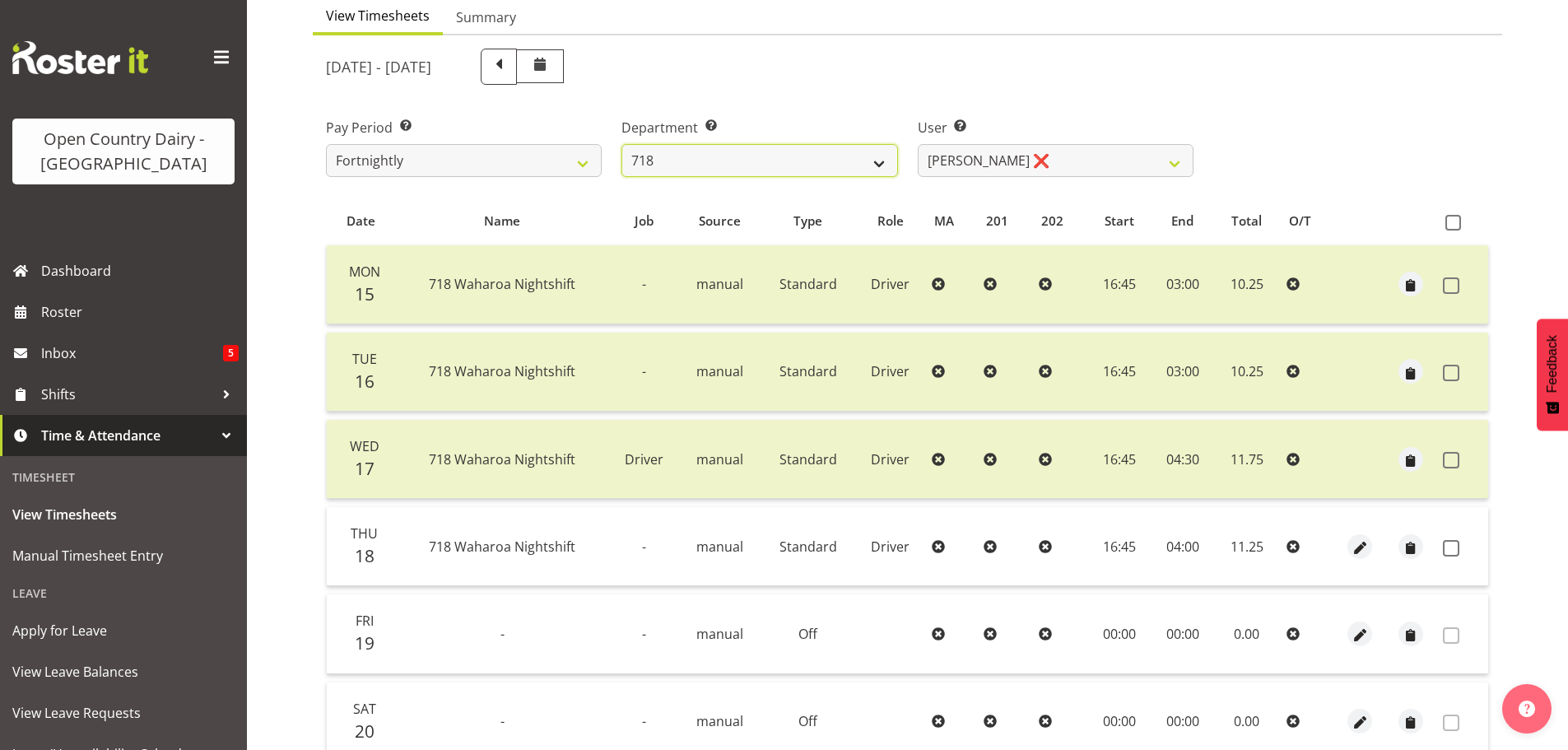
click at [701, 166] on select "701 702 703 704 705 706 707 708 709 710 711 712 713 714 715 716 717 718 719 720" at bounding box center [759, 161] width 276 height 33
select select "814"
click at [621, 144] on select "701 702 703 704 705 706 707 708 709 710 711 712 713 714 715 716 717 718 719 720" at bounding box center [759, 161] width 276 height 33
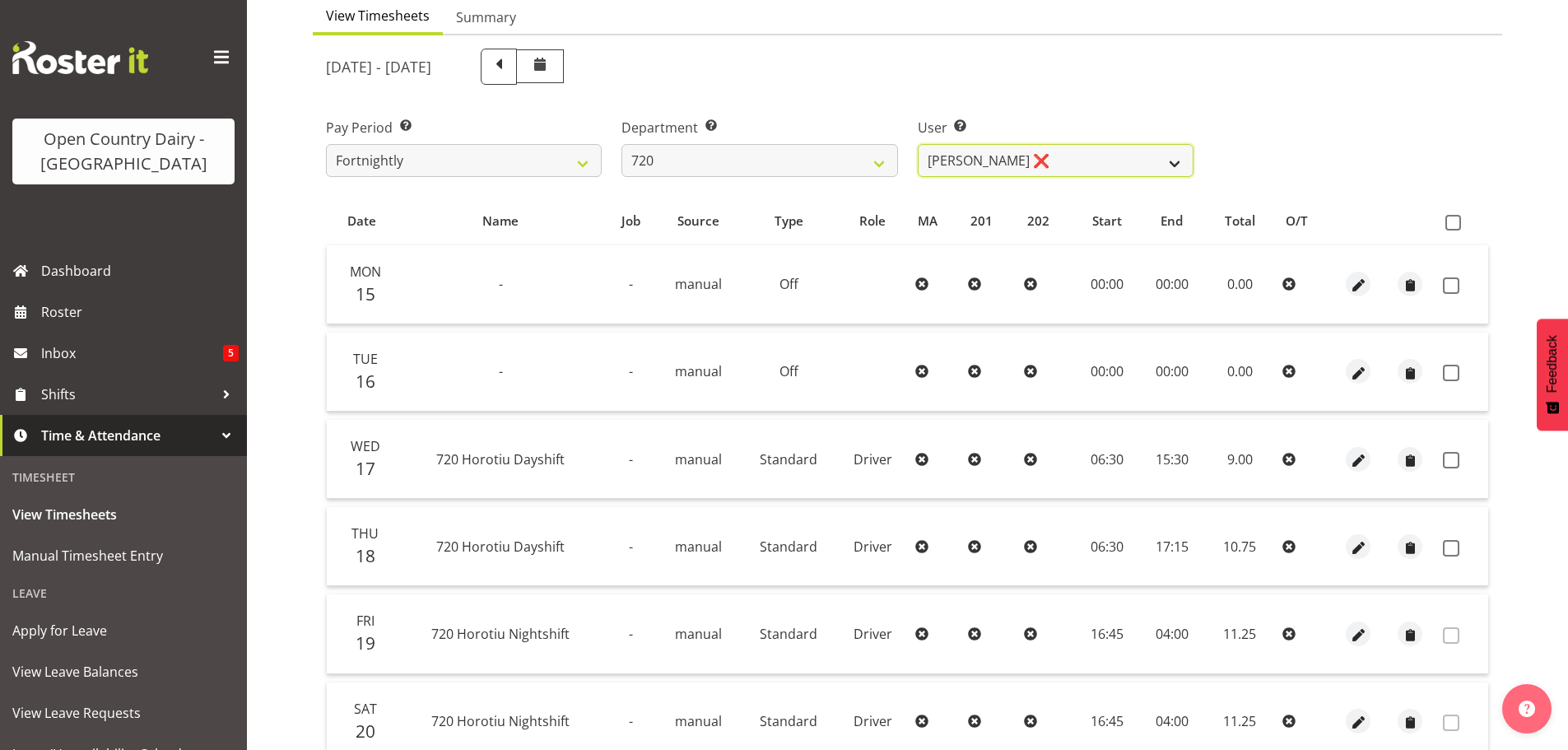
click at [1053, 159] on select "Garry Hooper ❌ Kerry Slater ❌ Nathan Frankhouser ❌ Steve Daly ❌" at bounding box center [1055, 161] width 276 height 33
select select "8200"
click at [918, 144] on select "Garry Hooper ❌ Kerry Slater ❌ Nathan Frankhouser ❌ Steve Daly ❌" at bounding box center [1055, 161] width 276 height 33
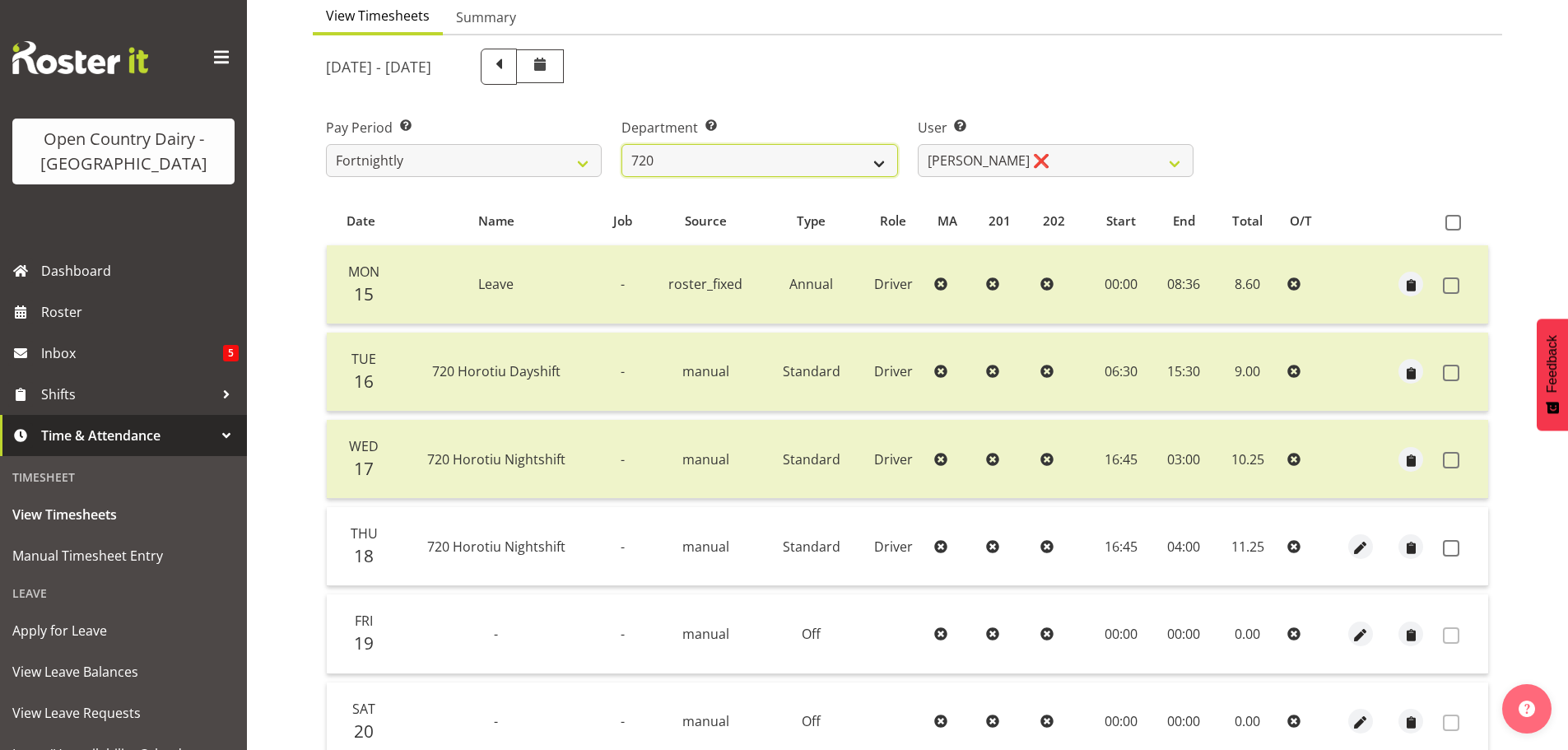
click at [737, 150] on select "701 702 703 704 705 706 707 708 709 710 711 712 713 714 715 716 717 718 719 720" at bounding box center [759, 161] width 276 height 33
select select "754"
click at [621, 144] on select "701 702 703 704 705 706 707 708 709 710 711 712 713 714 715 716 717 718 719 720" at bounding box center [759, 161] width 276 height 33
select select "8172"
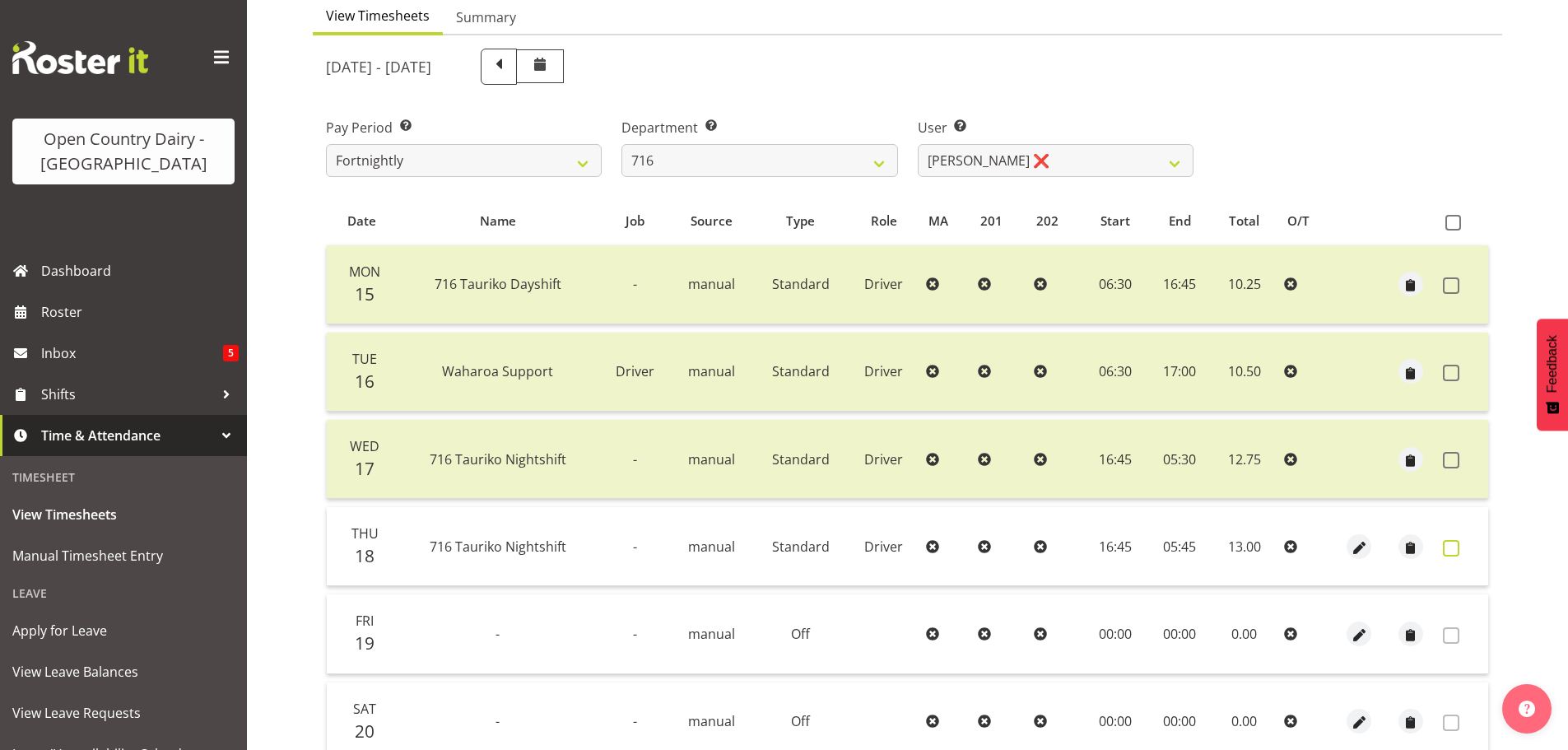
click at [1447, 548] on span at bounding box center [1451, 547] width 16 height 16
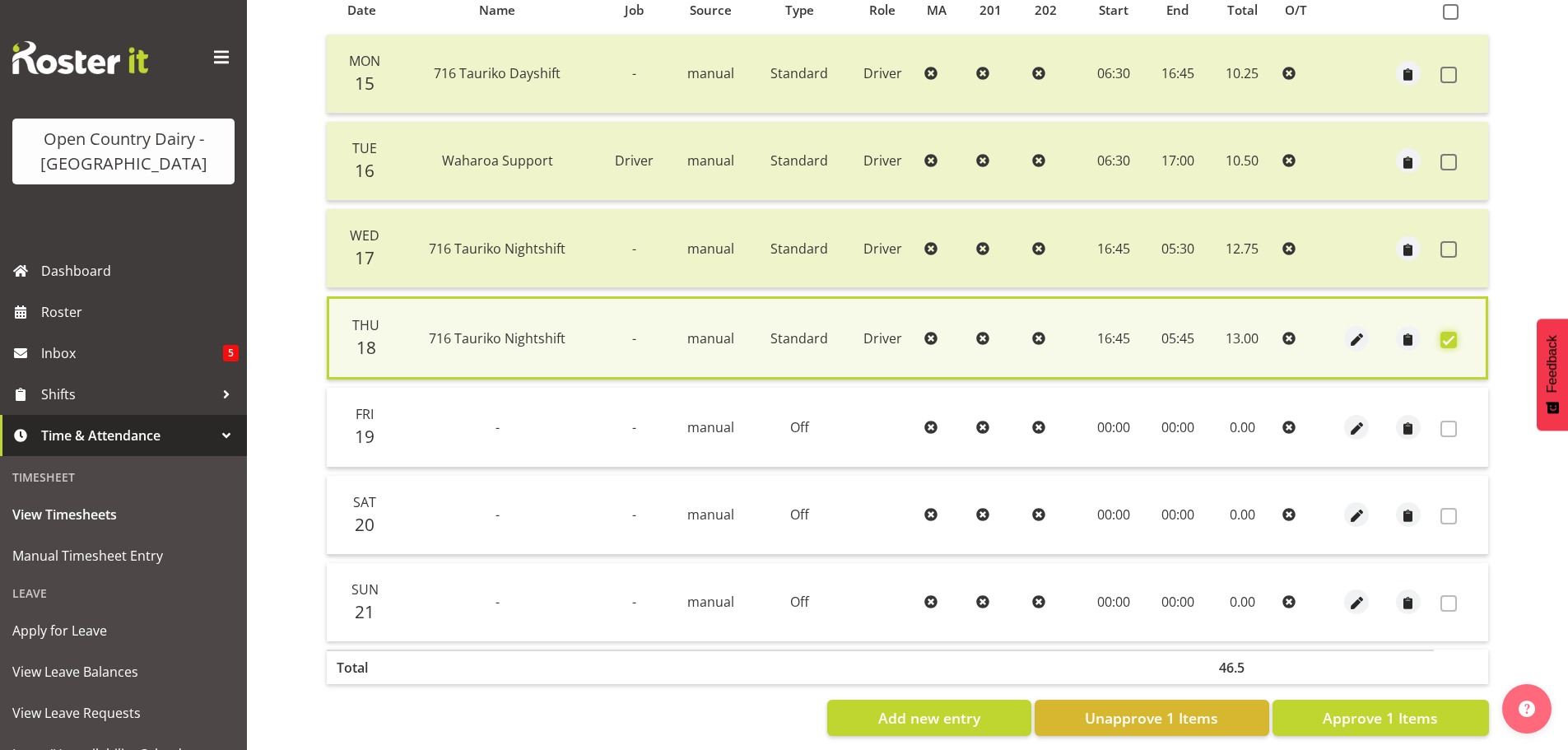
scroll to position [399, 0]
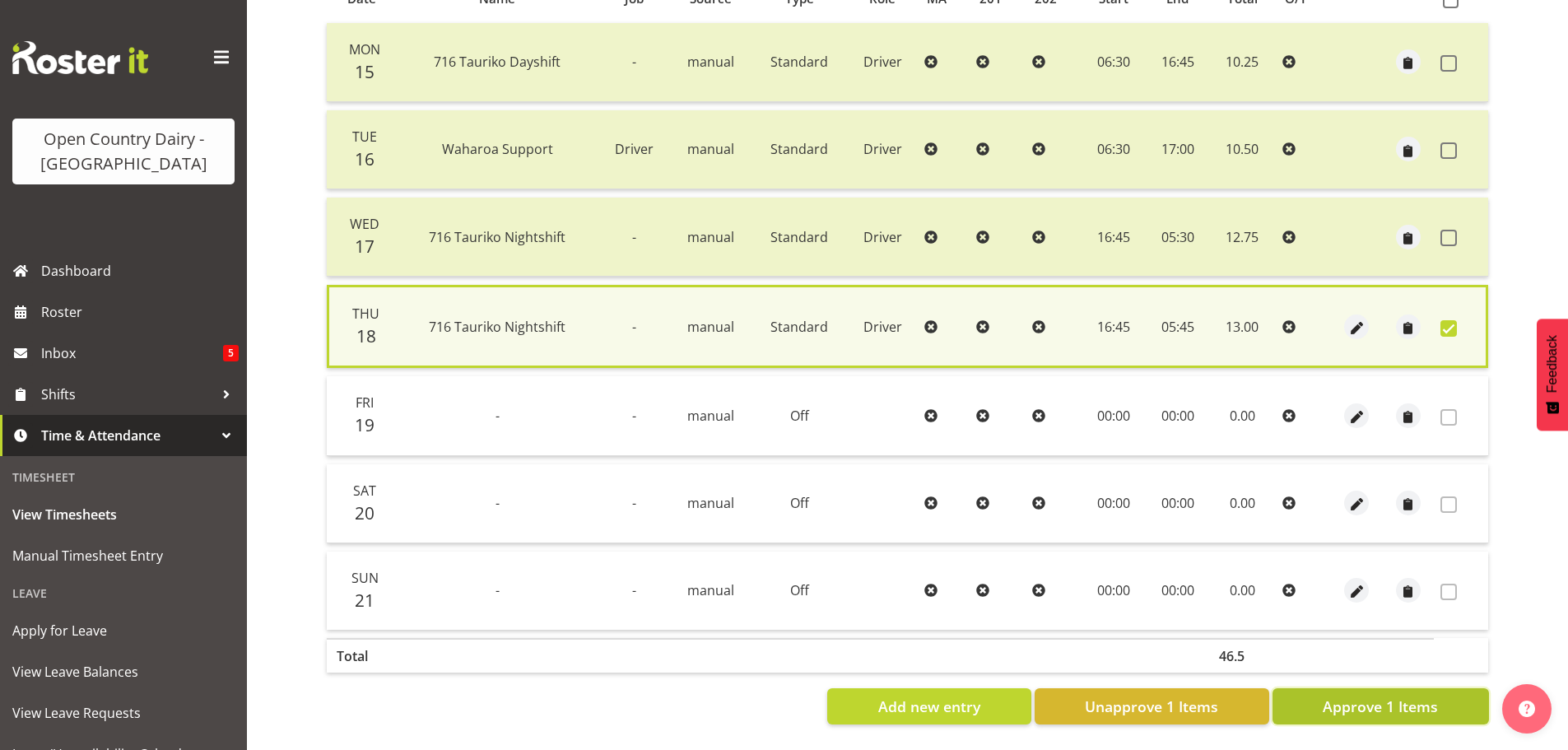
click at [1382, 696] on span "Approve 1 Items" at bounding box center [1380, 706] width 115 height 21
checkbox input "false"
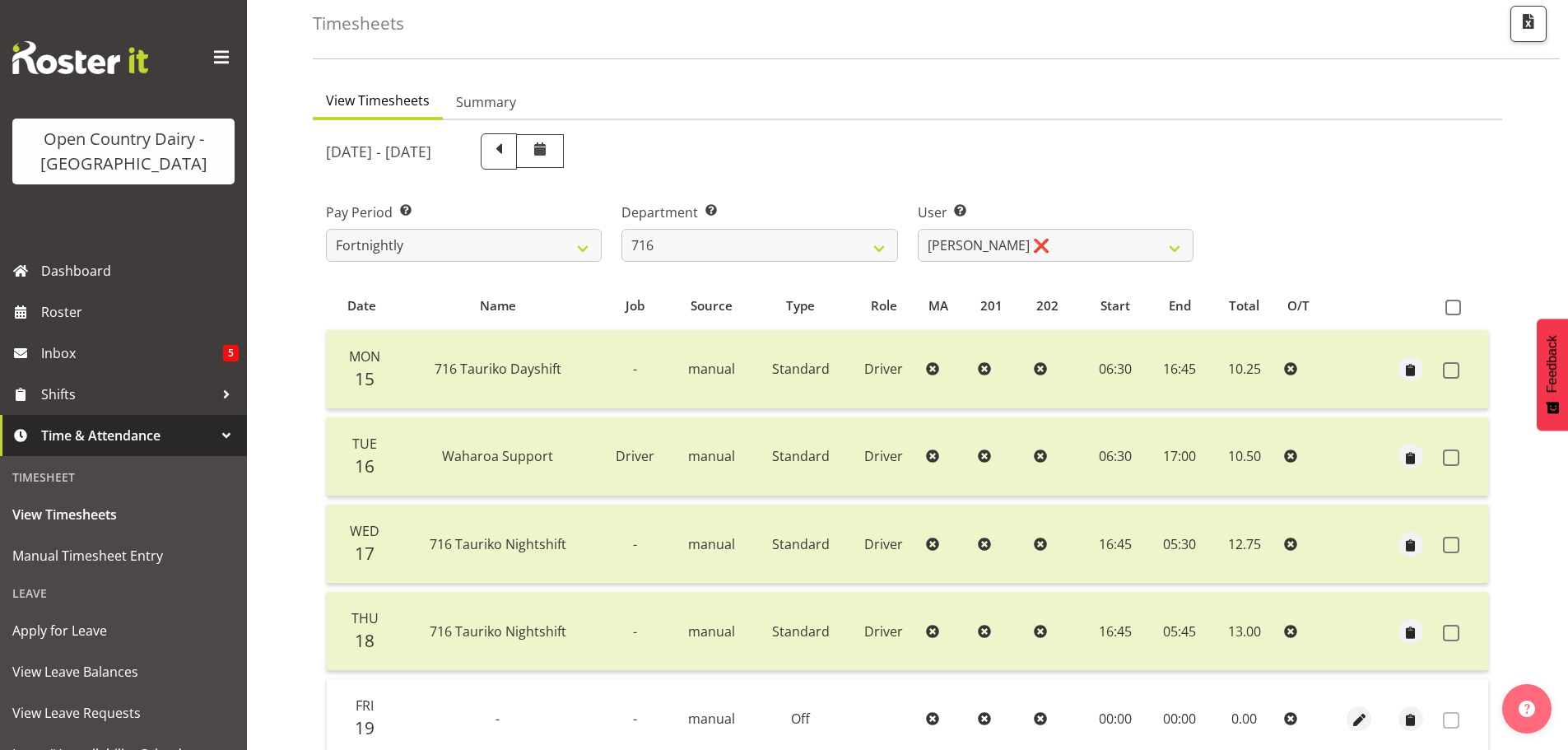
scroll to position [66, 0]
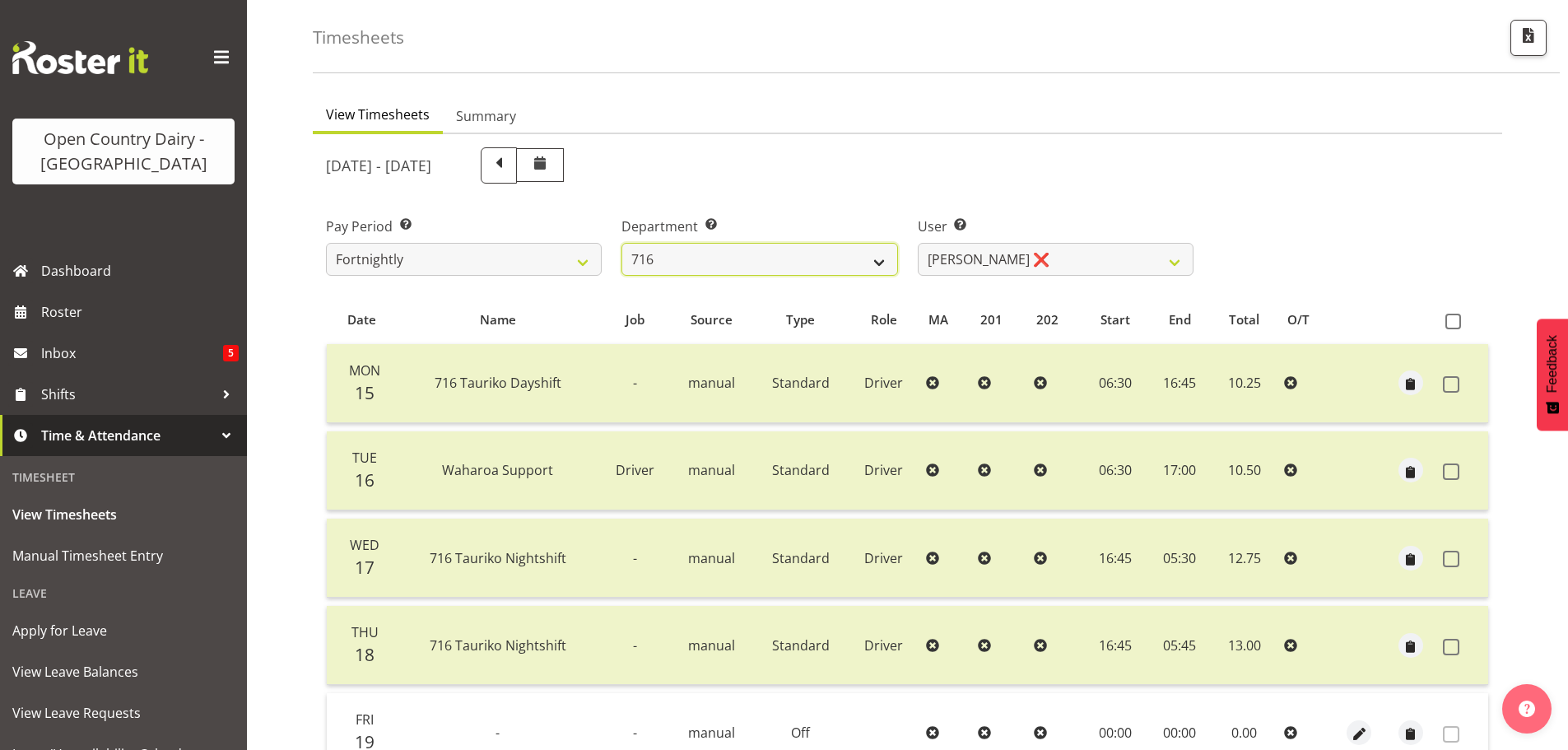
click at [725, 254] on select "701 702 703 704 705 706 707 708 709 710 711 712 713 714 715 716 717 718 719 720" at bounding box center [759, 260] width 276 height 33
click at [621, 243] on select "701 702 703 704 705 706 707 708 709 710 711 712 713 714 715 716 717 718 719 720" at bounding box center [759, 260] width 276 height 33
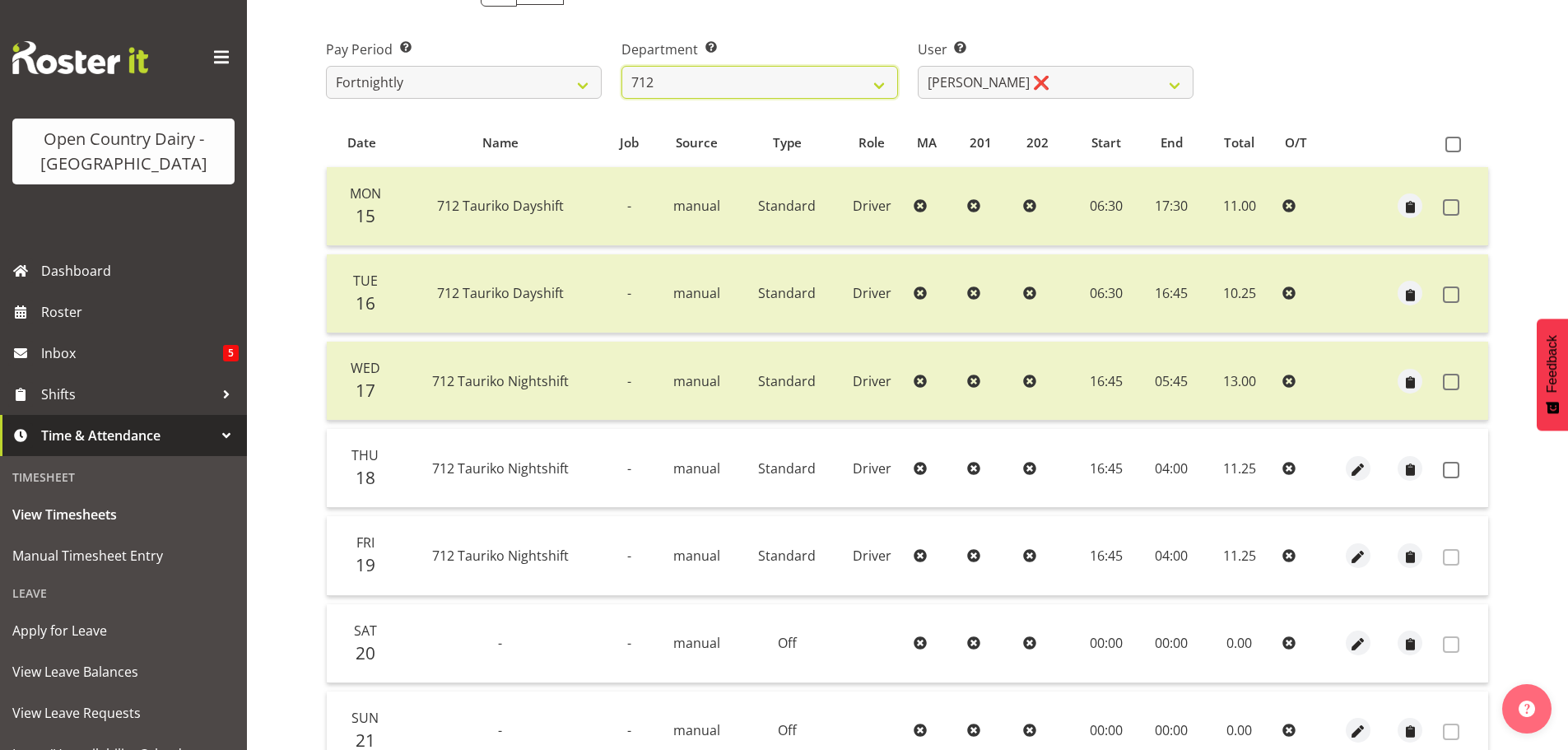
scroll to position [148, 0]
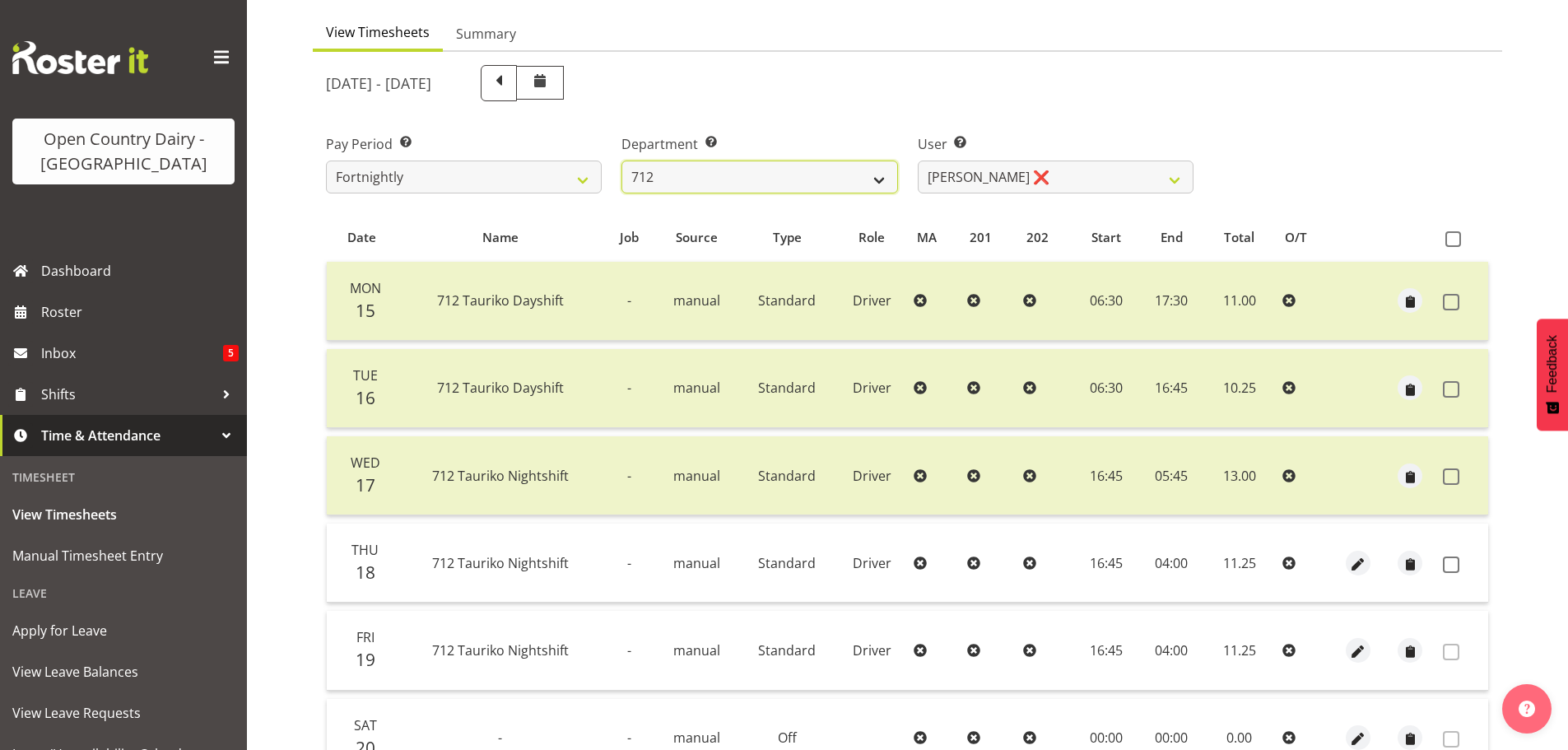
click at [714, 176] on select "701 702 703 704 705 706 707 708 709 710 711 712 713 714 715 716 717 718 719 720" at bounding box center [759, 177] width 276 height 33
select select "756"
click at [621, 161] on select "701 702 703 704 705 706 707 708 709 710 711 712 713 714 715 716 717 718 719 720" at bounding box center [759, 177] width 276 height 33
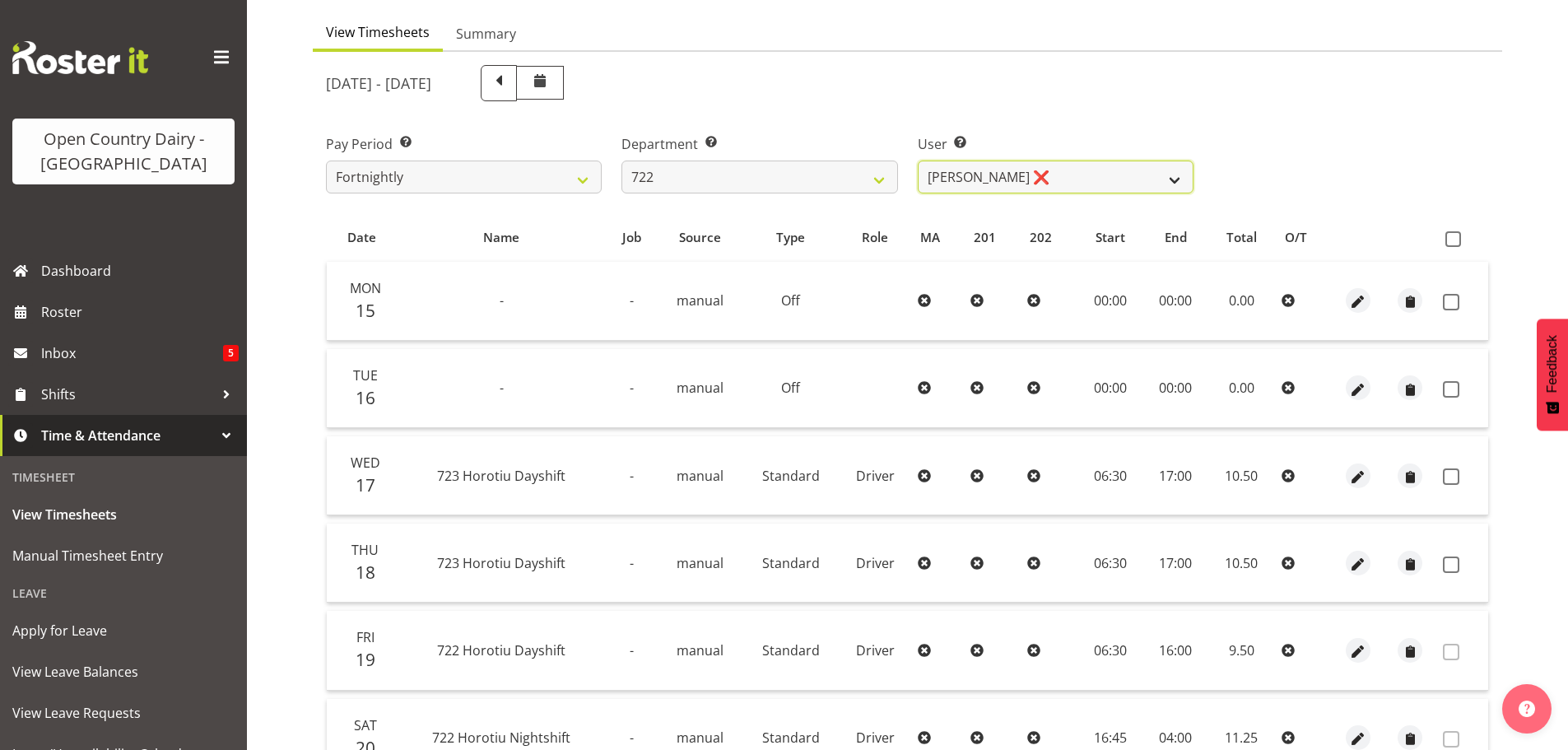
click at [1058, 178] on select "Andy Webb ❌ Darren Hatcher ❌ Gurpreet Singh ❌" at bounding box center [1055, 177] width 276 height 33
select select "8175"
click at [918, 161] on select "Andy Webb ❌ Darren Hatcher ❌ Gurpreet Singh ❌" at bounding box center [1055, 177] width 276 height 33
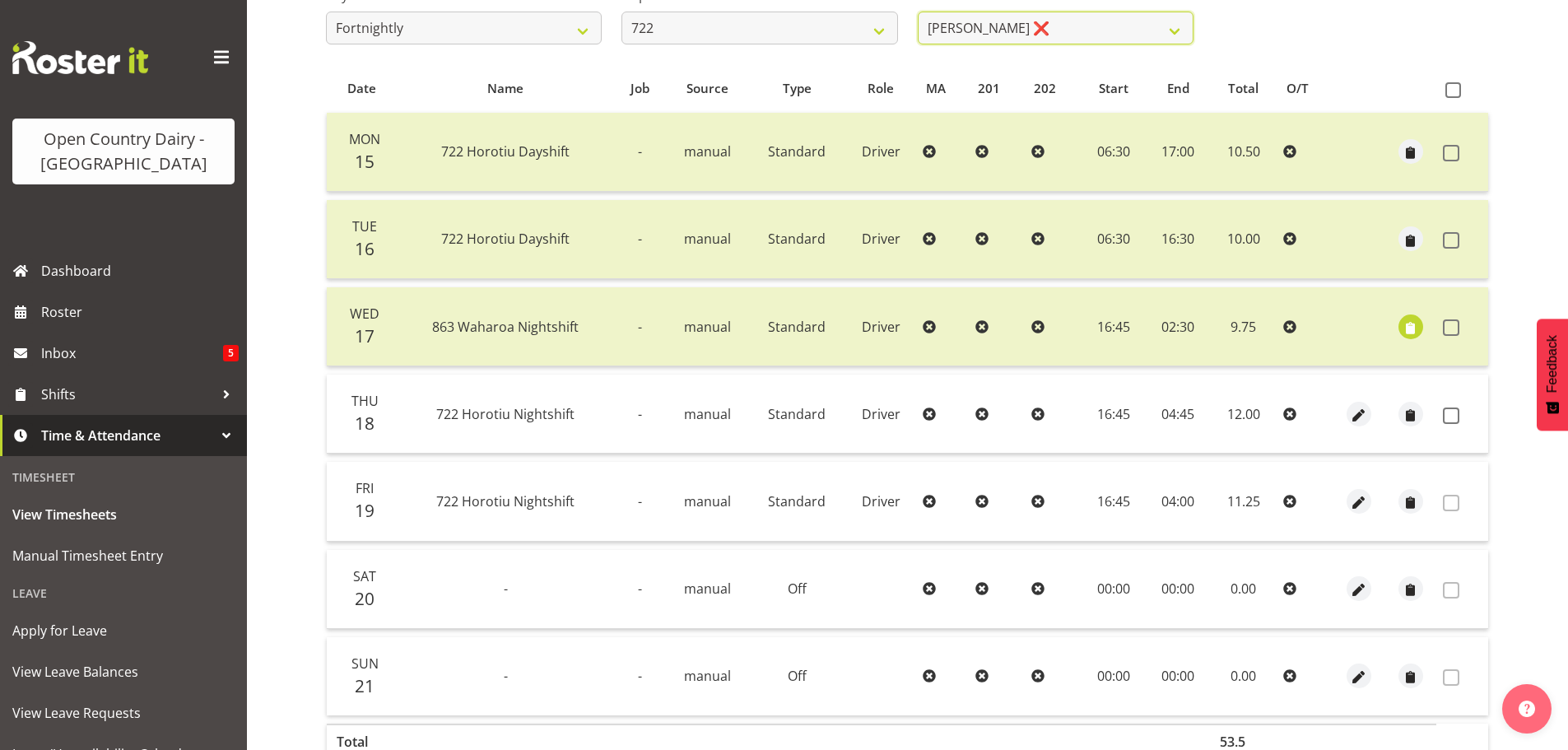
scroll to position [313, 0]
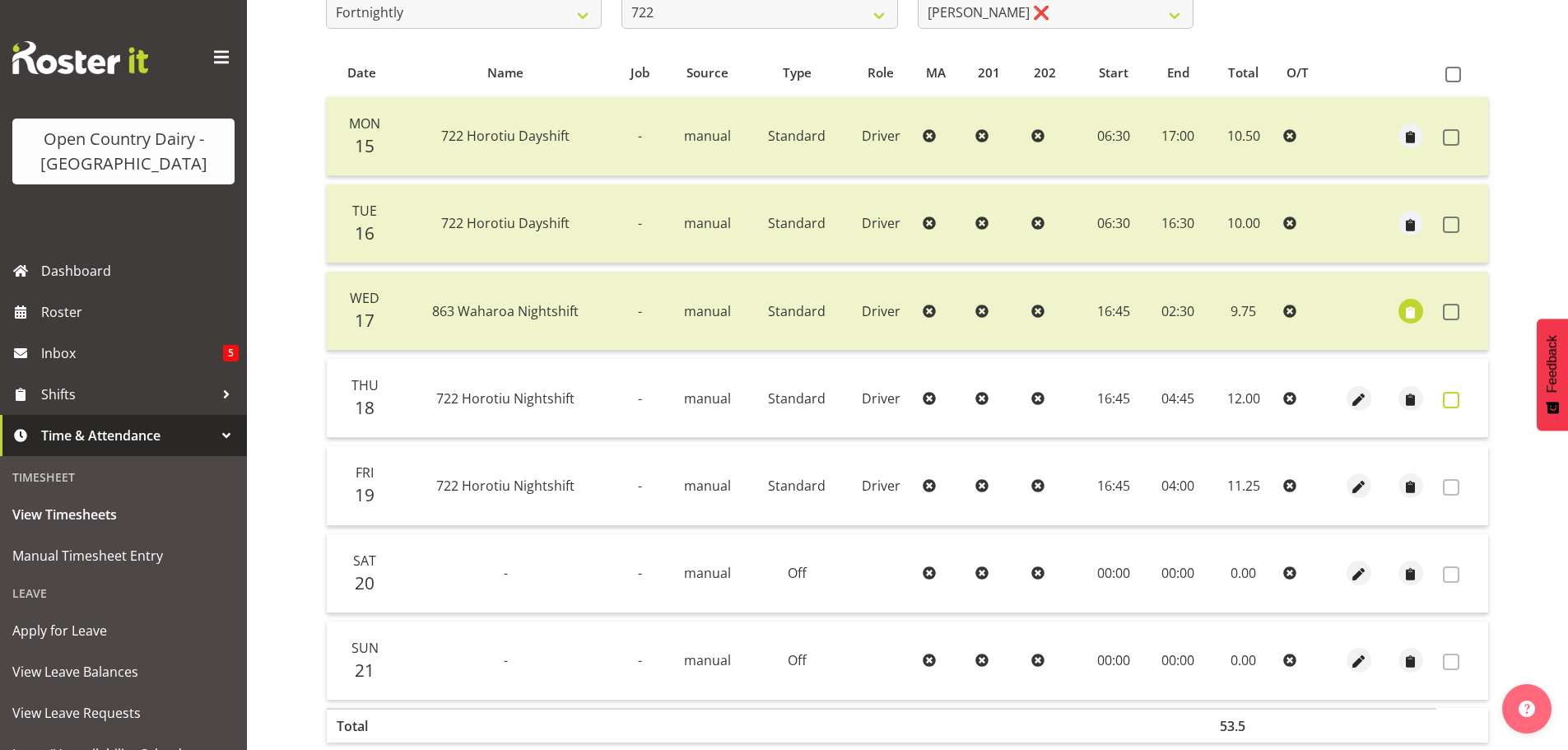
click at [1449, 402] on span at bounding box center [1451, 399] width 16 height 16
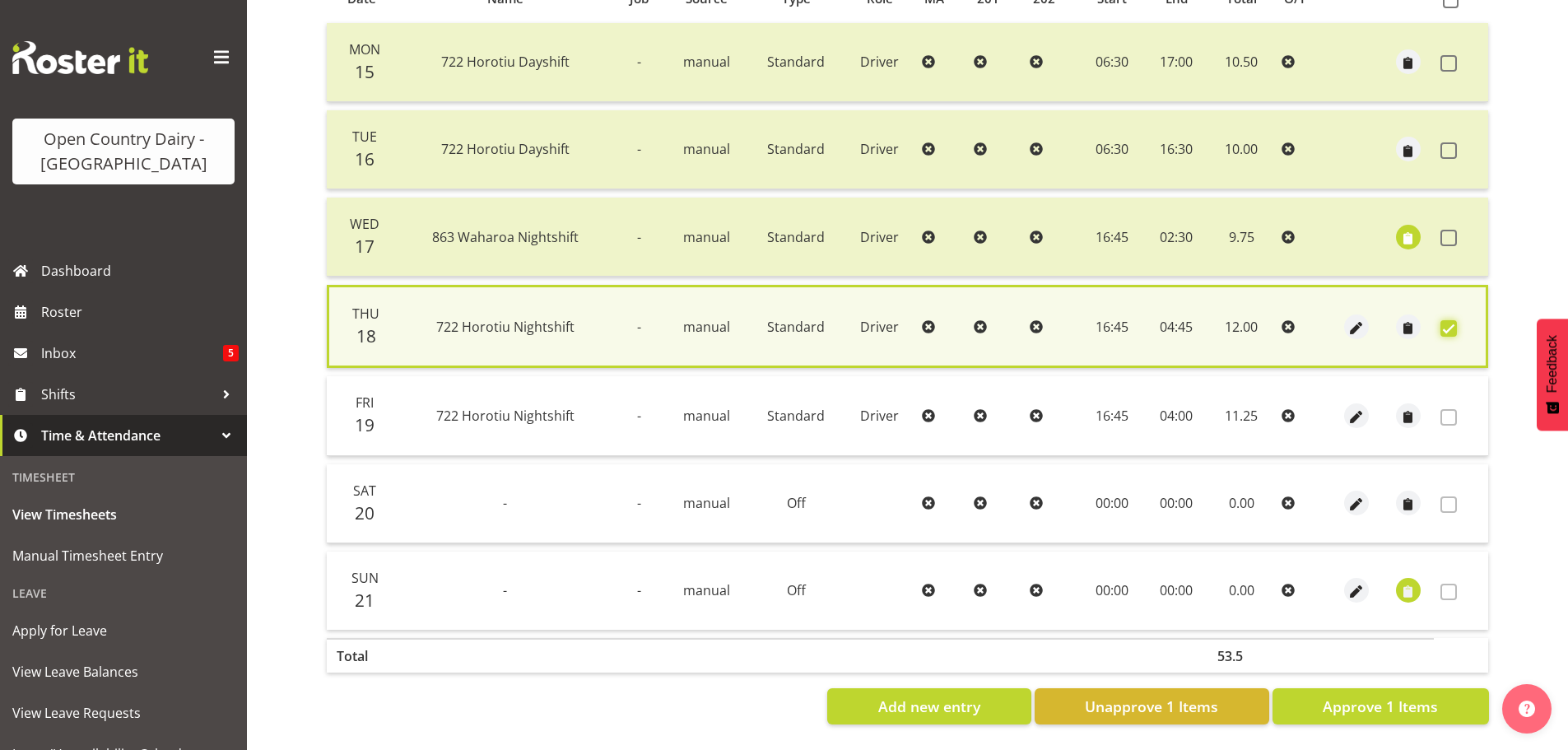
scroll to position [399, 0]
click at [1398, 700] on span "Approve 1 Items" at bounding box center [1380, 706] width 115 height 21
checkbox input "false"
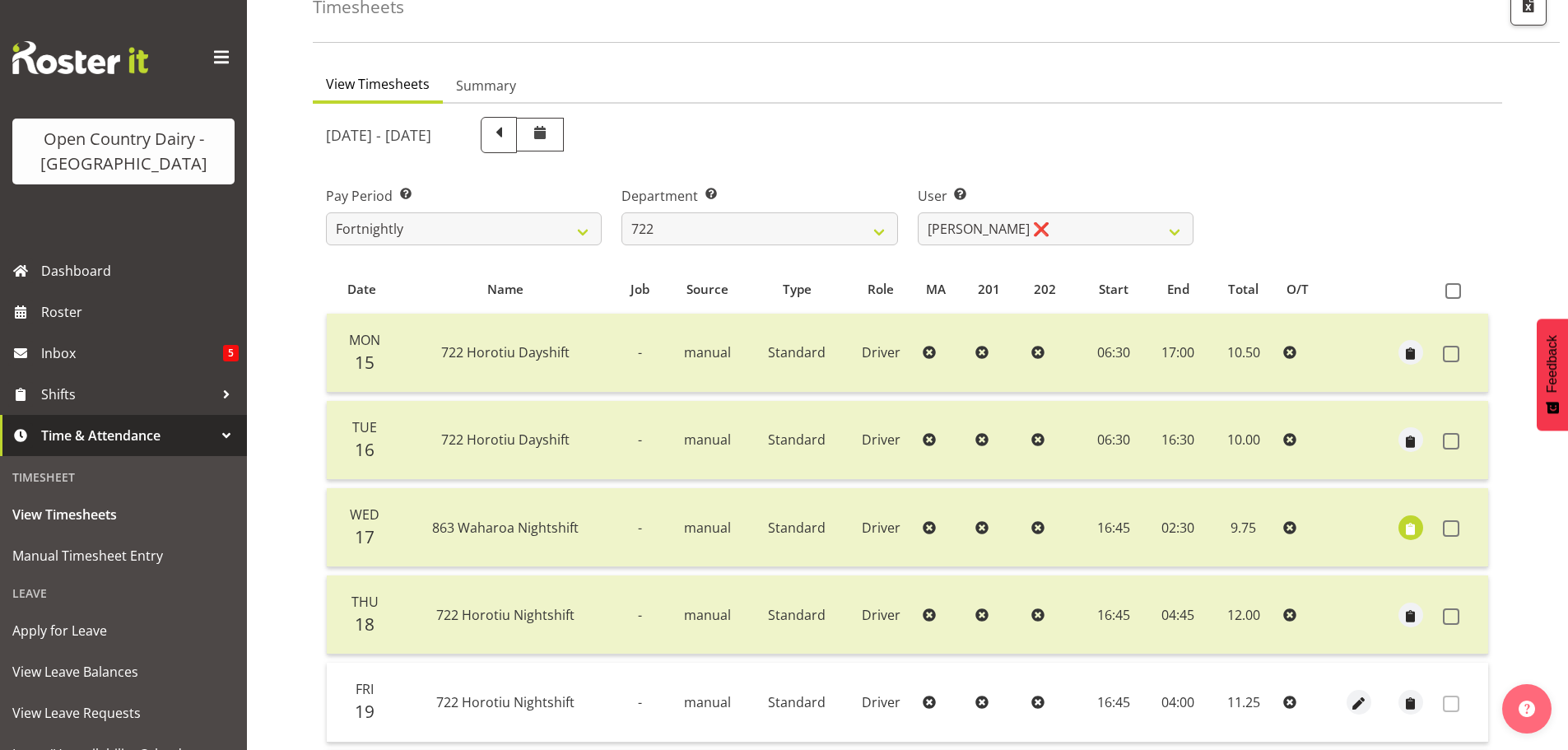
scroll to position [66, 0]
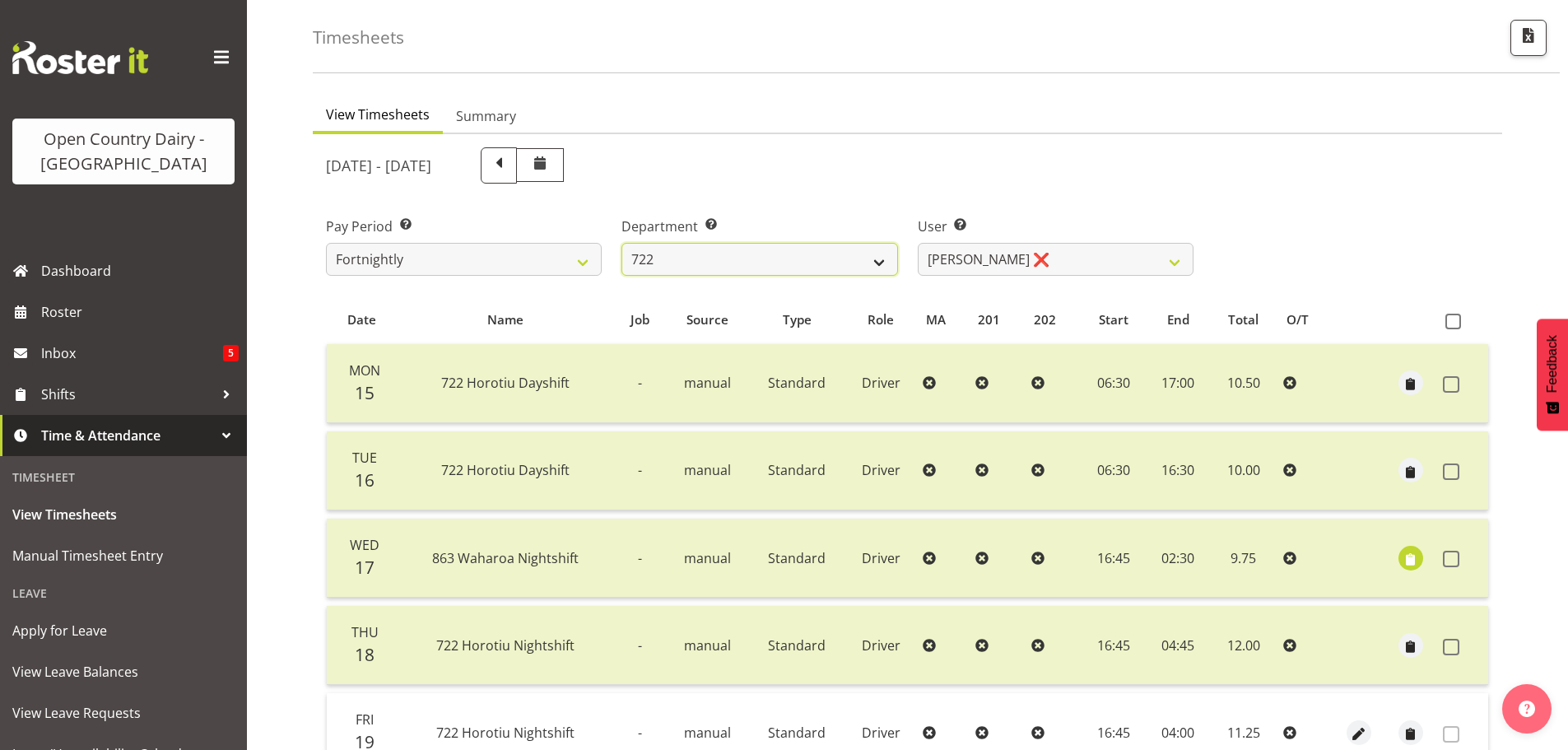
click at [704, 266] on select "701 702 703 704 705 706 707 708 709 710 711 712 713 714 715 716 717 718 719 720" at bounding box center [759, 260] width 276 height 33
select select "803"
click at [621, 243] on select "701 702 703 704 705 706 707 708 709 710 711 712 713 714 715 716 717 718 719 720" at bounding box center [759, 260] width 276 height 33
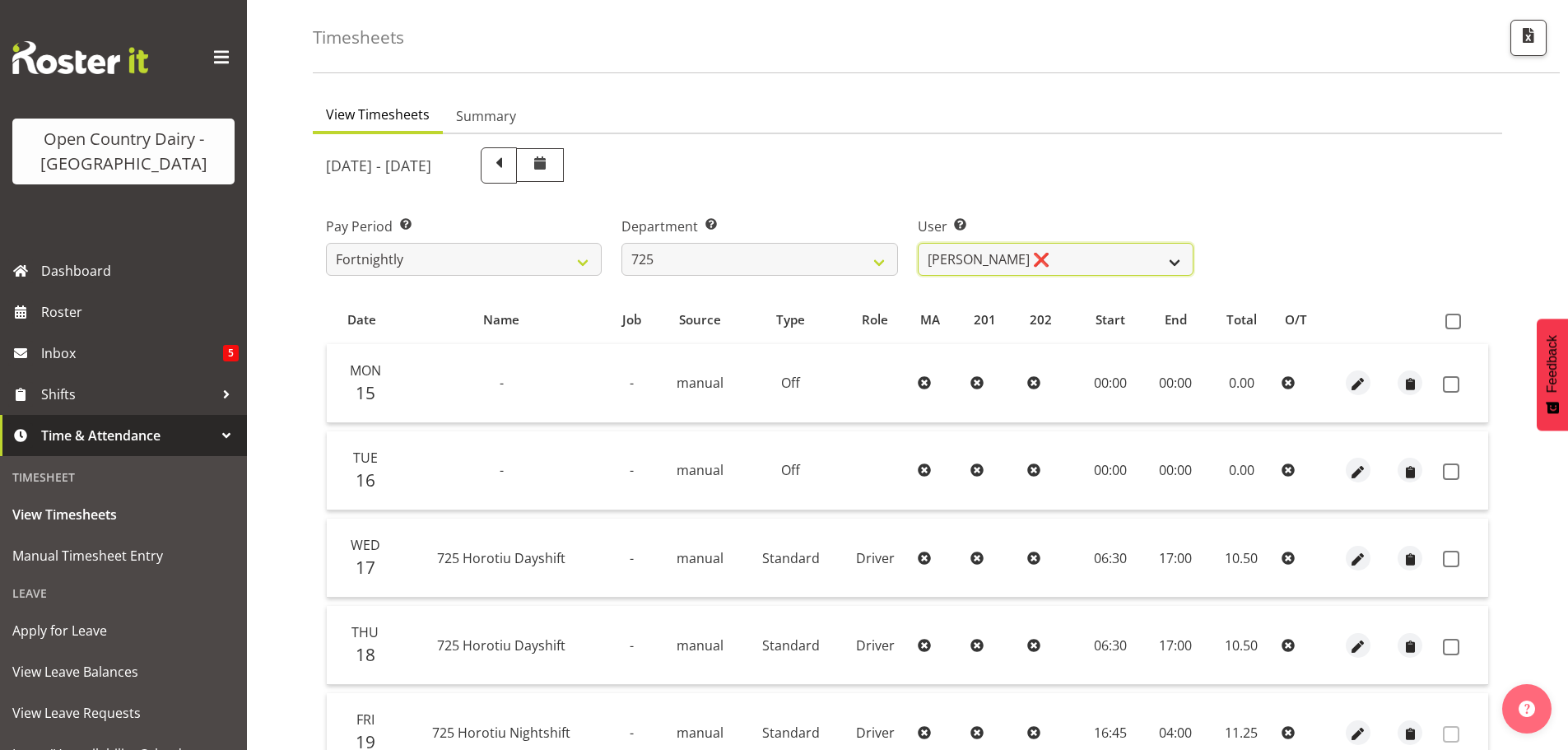
click at [1036, 260] on select "Bhupinder Dhaliwal ❌ Gurpreet Singh Kahlon ❌ Hendrik Potgieter ❌ Len Grace ❌" at bounding box center [1055, 260] width 276 height 33
select select "11235"
click at [918, 243] on select "Bhupinder Dhaliwal ❌ Gurpreet Singh Kahlon ❌ Hendrik Potgieter ❌ Len Grace ❌" at bounding box center [1055, 260] width 276 height 33
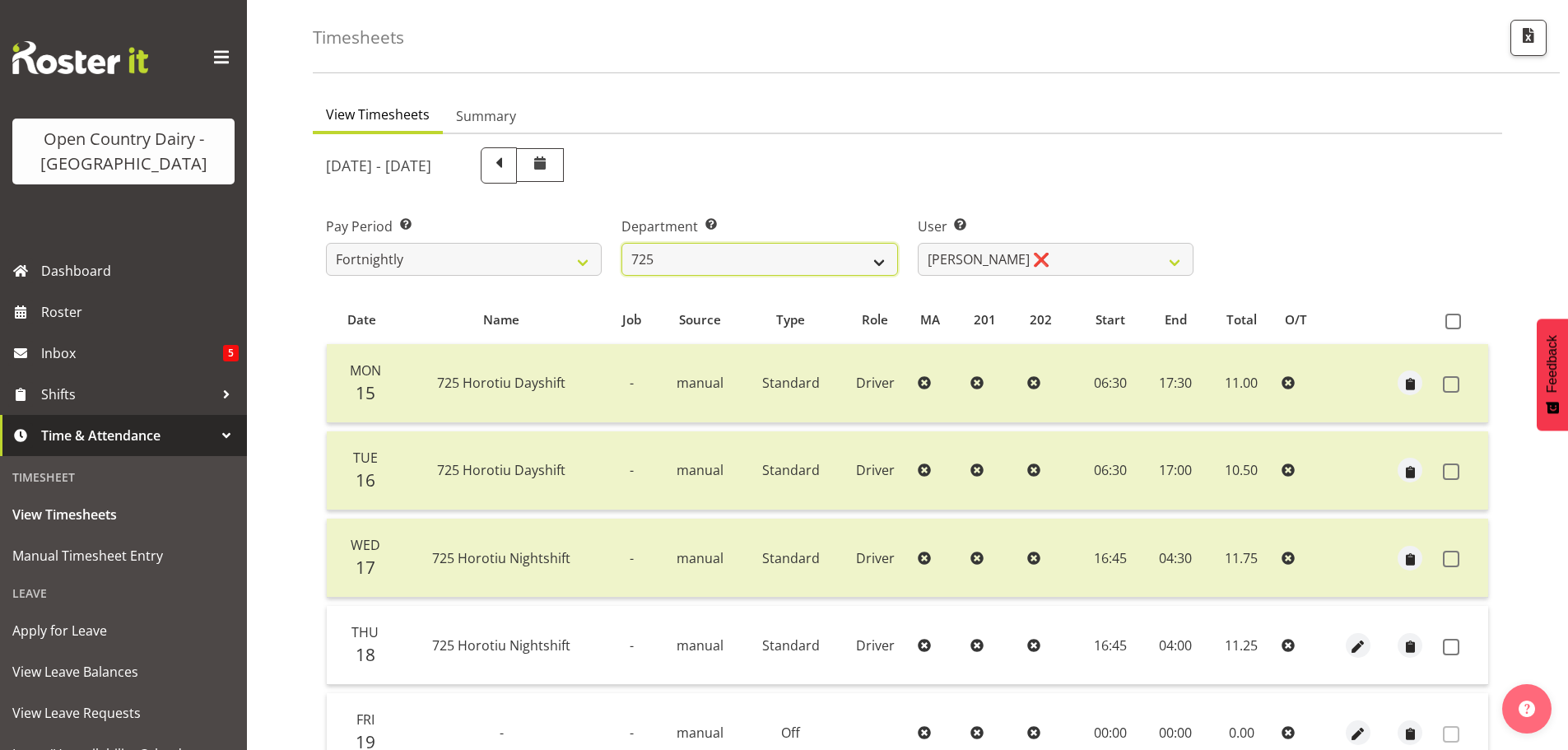
click at [759, 260] on select "701 702 703 704 705 706 707 708 709 710 711 712 713 714 715 716 717 718 719 720" at bounding box center [759, 260] width 276 height 33
select select "898"
click at [621, 243] on select "701 702 703 704 705 706 707 708 709 710 711 712 713 714 715 716 717 718 719 720" at bounding box center [759, 260] width 276 height 33
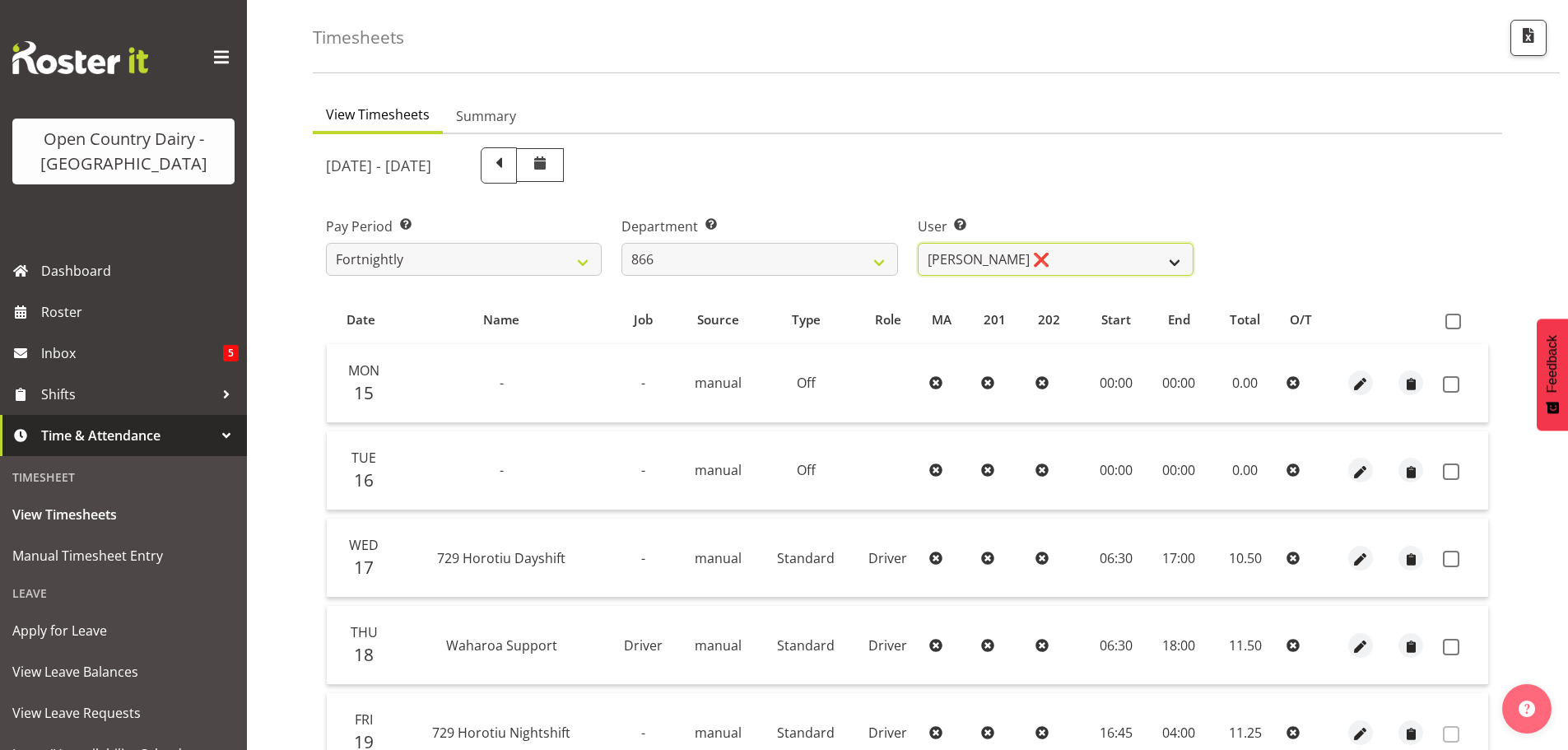
click at [1084, 260] on select "Harshdeep Singh ❌ Jacques Nel ❌ Navreet Jawanda ❌ Neil Abrahams ❌" at bounding box center [1055, 260] width 276 height 33
select select "11210"
click at [918, 243] on select "Harshdeep Singh ❌ Jacques Nel ❌ Navreet Jawanda ❌ Neil Abrahams ❌" at bounding box center [1055, 260] width 276 height 33
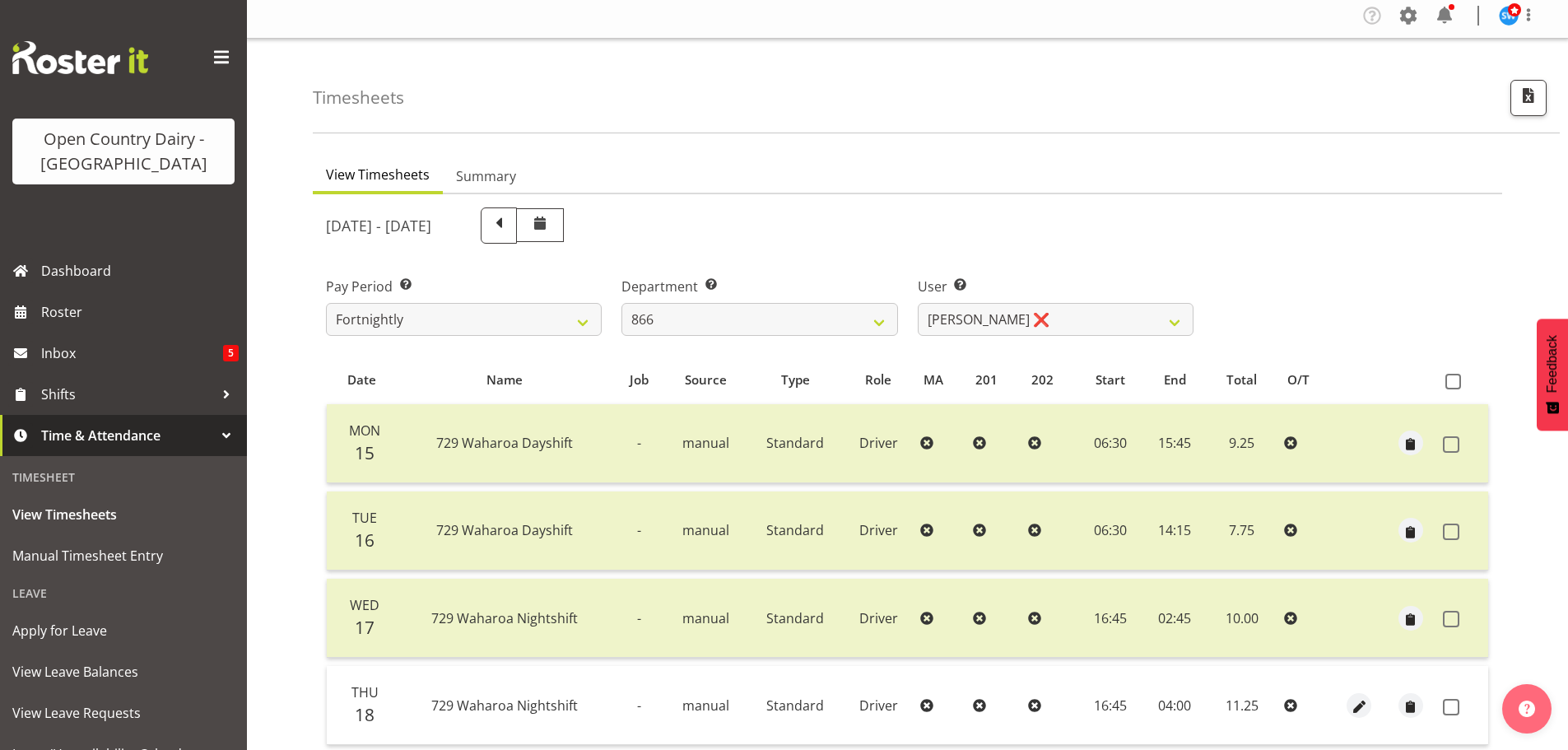
scroll to position [0, 0]
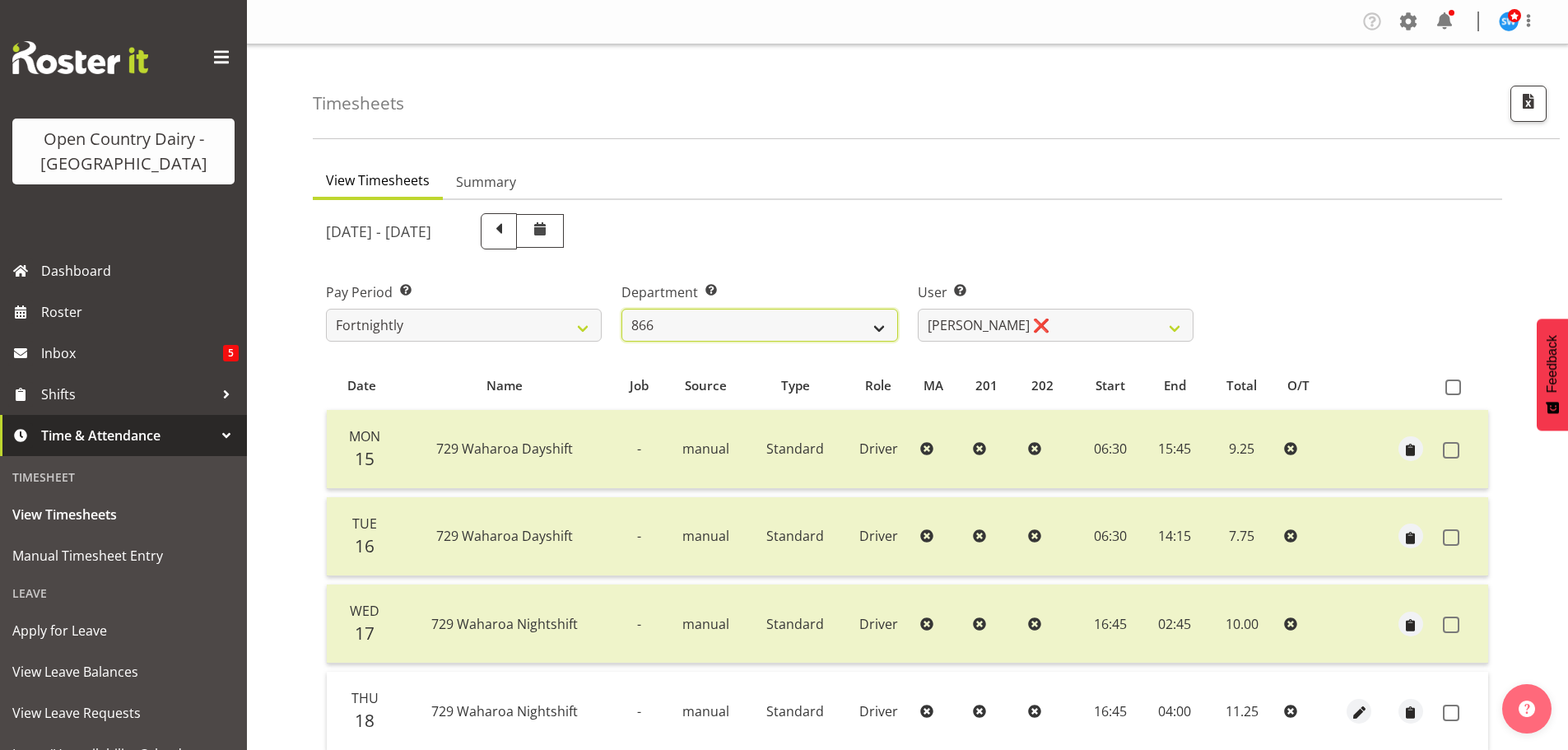
click at [687, 324] on select "701 702 703 704 705 706 707 708 709 710 711 712 713 714 715 716 717 718 719 720" at bounding box center [759, 326] width 276 height 33
select select "875"
click at [621, 309] on select "701 702 703 704 705 706 707 708 709 710 711 712 713 714 715 716 717 718 719 720" at bounding box center [759, 326] width 276 height 33
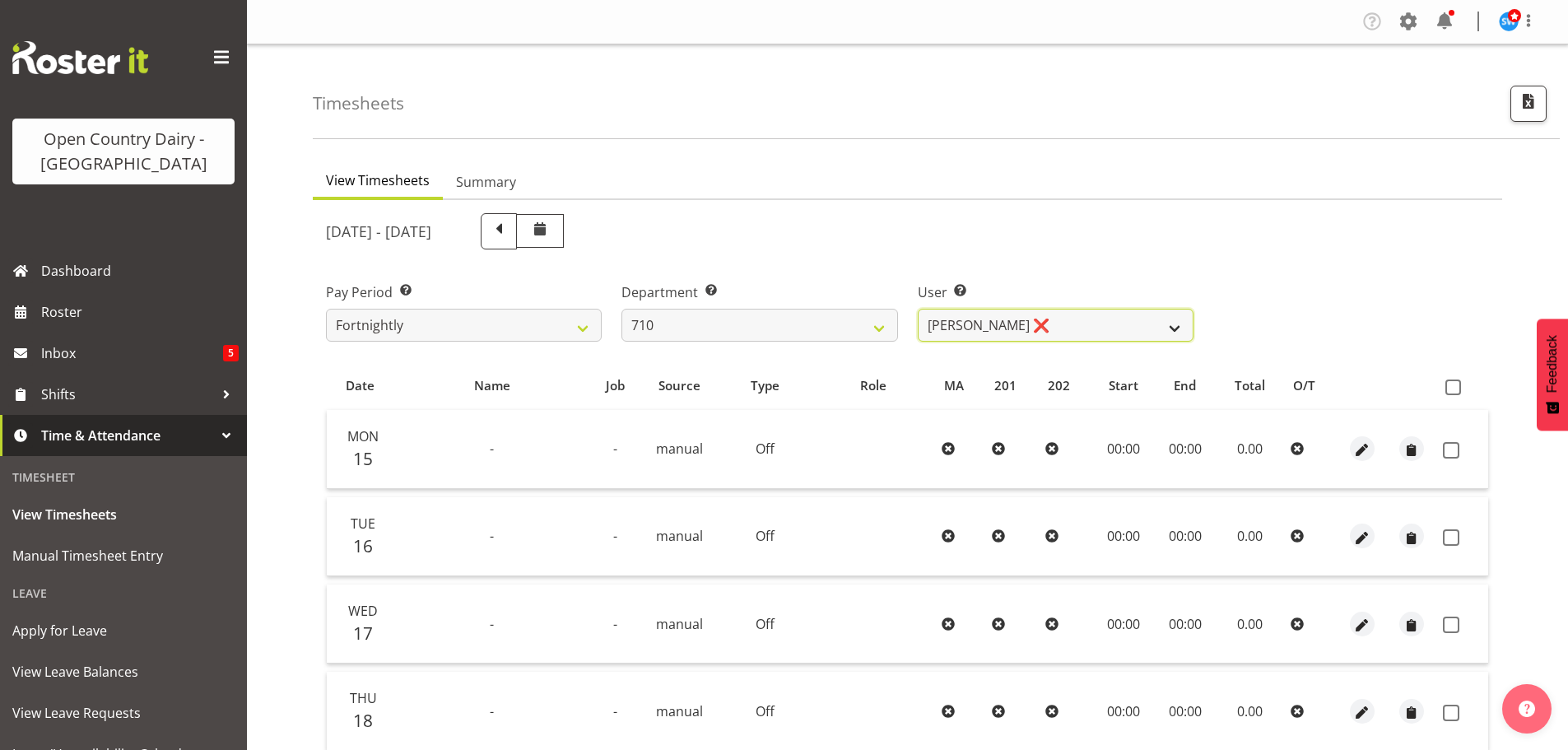
click at [1056, 330] on select "Dean Chapman ❌ George Megchelse ❌ Kris Gambhir ❌ Richie Epere ❌" at bounding box center [1055, 326] width 276 height 33
select select "10161"
click at [918, 309] on select "Dean Chapman ❌ George Megchelse ❌ Kris Gambhir ❌ Richie Epere ❌" at bounding box center [1055, 326] width 276 height 33
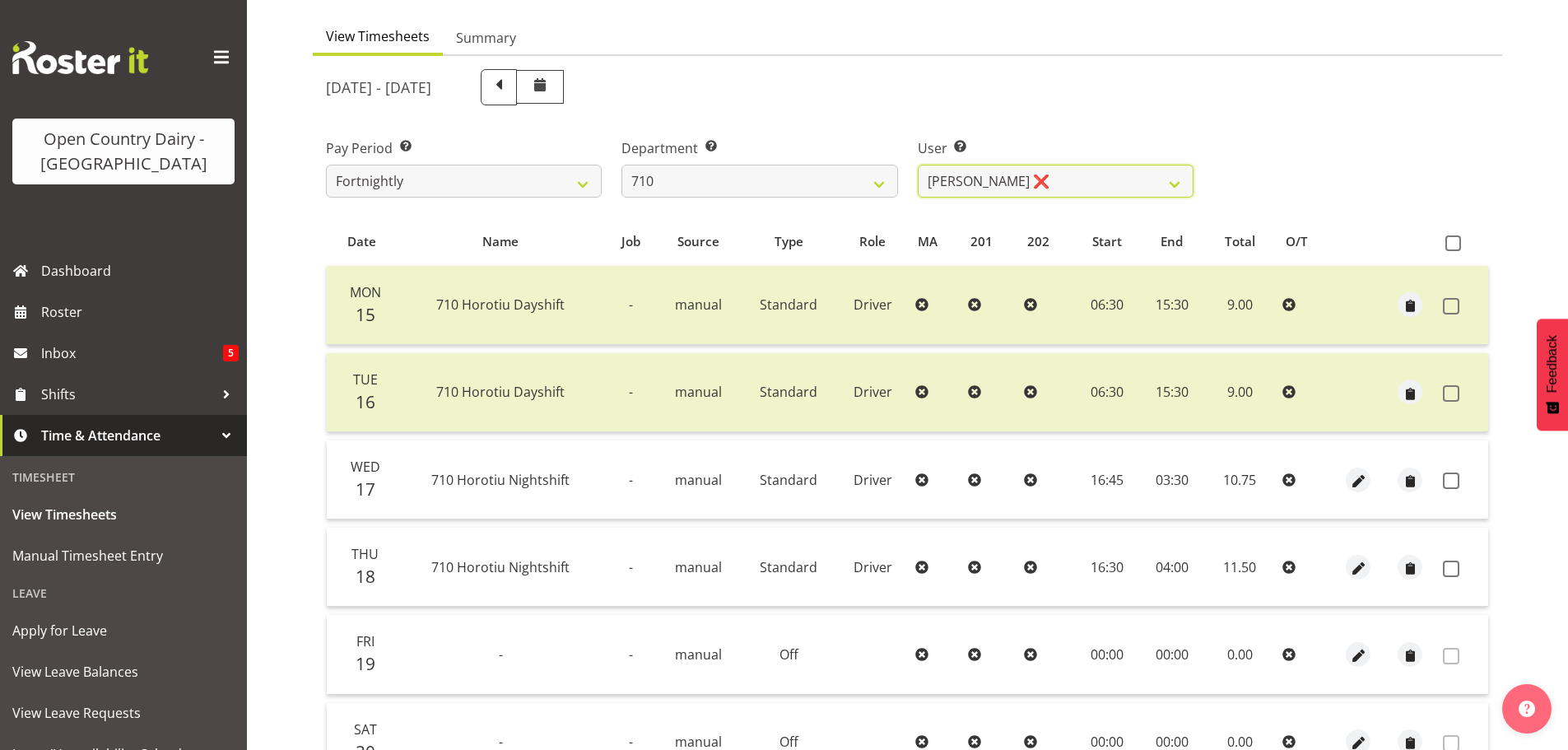
scroll to position [165, 0]
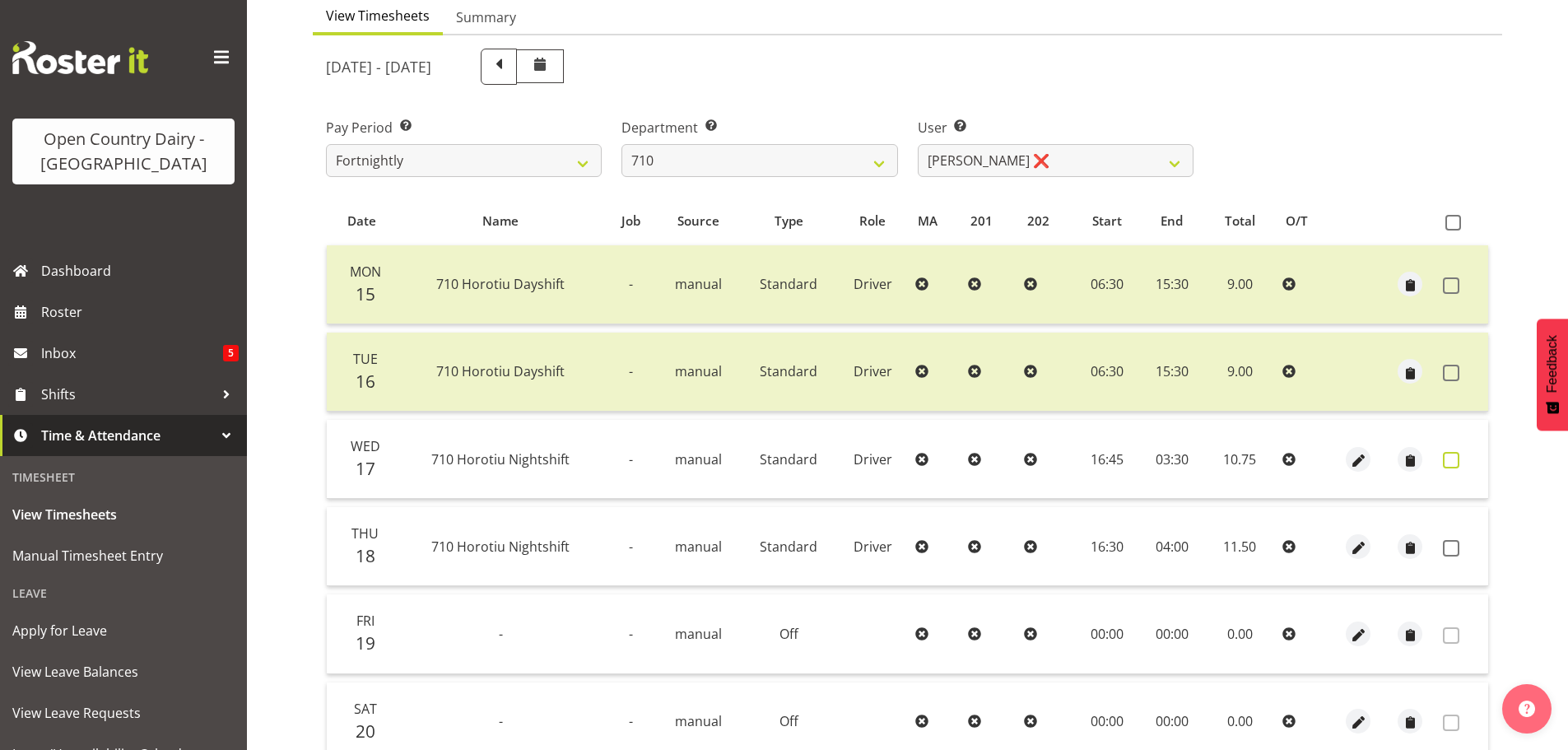
click at [1447, 456] on span at bounding box center [1451, 459] width 16 height 16
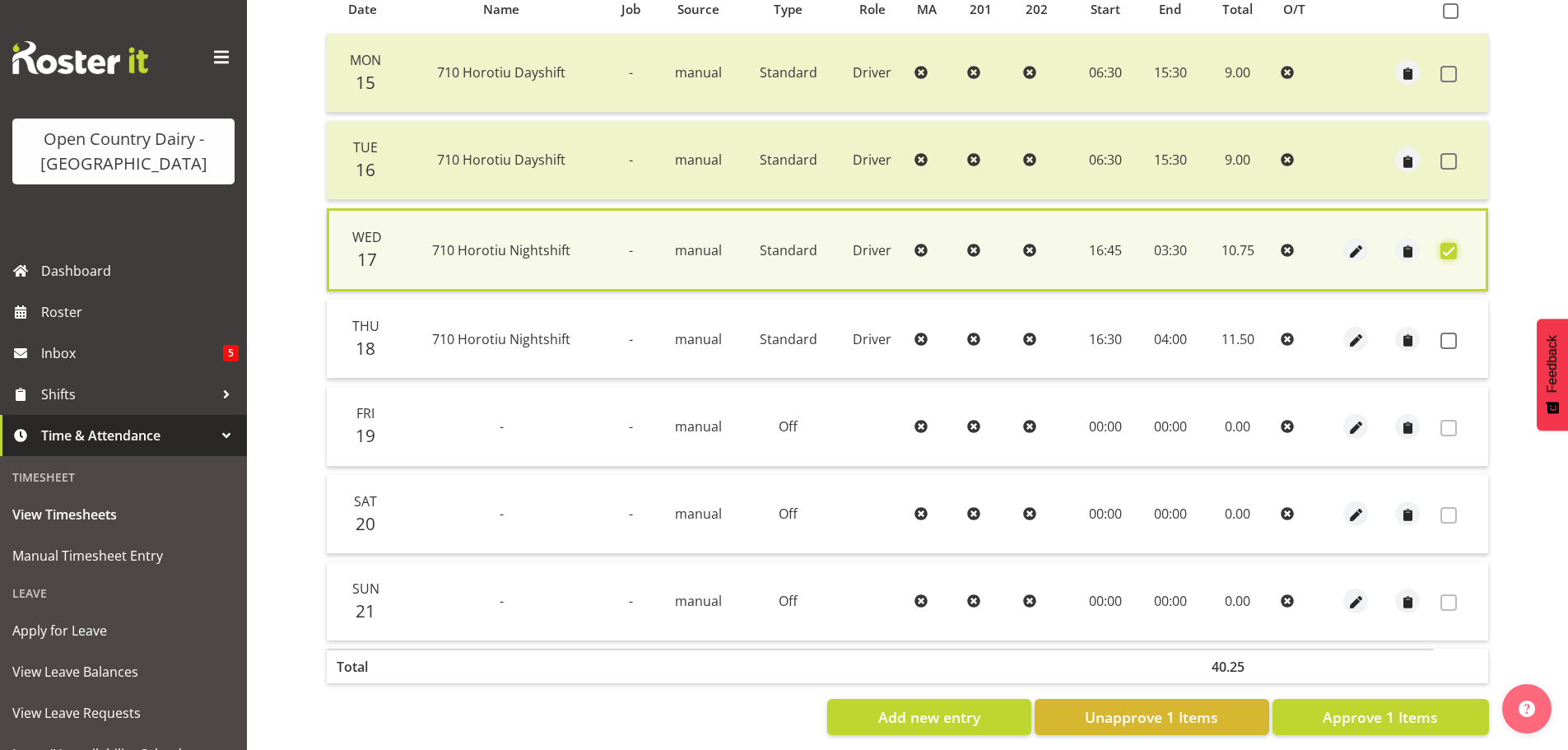
scroll to position [399, 0]
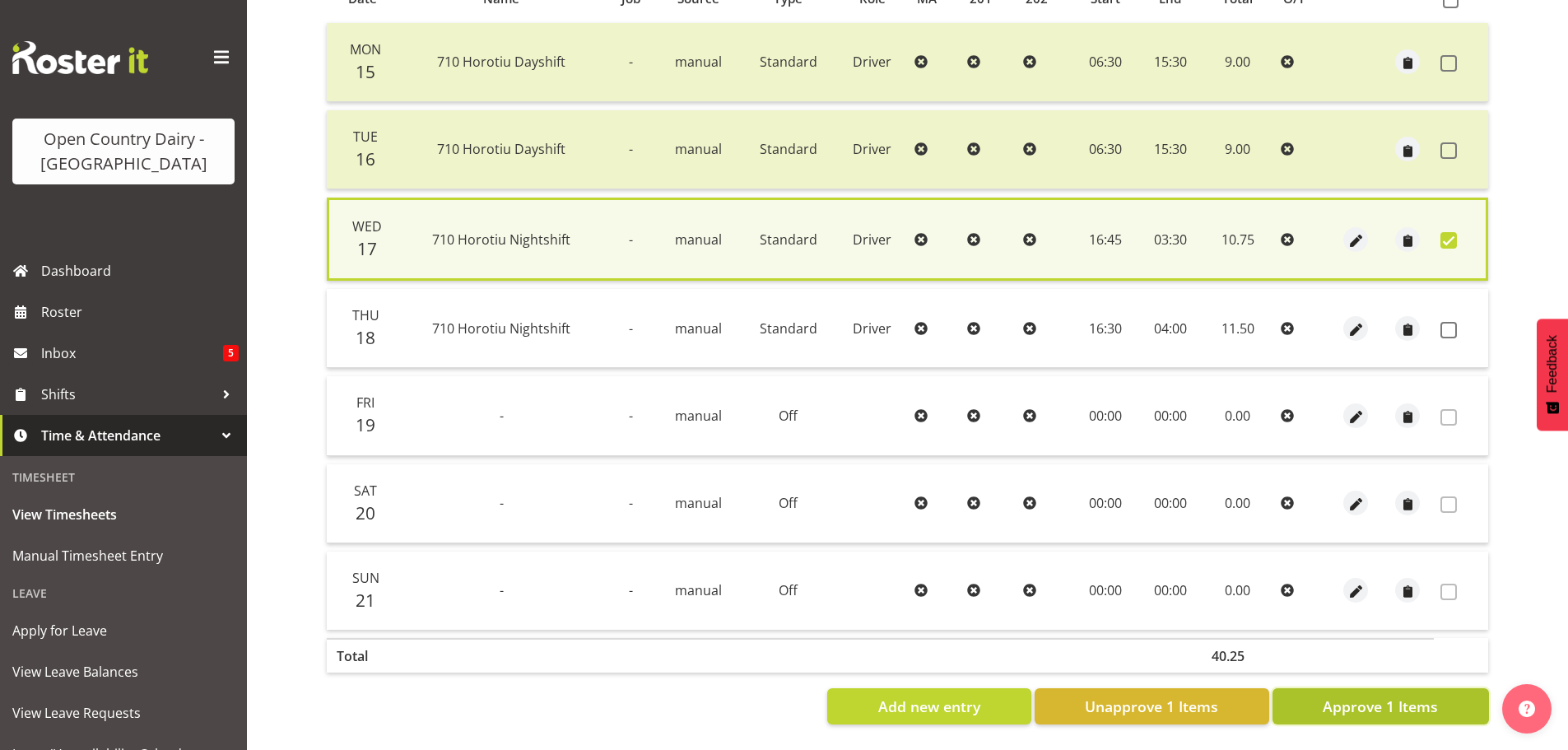
click at [1381, 696] on span "Approve 1 Items" at bounding box center [1380, 706] width 115 height 21
checkbox input "false"
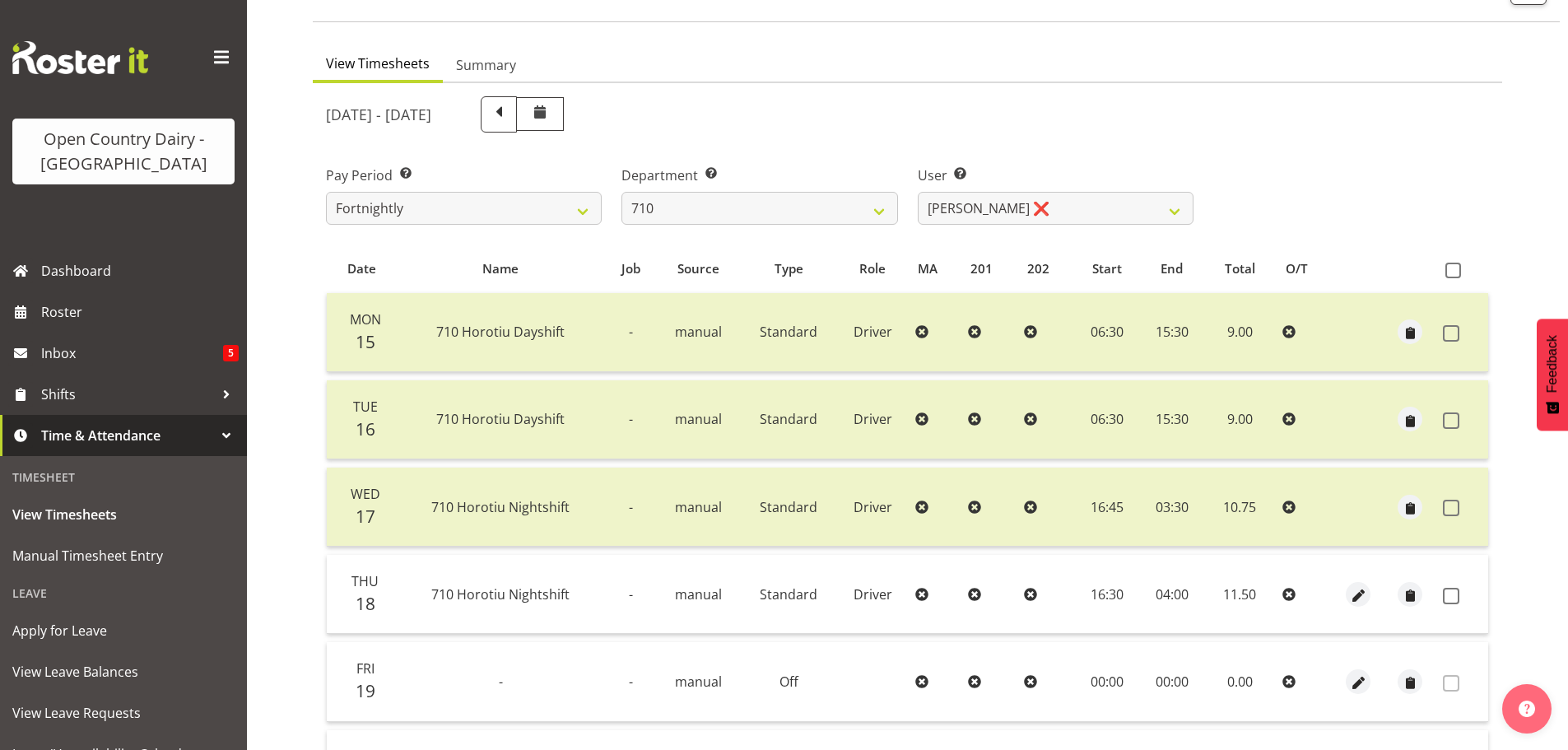
scroll to position [0, 0]
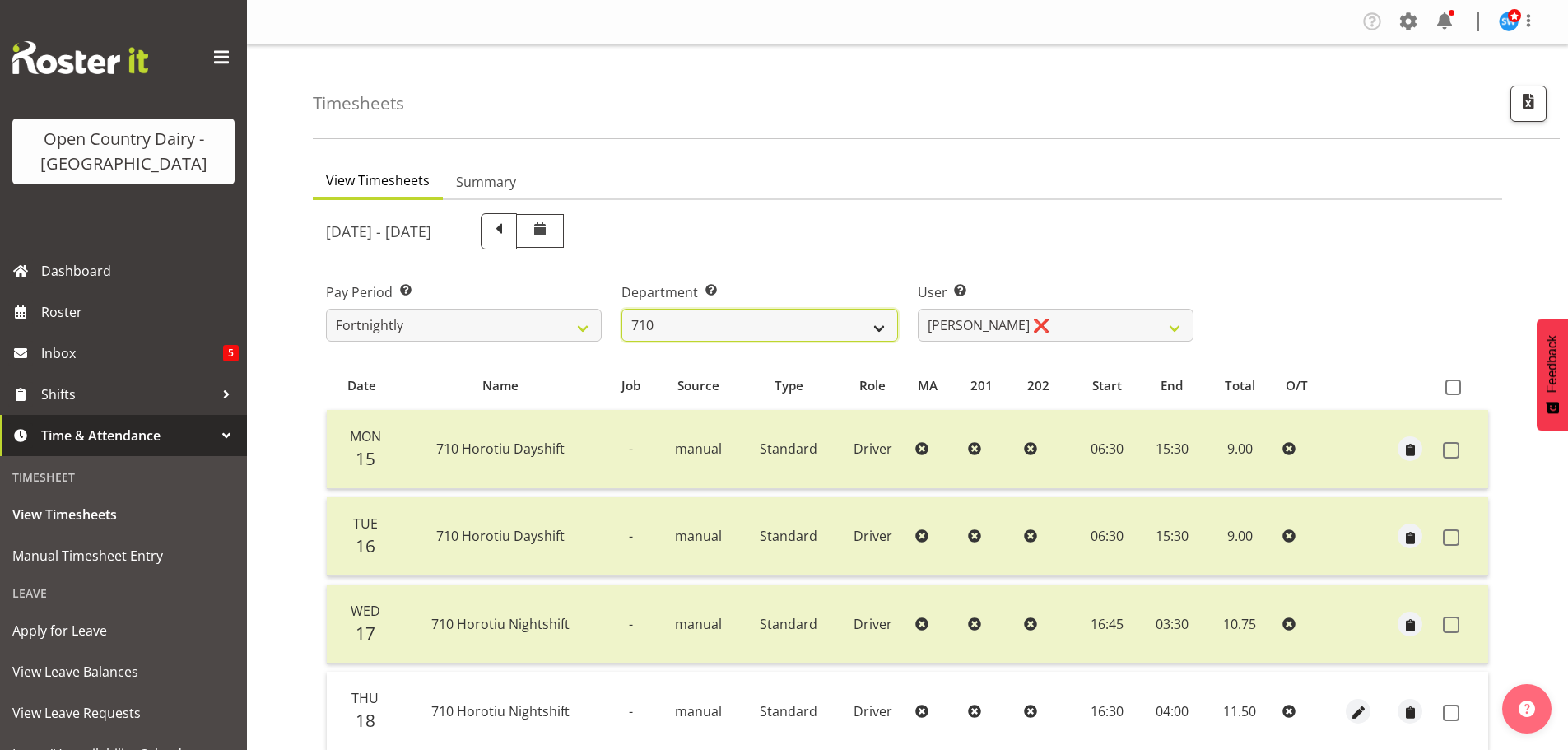
click at [726, 313] on select "701 702 703 704 705 706 707 708 709 710 711 712 713 714 715 716 717 718 719 720" at bounding box center [759, 326] width 276 height 33
select select "758"
click at [621, 309] on select "701 702 703 704 705 706 707 708 709 710 711 712 713 714 715 716 717 718 719 720" at bounding box center [759, 326] width 276 height 33
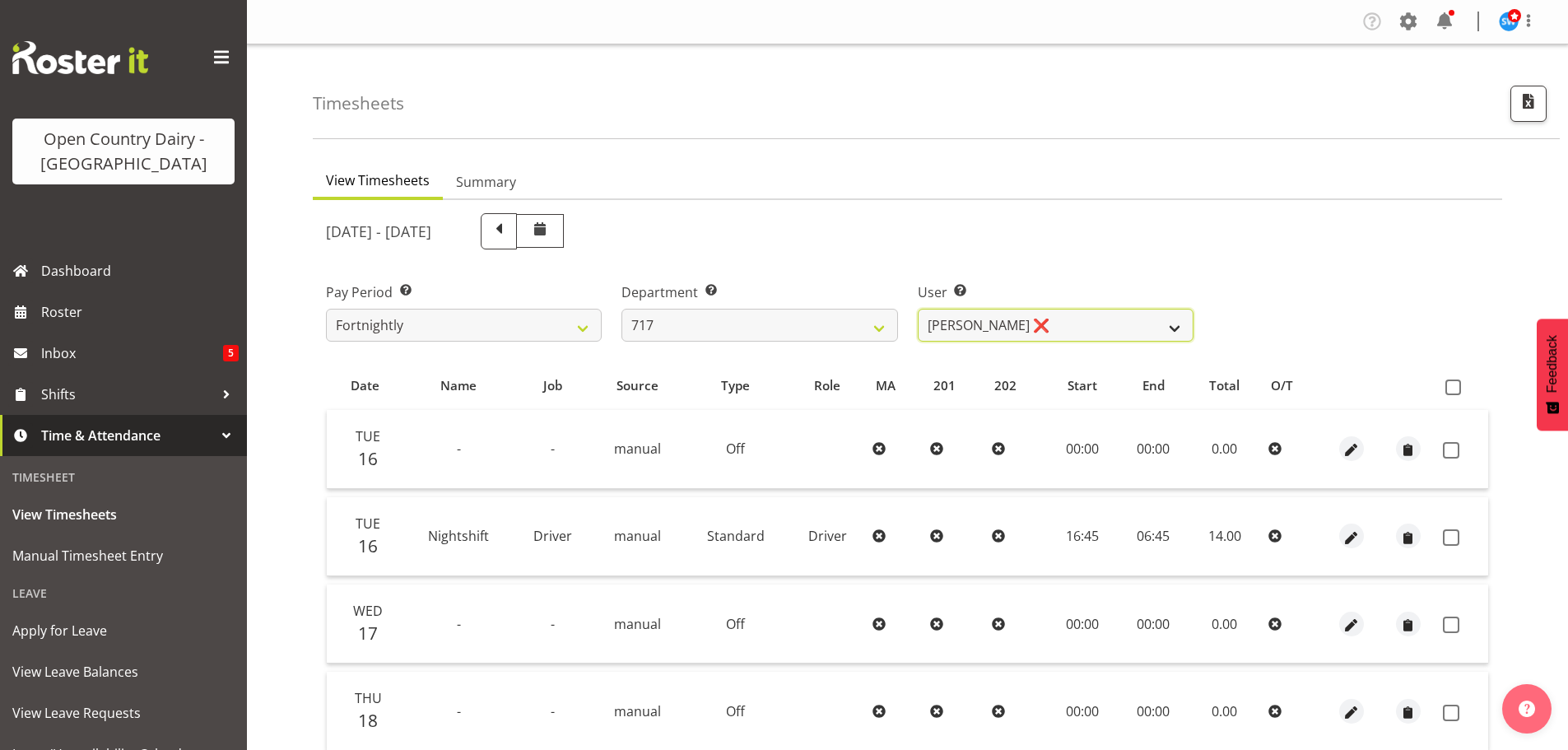
click at [1033, 319] on select "Daryl Wrigley ❌ Dodge Lindsay Laing ❌ Eric Stothers ❌ Jeff Anderson ❌" at bounding box center [1055, 326] width 276 height 33
select select "8726"
click at [918, 309] on select "Daryl Wrigley ❌ Dodge Lindsay Laing ❌ Eric Stothers ❌ Jeff Anderson ❌" at bounding box center [1055, 326] width 276 height 33
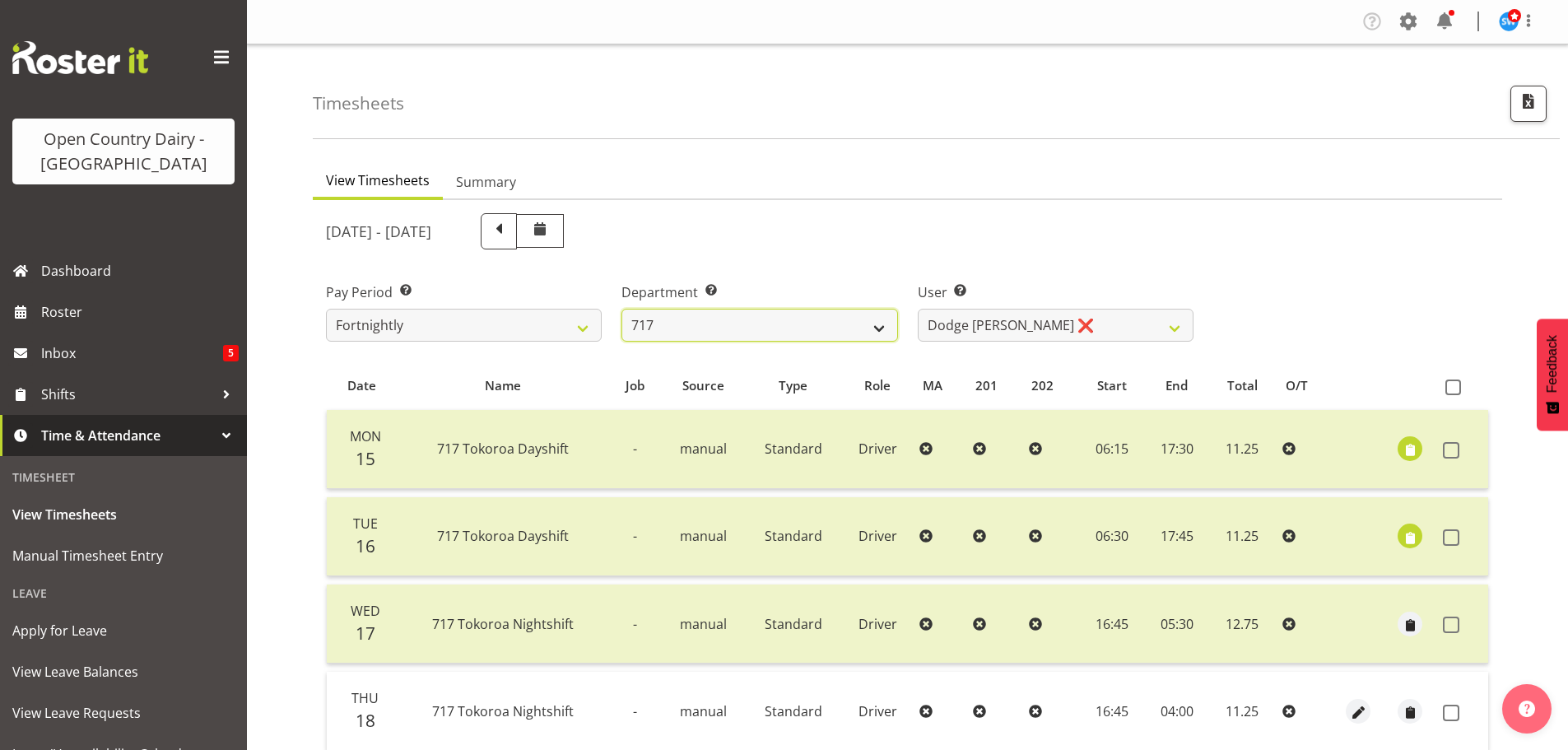
click at [767, 326] on select "701 702 703 704 705 706 707 708 709 710 711 712 713 714 715 716 717 718 719 720" at bounding box center [759, 326] width 276 height 33
select select "721"
click at [621, 309] on select "701 702 703 704 705 706 707 708 709 710 711 712 713 714 715 716 717 718 719 720" at bounding box center [759, 326] width 276 height 33
select select "11239"
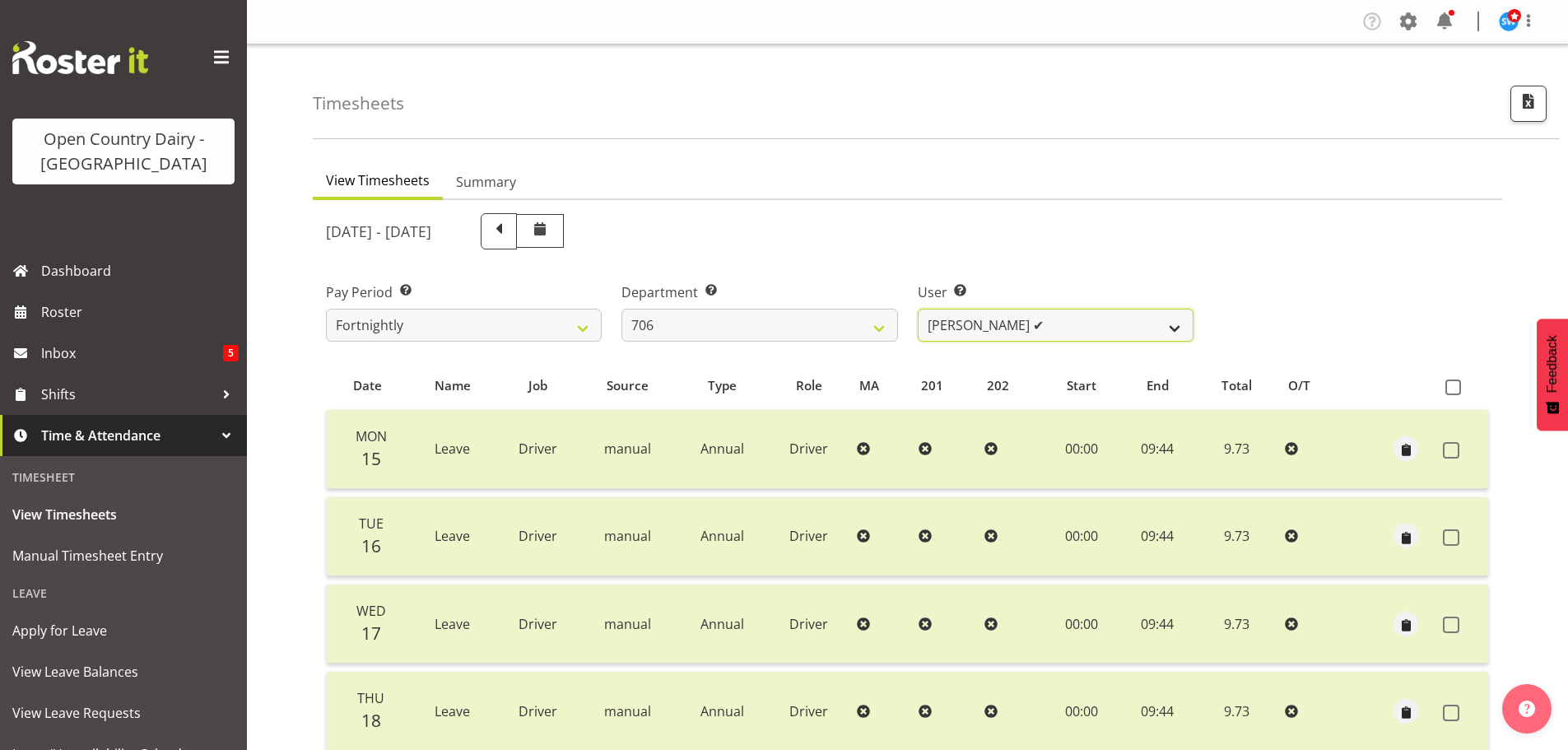
click at [1051, 335] on select "Andrew Kearns ✔ Len Symons ❌ Mark Ansley ❌ Paul Griffin ❌" at bounding box center [1055, 326] width 276 height 33
click at [728, 326] on select "701 702 703 704 705 706 707 708 709 710 711 712 713 714 715 716 717 718 719 720" at bounding box center [759, 326] width 276 height 33
select select "727"
click at [621, 309] on select "701 702 703 704 705 706 707 708 709 710 711 712 713 714 715 716 717 718 719 720" at bounding box center [759, 326] width 276 height 33
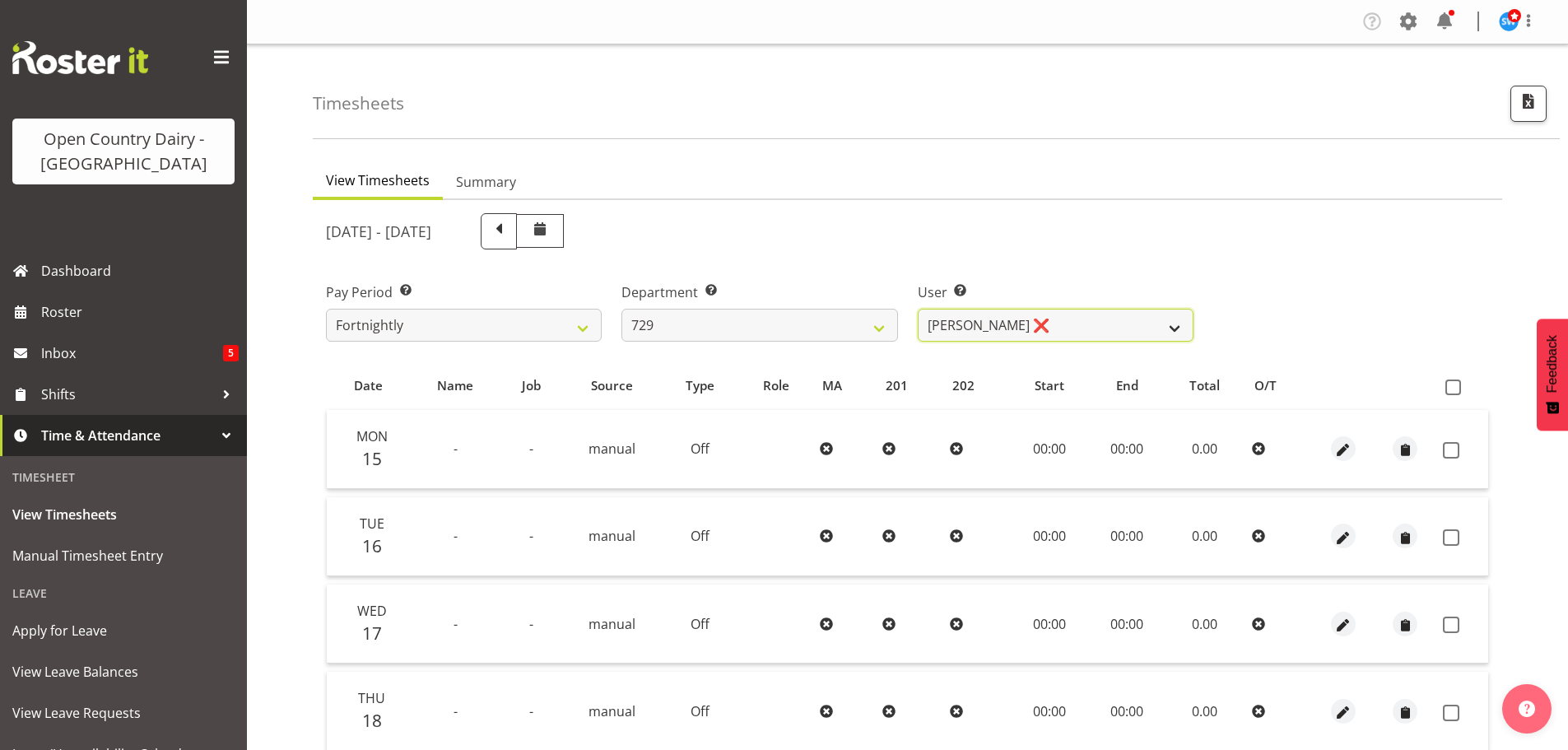
click at [1099, 328] on select "Craig Schlager-Reay ❌ Dave Trepels ❌ Jimi Jack ❌ Shannan Wood ❌" at bounding box center [1055, 326] width 276 height 33
select select "11232"
click at [918, 309] on select "Craig Schlager-Reay ❌ Dave Trepels ❌ Jimi Jack ❌ Shannan Wood ❌" at bounding box center [1055, 326] width 276 height 33
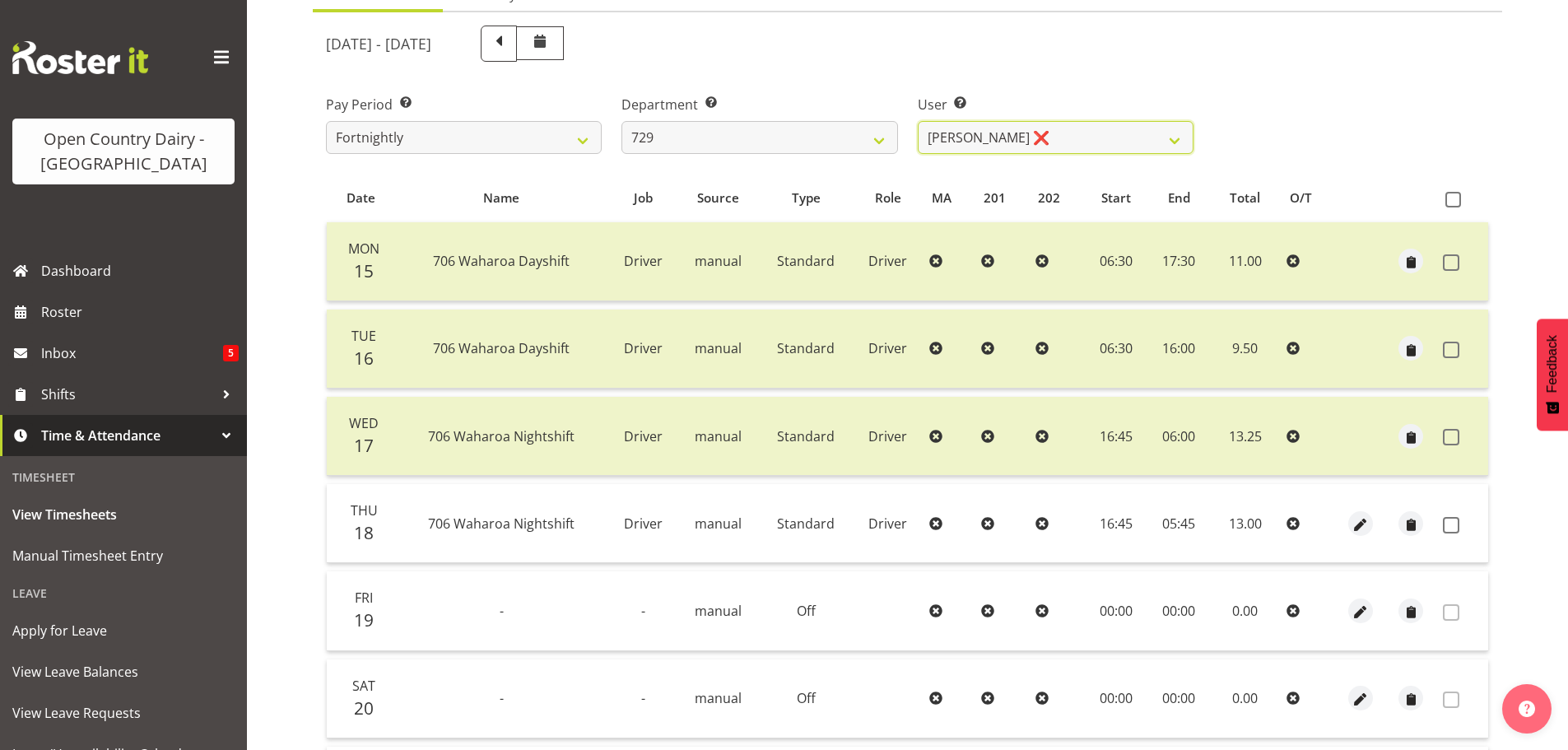
scroll to position [247, 0]
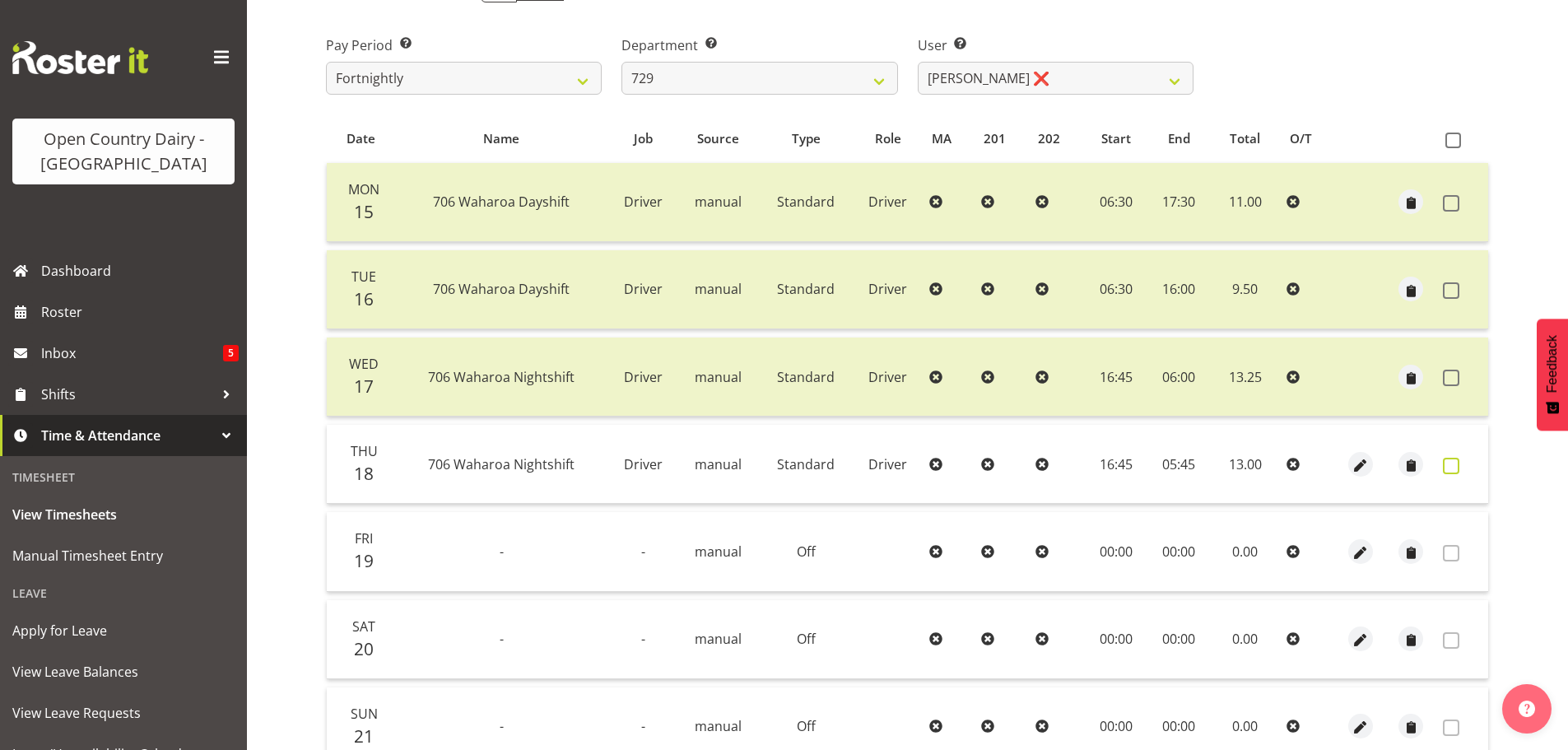
click at [1457, 462] on span at bounding box center [1451, 465] width 16 height 16
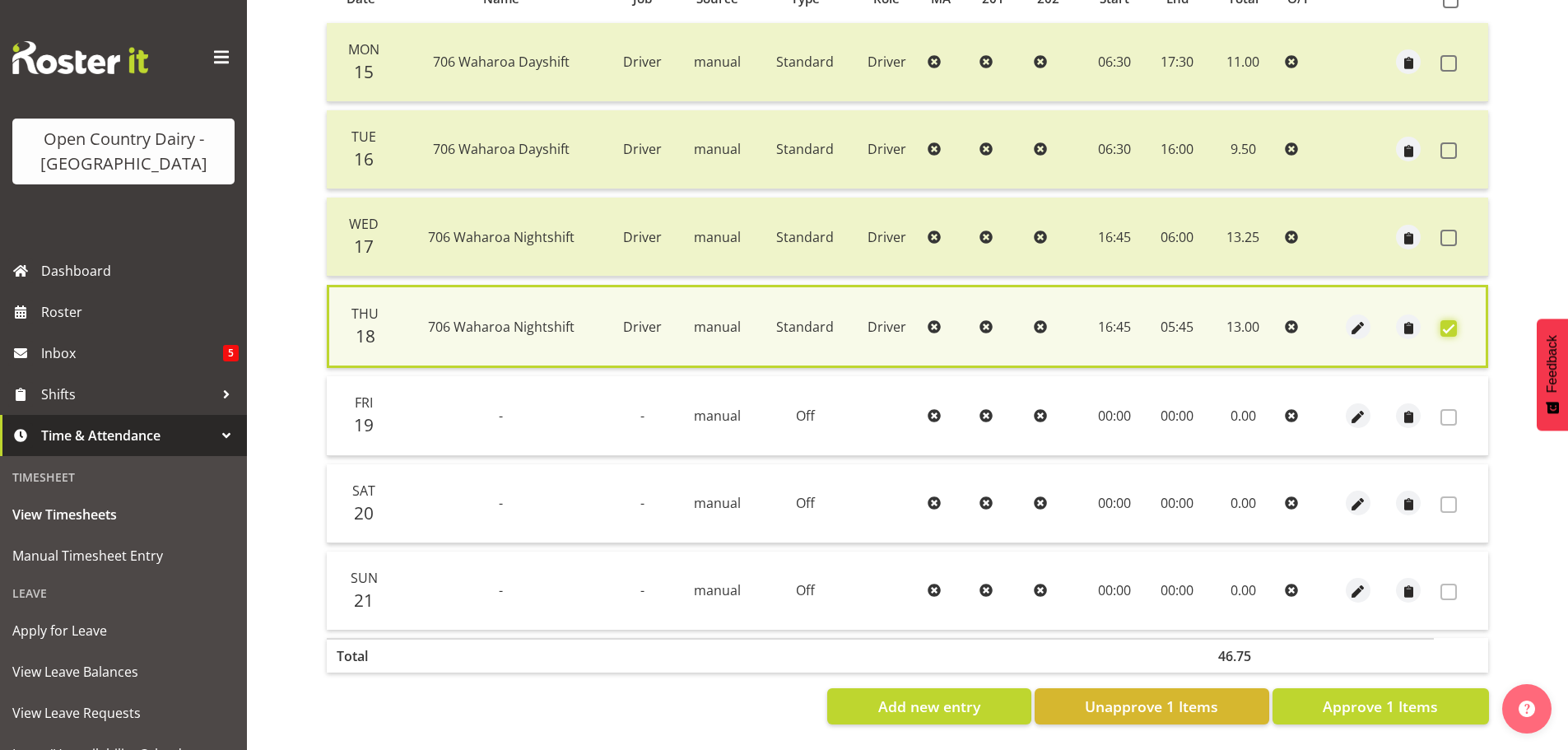
scroll to position [399, 0]
click at [1395, 697] on span "Approve 1 Items" at bounding box center [1380, 706] width 115 height 21
checkbox input "false"
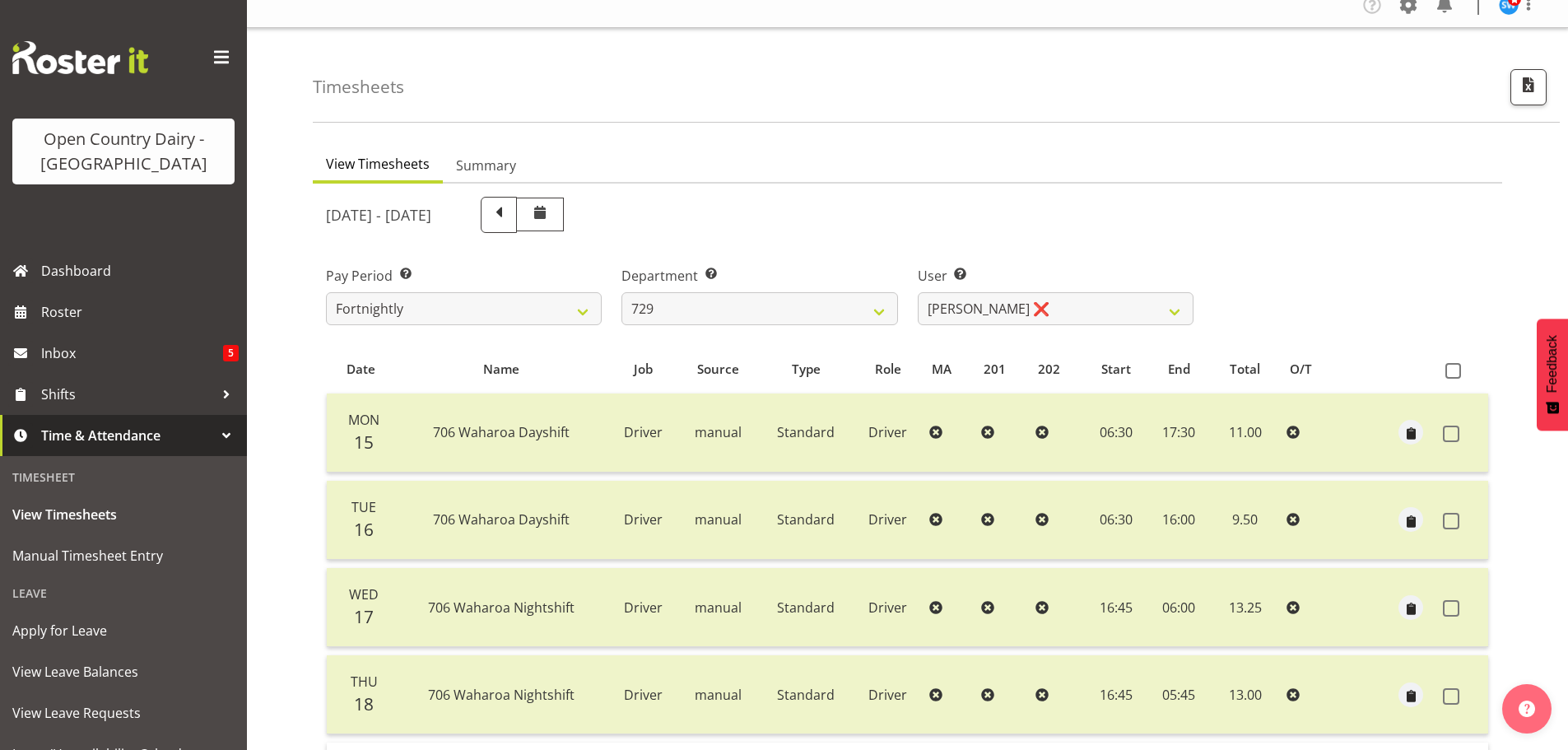
scroll to position [0, 0]
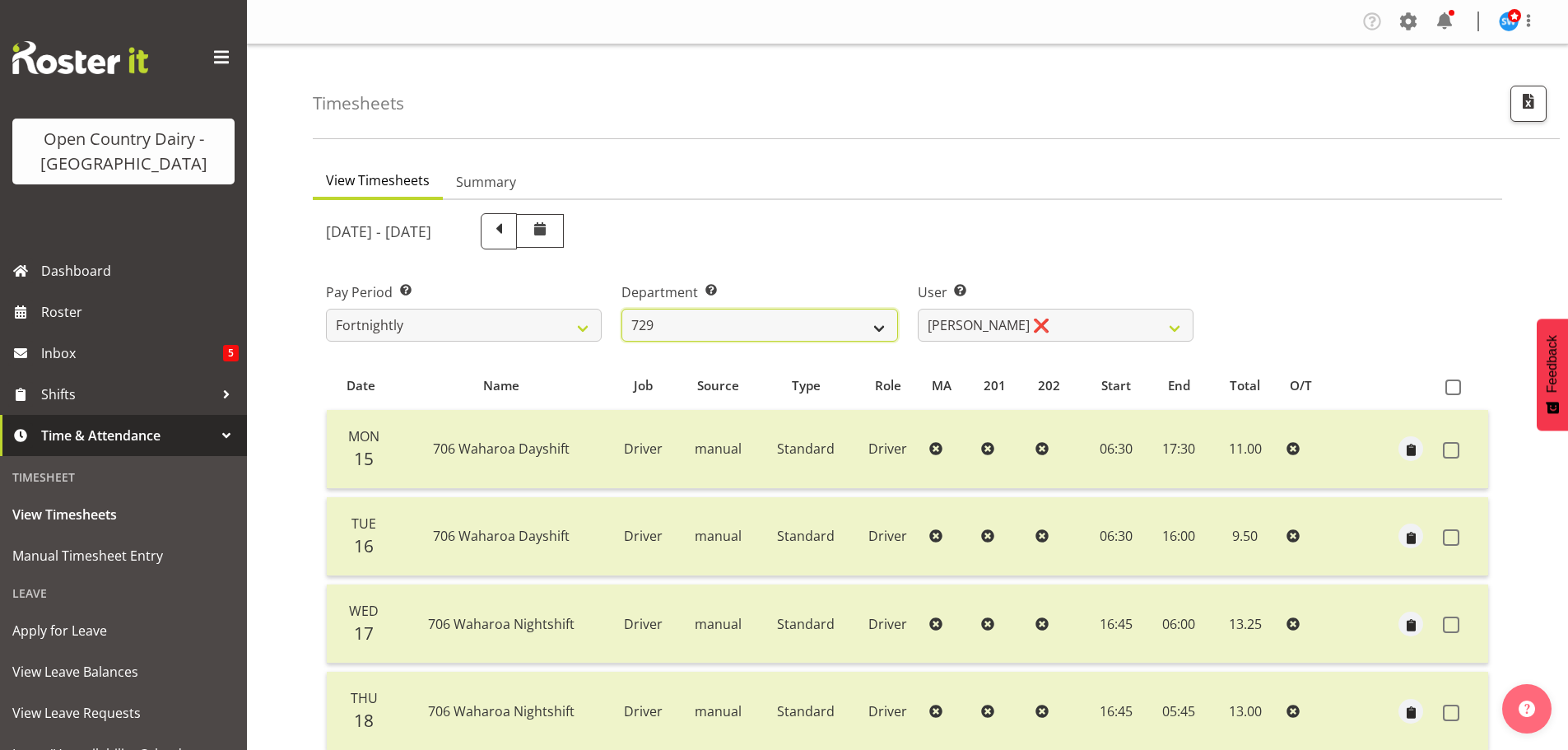
click at [786, 318] on select "701 702 703 704 705 706 707 708 709 710 711 712 713 714 715 716 717 718 719 720" at bounding box center [759, 326] width 276 height 33
select select "757"
click at [621, 309] on select "701 702 703 704 705 706 707 708 709 710 711 712 713 714 715 716 717 718 719 720" at bounding box center [759, 326] width 276 height 33
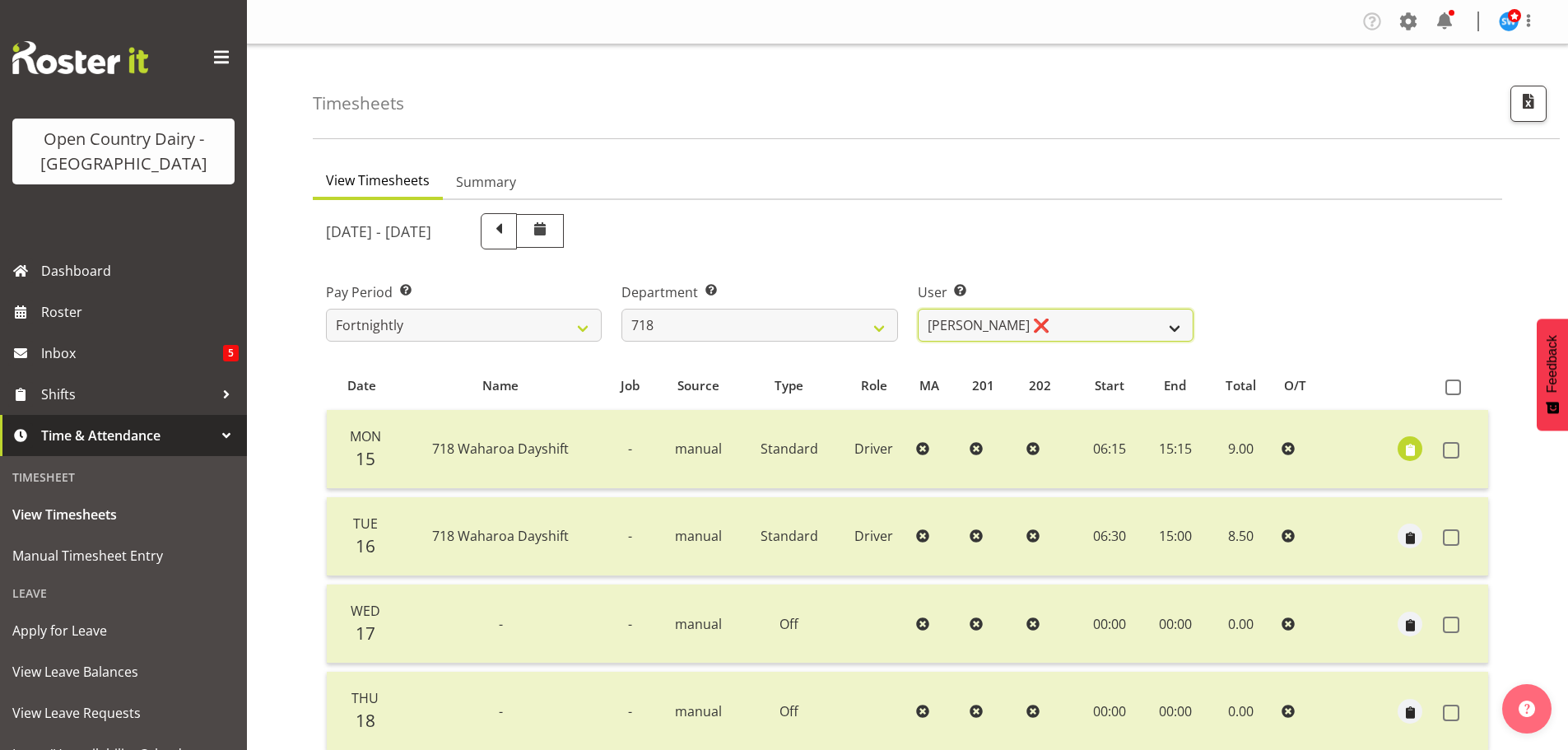
click at [1069, 317] on select "Graeme Raupi ❌ Jimmy Boult ❌ Linsay Bourne ❌ Tony Fielding ❌" at bounding box center [1055, 326] width 276 height 33
select select "8609"
click at [918, 309] on select "Graeme Raupi ❌ Jimmy Boult ❌ Linsay Bourne ❌ Tony Fielding ❌" at bounding box center [1055, 326] width 276 height 33
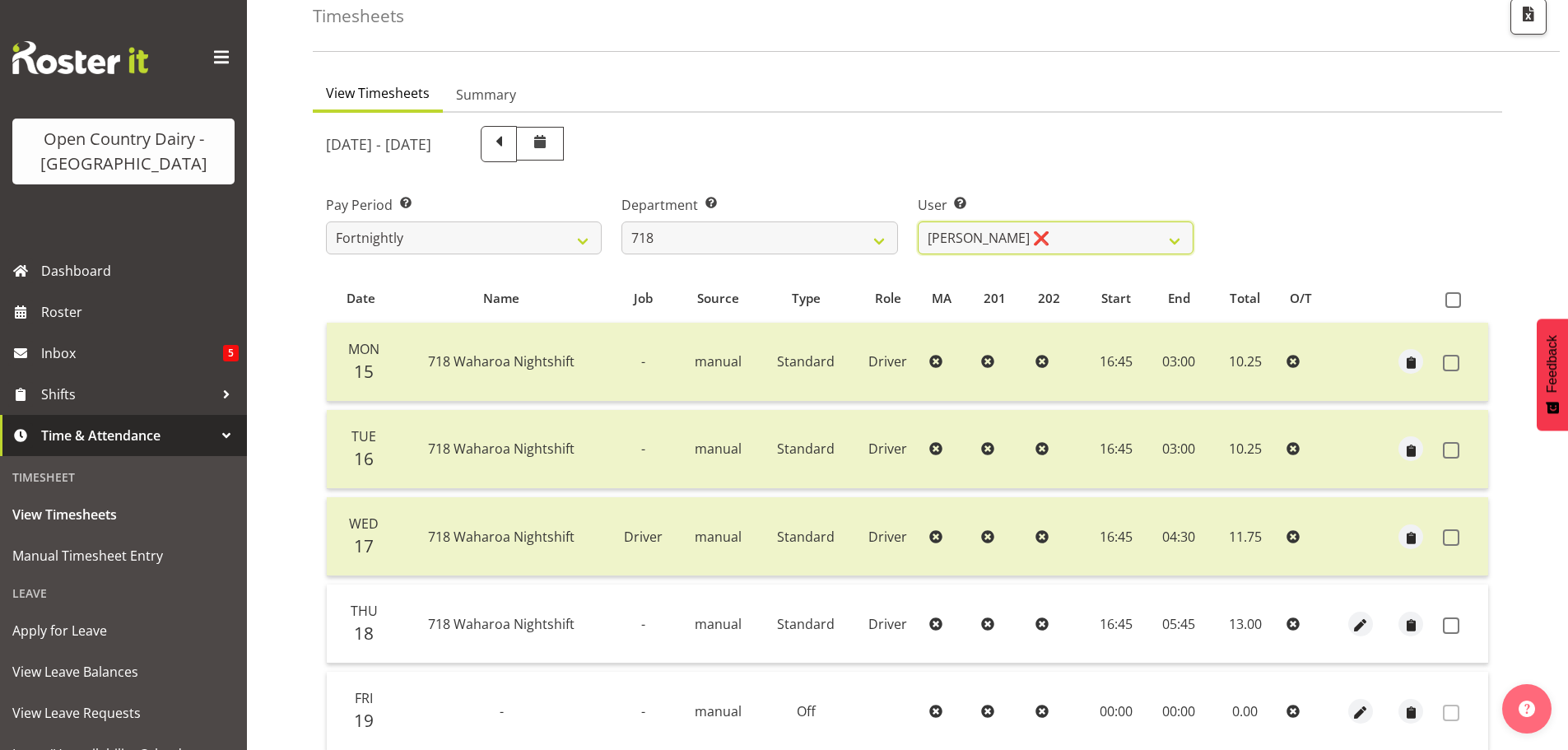
scroll to position [247, 0]
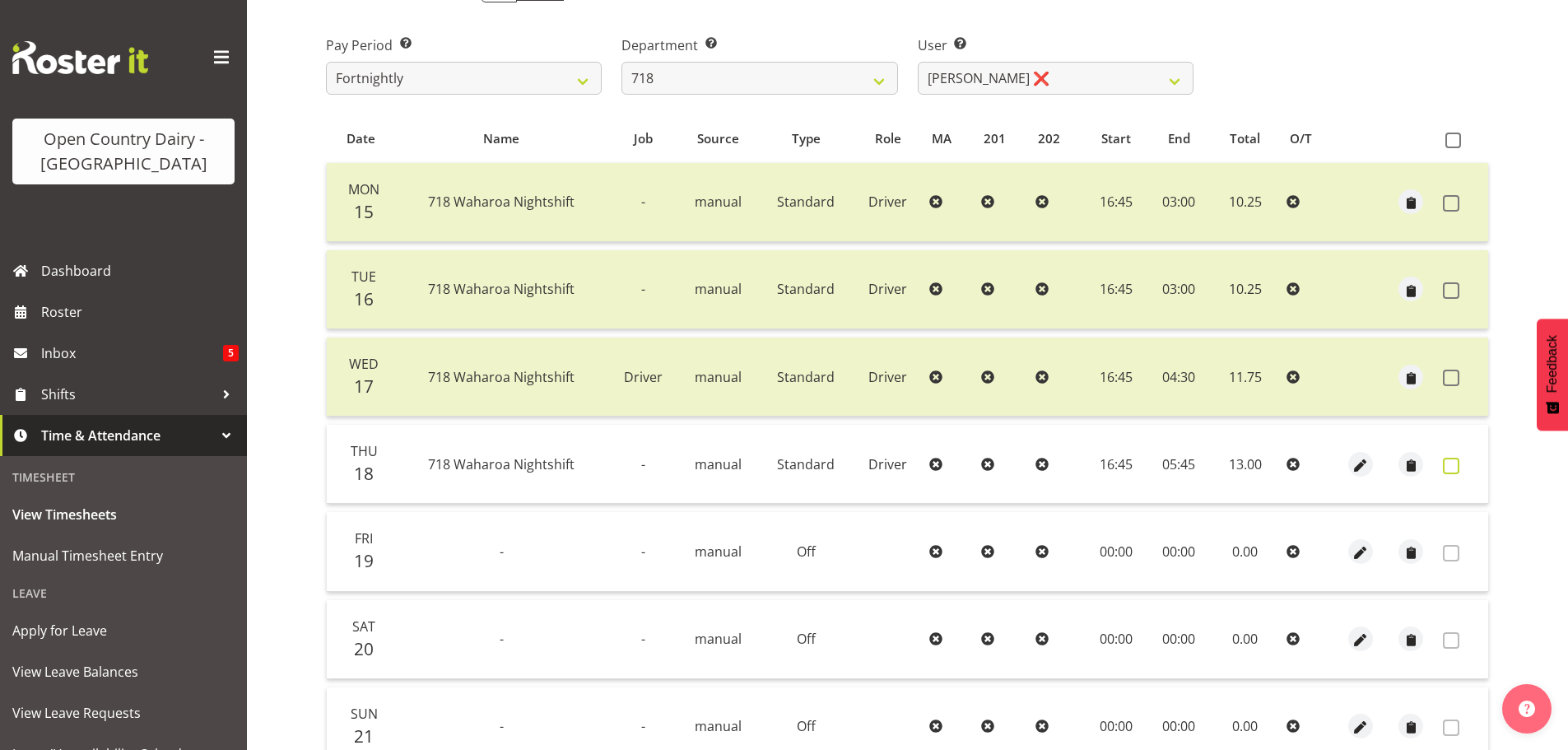
click at [1446, 468] on span at bounding box center [1451, 465] width 16 height 16
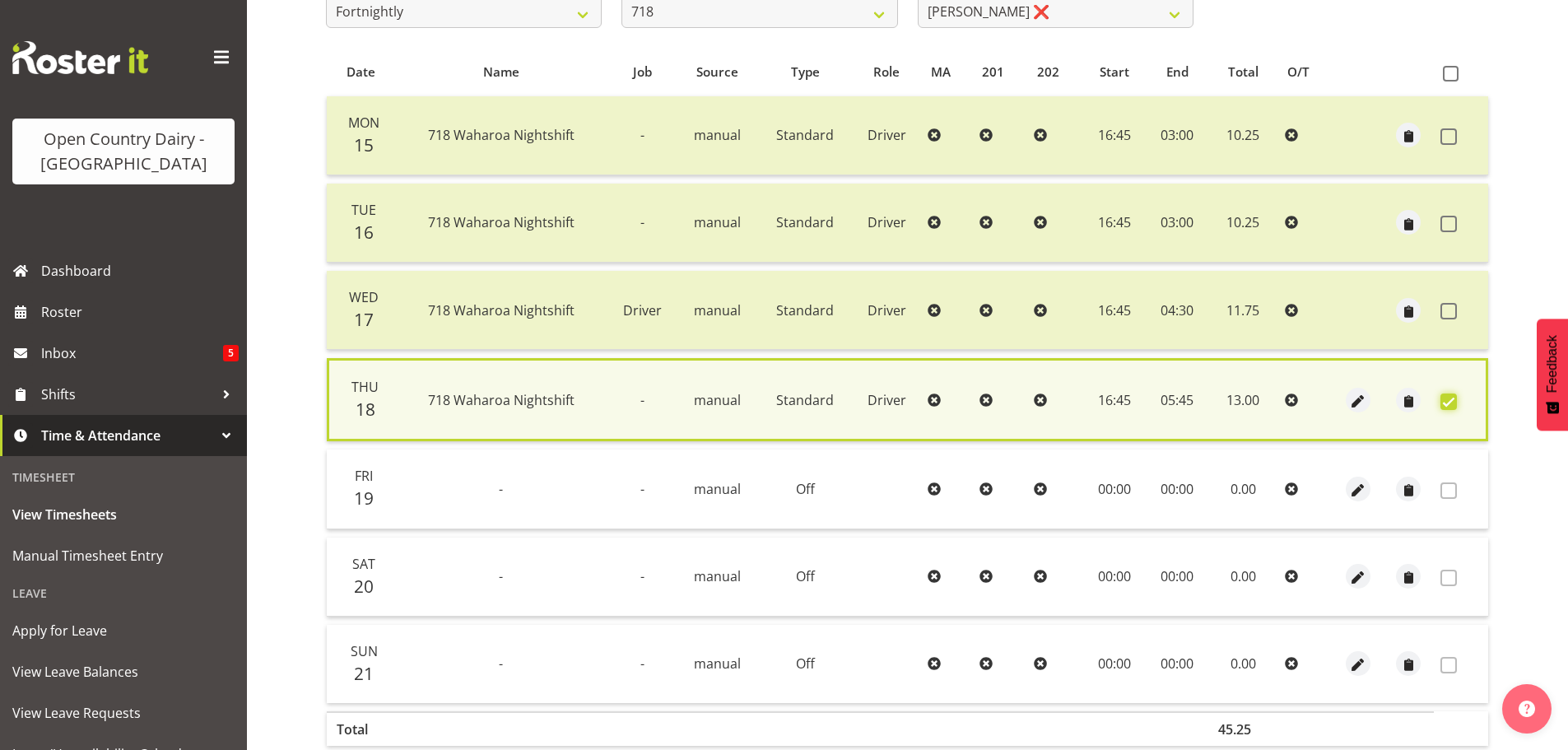
scroll to position [399, 0]
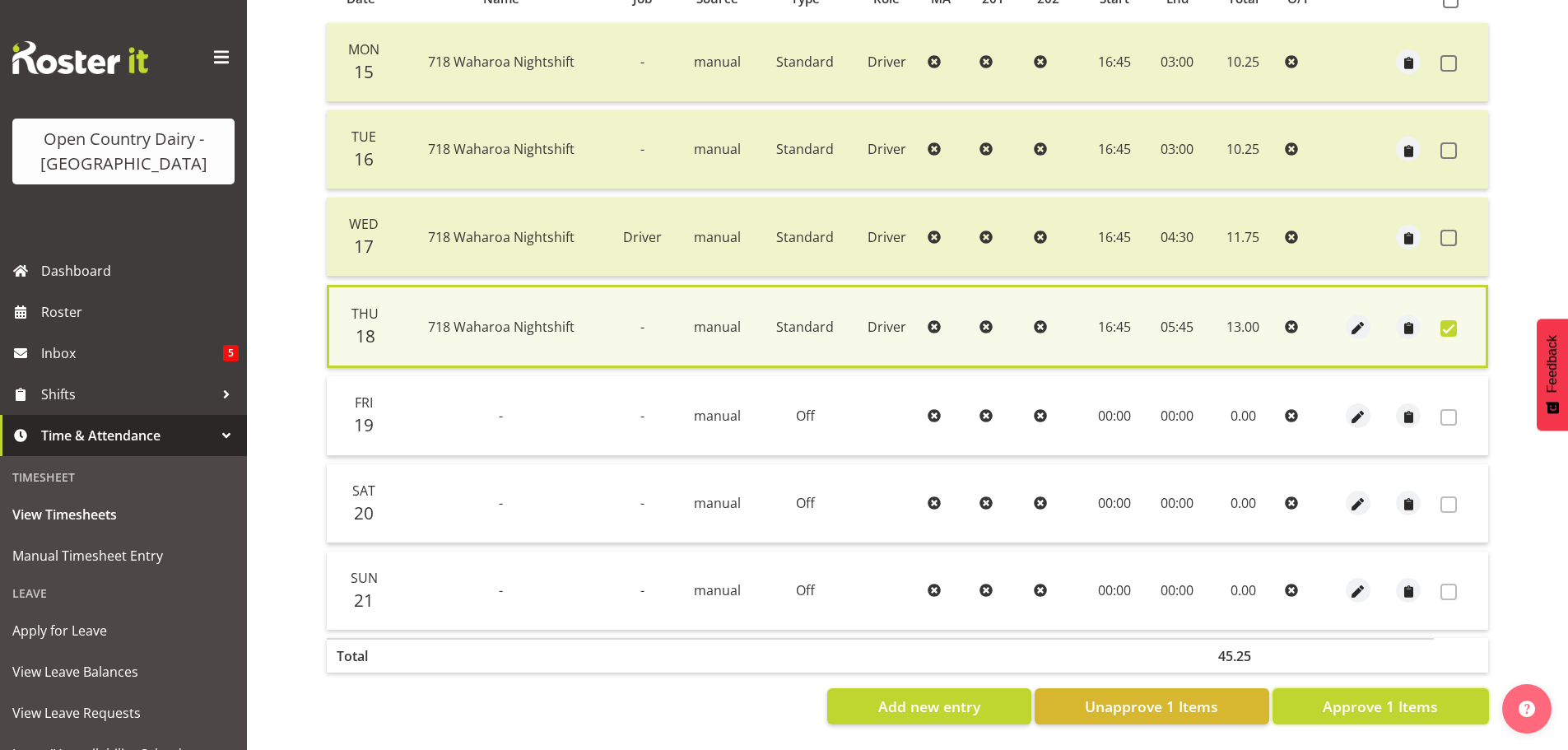
click at [1366, 696] on span "Approve 1 Items" at bounding box center [1380, 706] width 115 height 21
checkbox input "false"
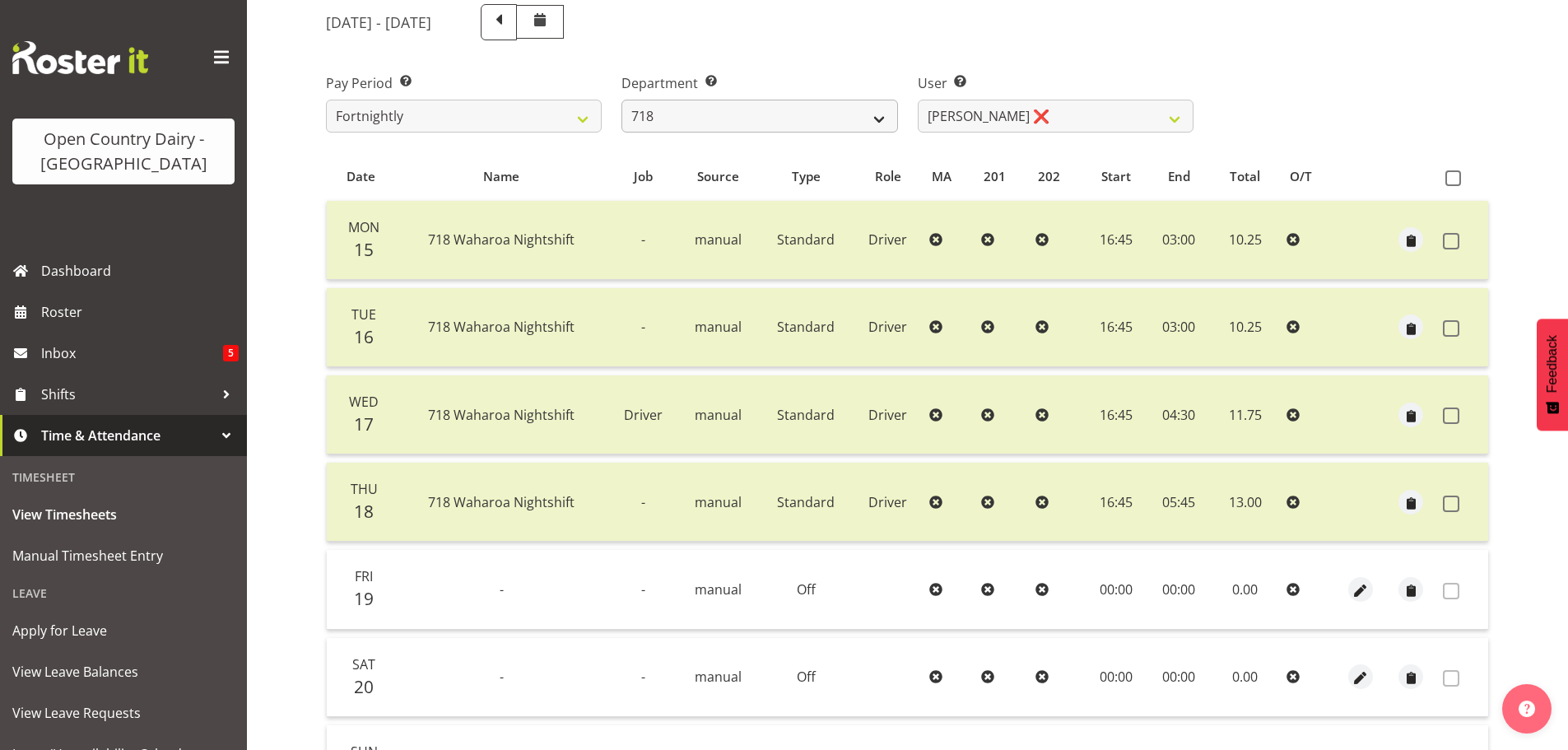
scroll to position [0, 0]
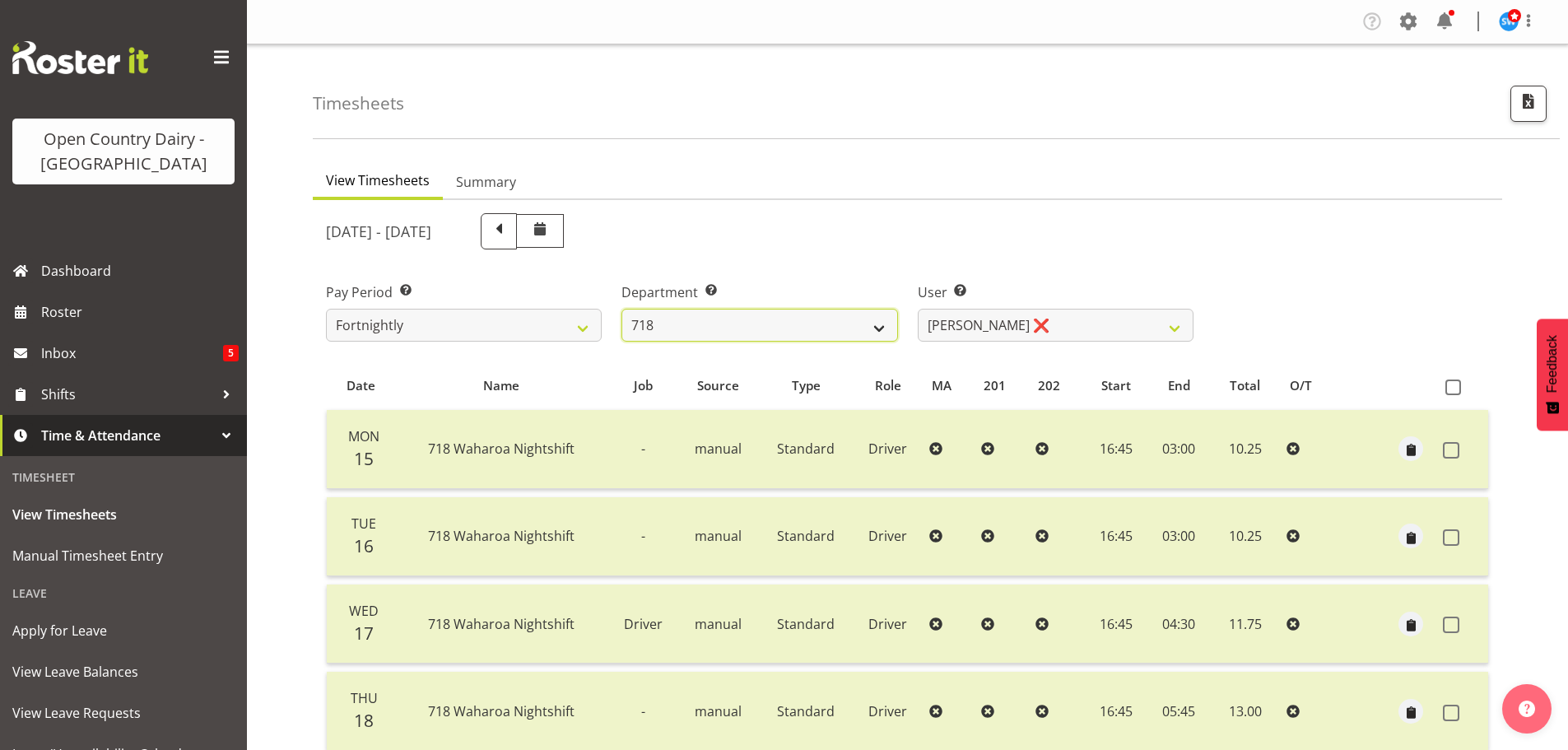
click at [716, 324] on select "701 702 703 704 705 706 707 708 709 710 711 712 713 714 715 716 717 718 719 720" at bounding box center [759, 326] width 276 height 33
select select "811"
click at [621, 309] on select "701 702 703 704 705 706 707 708 709 710 711 712 713 714 715 716 717 718 719 720" at bounding box center [759, 326] width 276 height 33
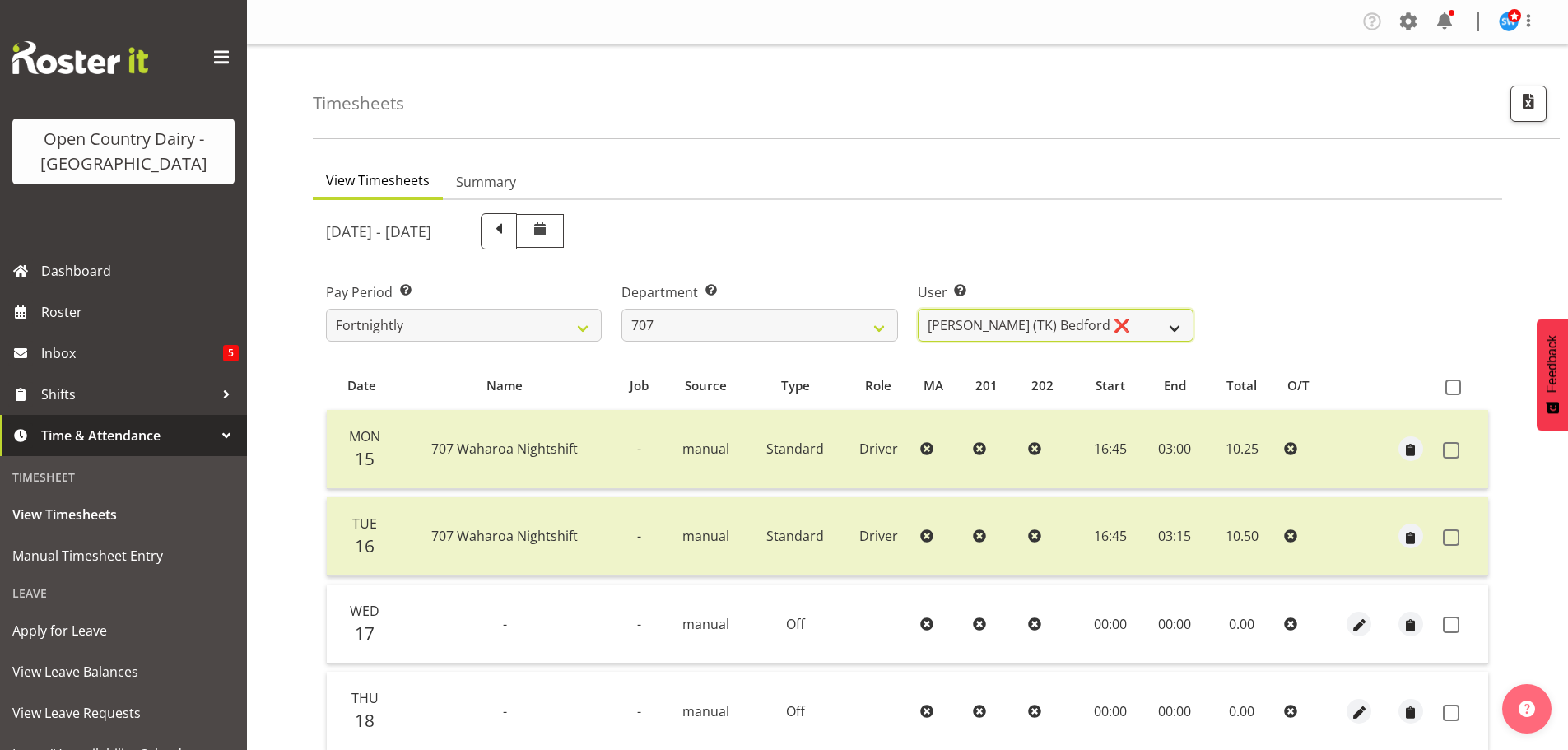
click at [1113, 321] on select "Alan (TK) Bedford ❌ David Foote (Junior) ❌ Mike Madden ❌" at bounding box center [1055, 326] width 276 height 33
select select "11706"
click at [918, 309] on select "Alan (TK) Bedford ❌ David Foote (Junior) ❌ Mike Madden ❌" at bounding box center [1055, 326] width 276 height 33
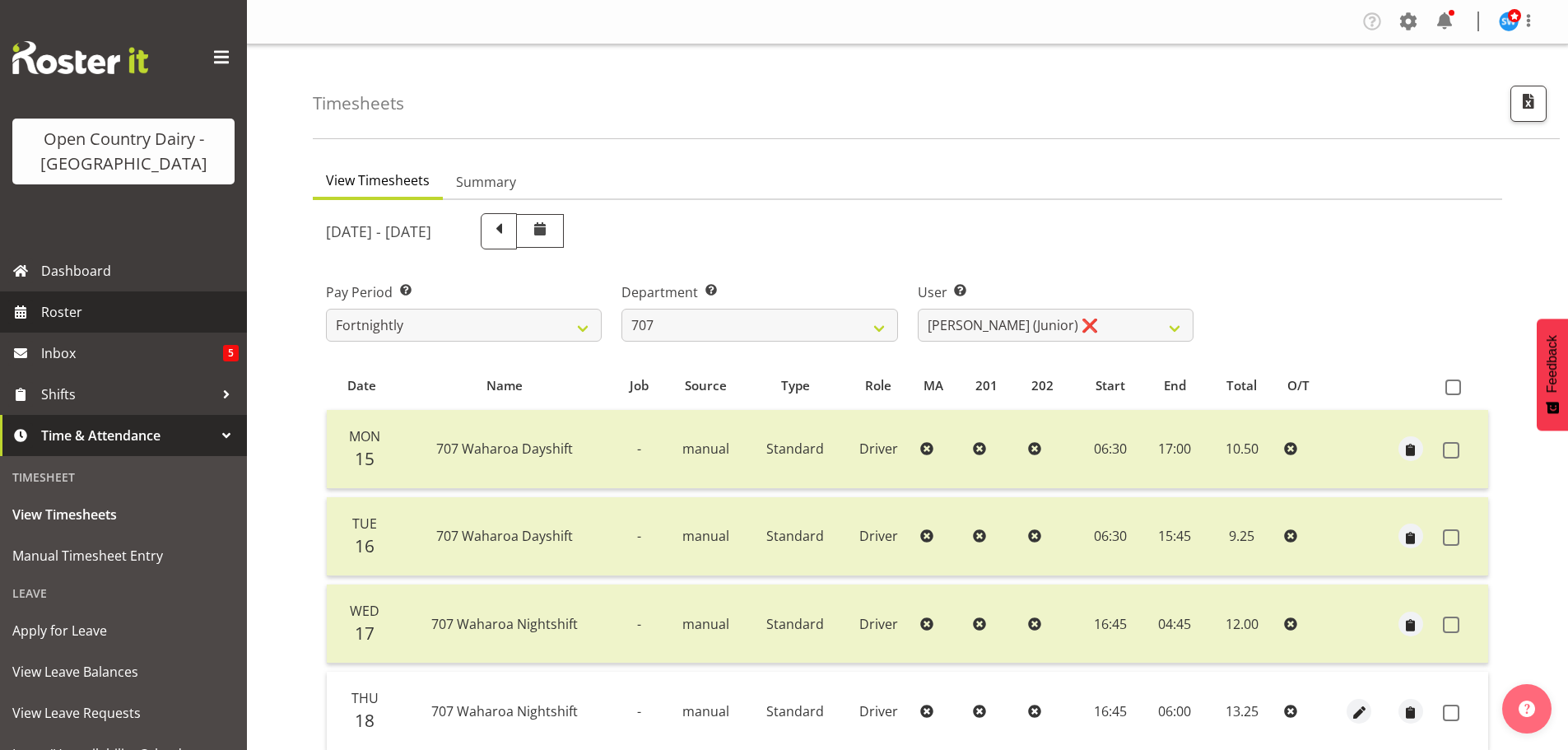
click at [46, 307] on span "Roster" at bounding box center [140, 311] width 198 height 24
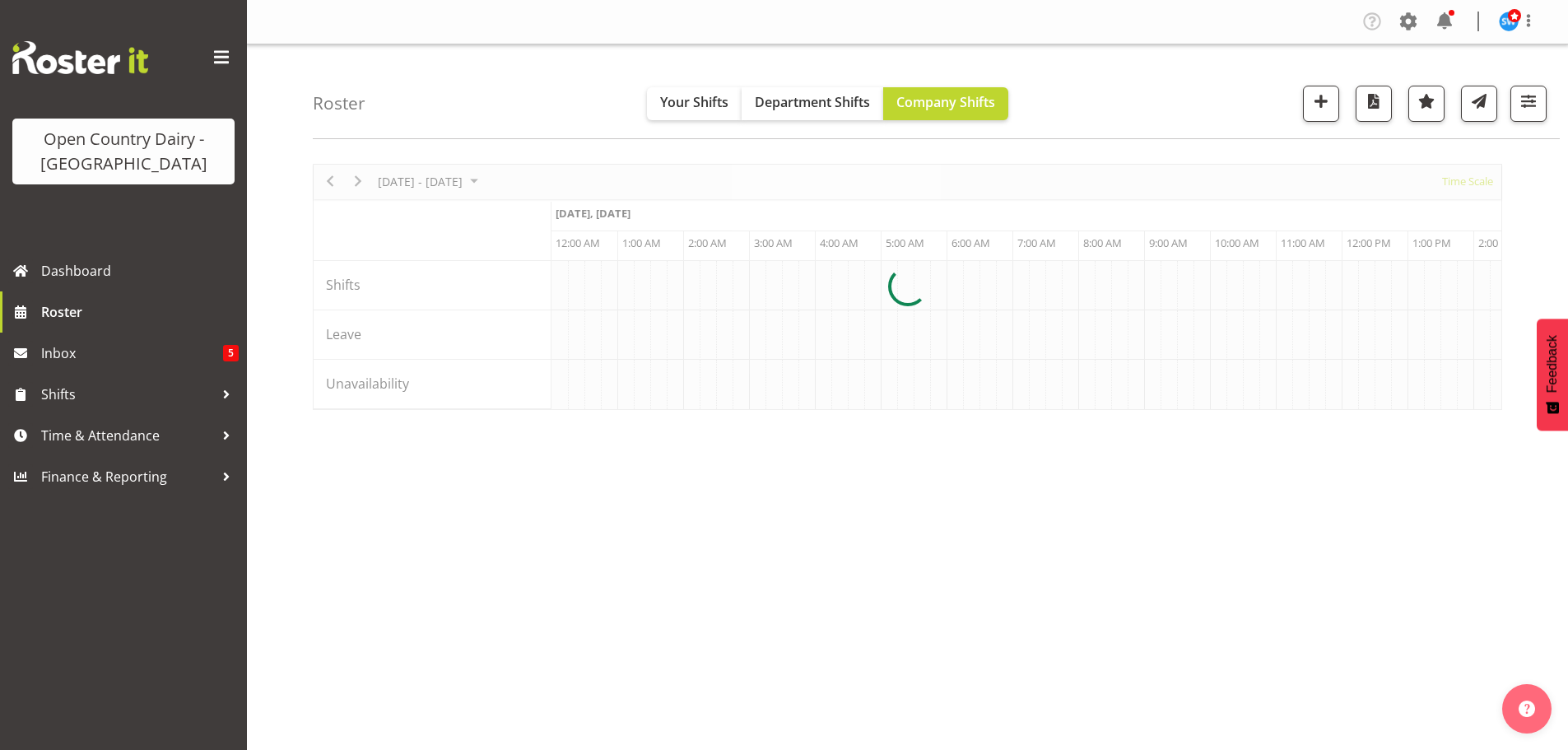
scroll to position [0, 6915]
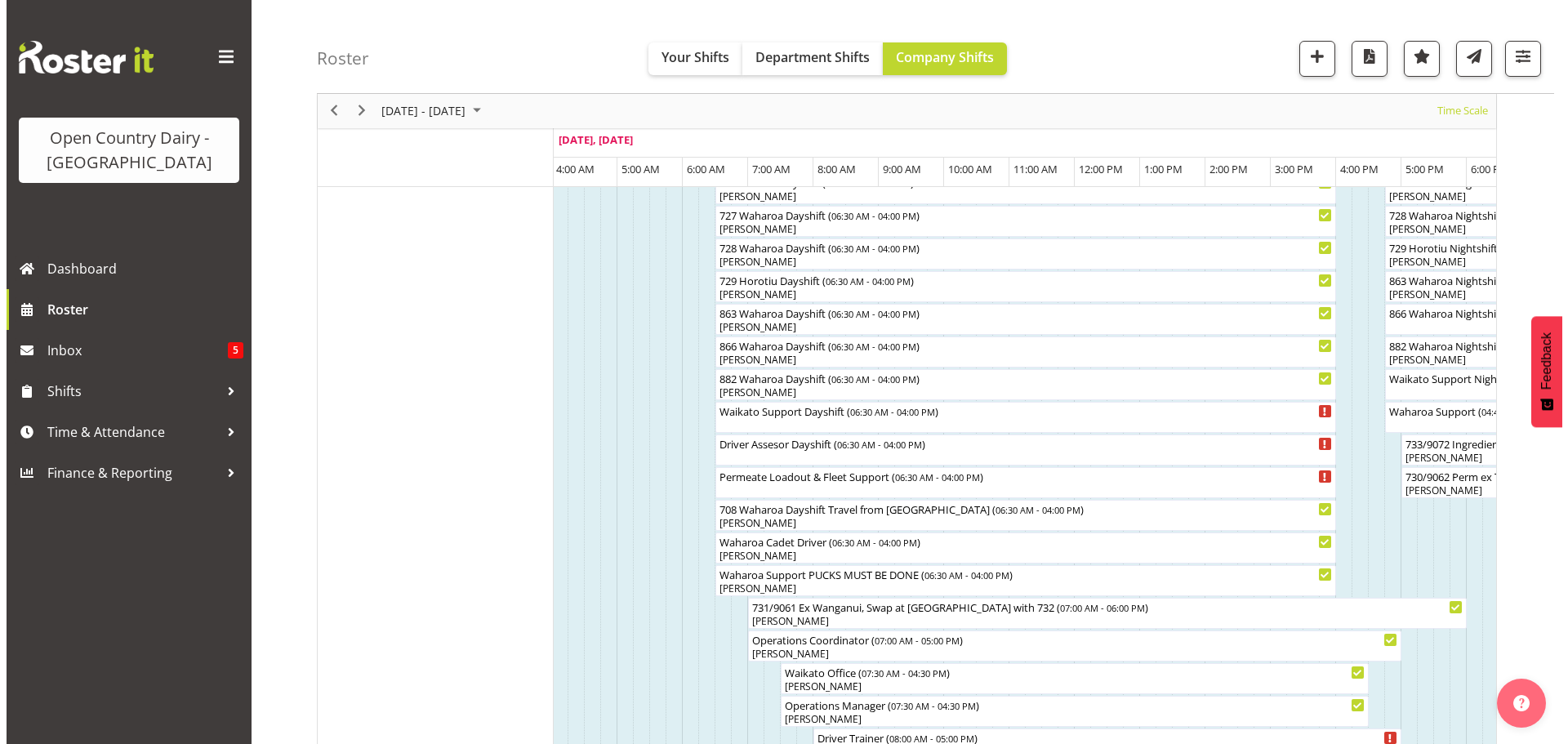
scroll to position [1172, 0]
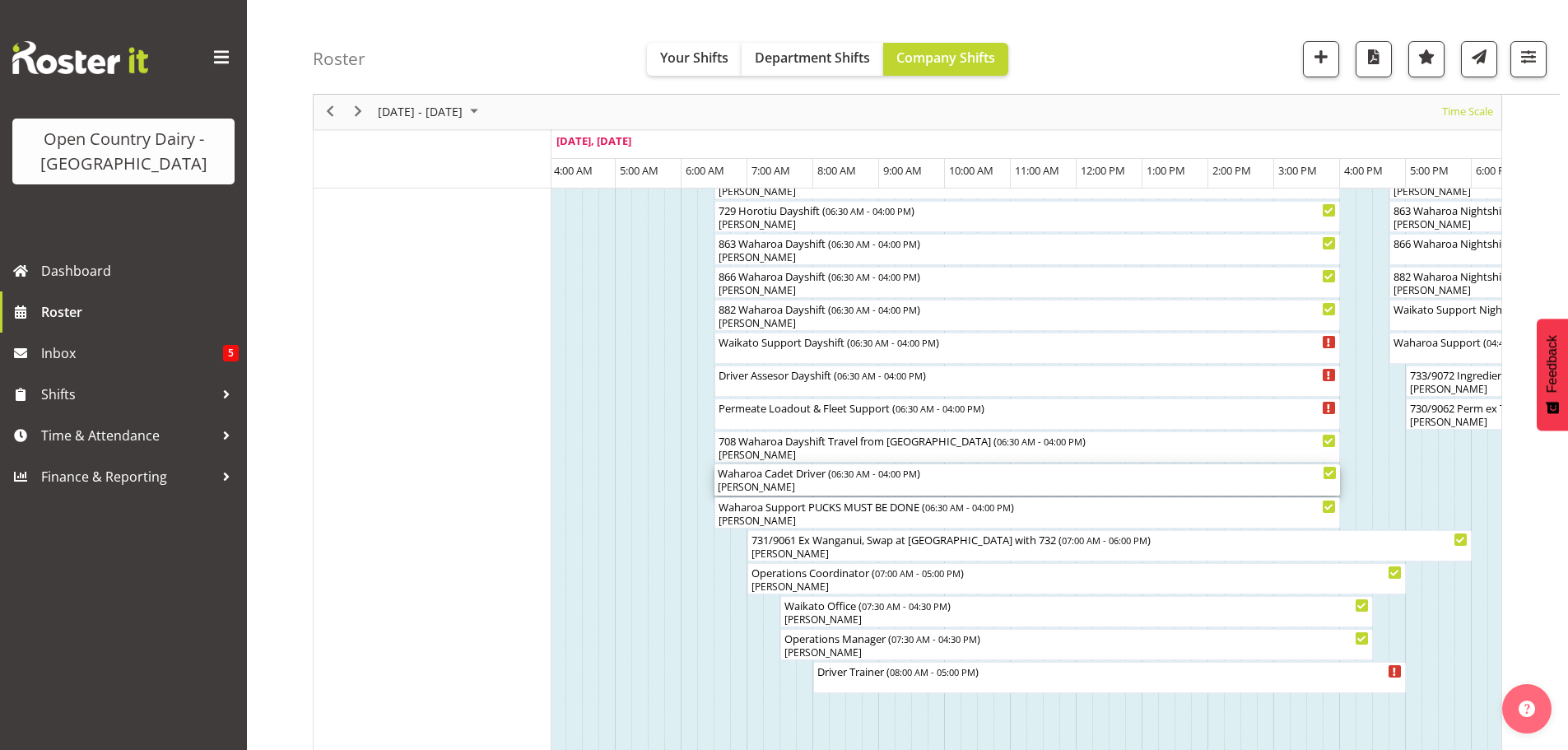
click at [803, 483] on div "[PERSON_NAME]" at bounding box center [1027, 486] width 619 height 15
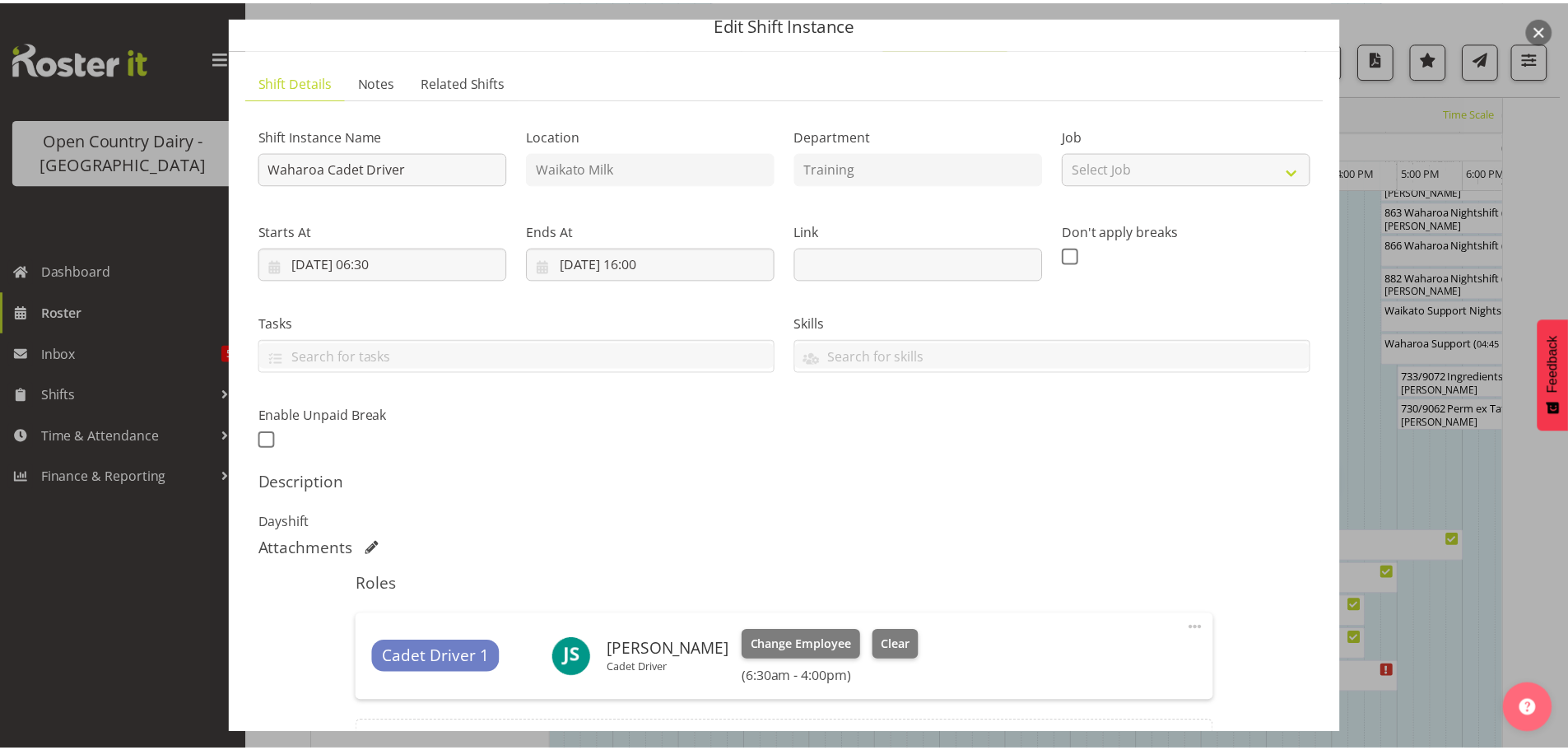
scroll to position [258, 0]
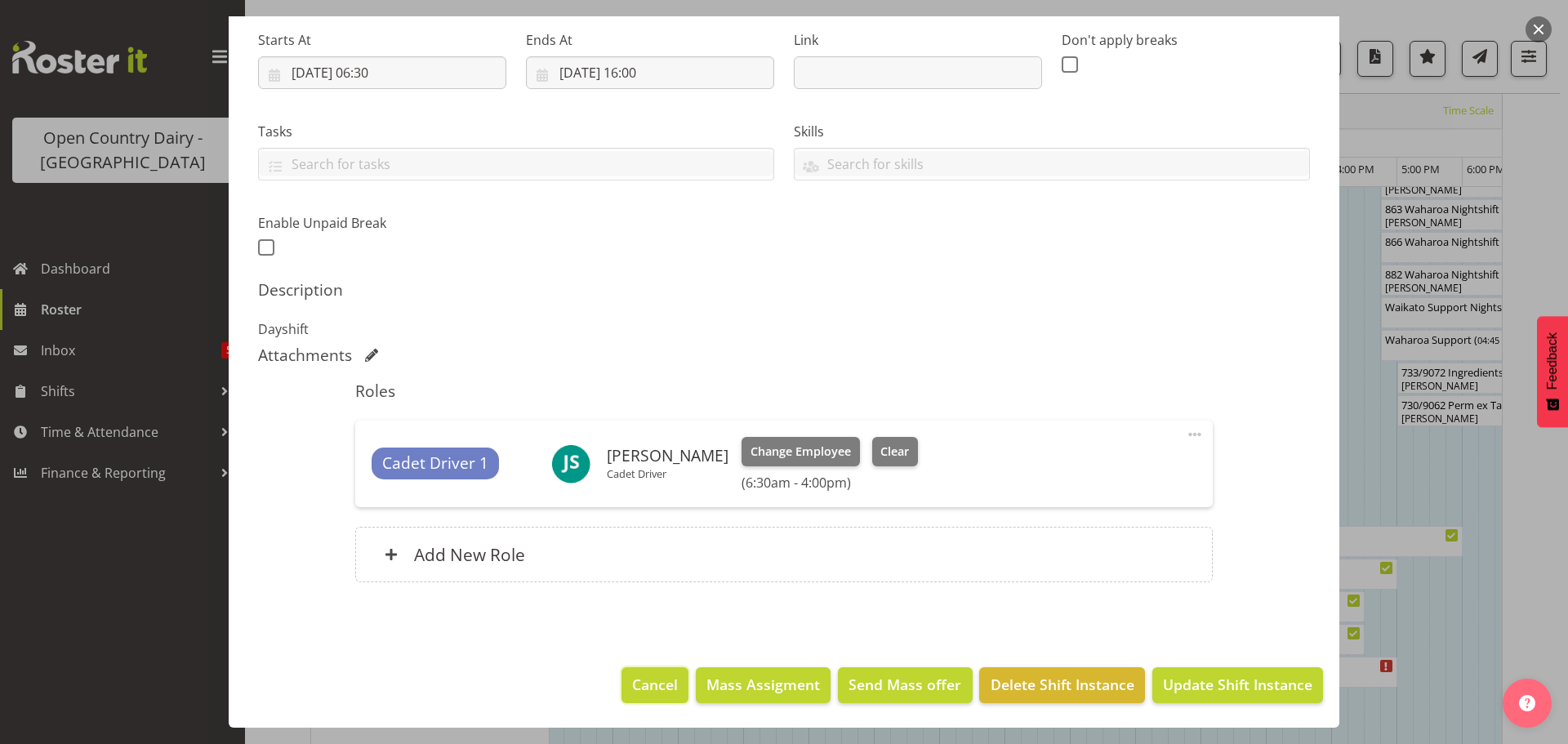
click at [644, 682] on span "Cancel" at bounding box center [656, 684] width 46 height 21
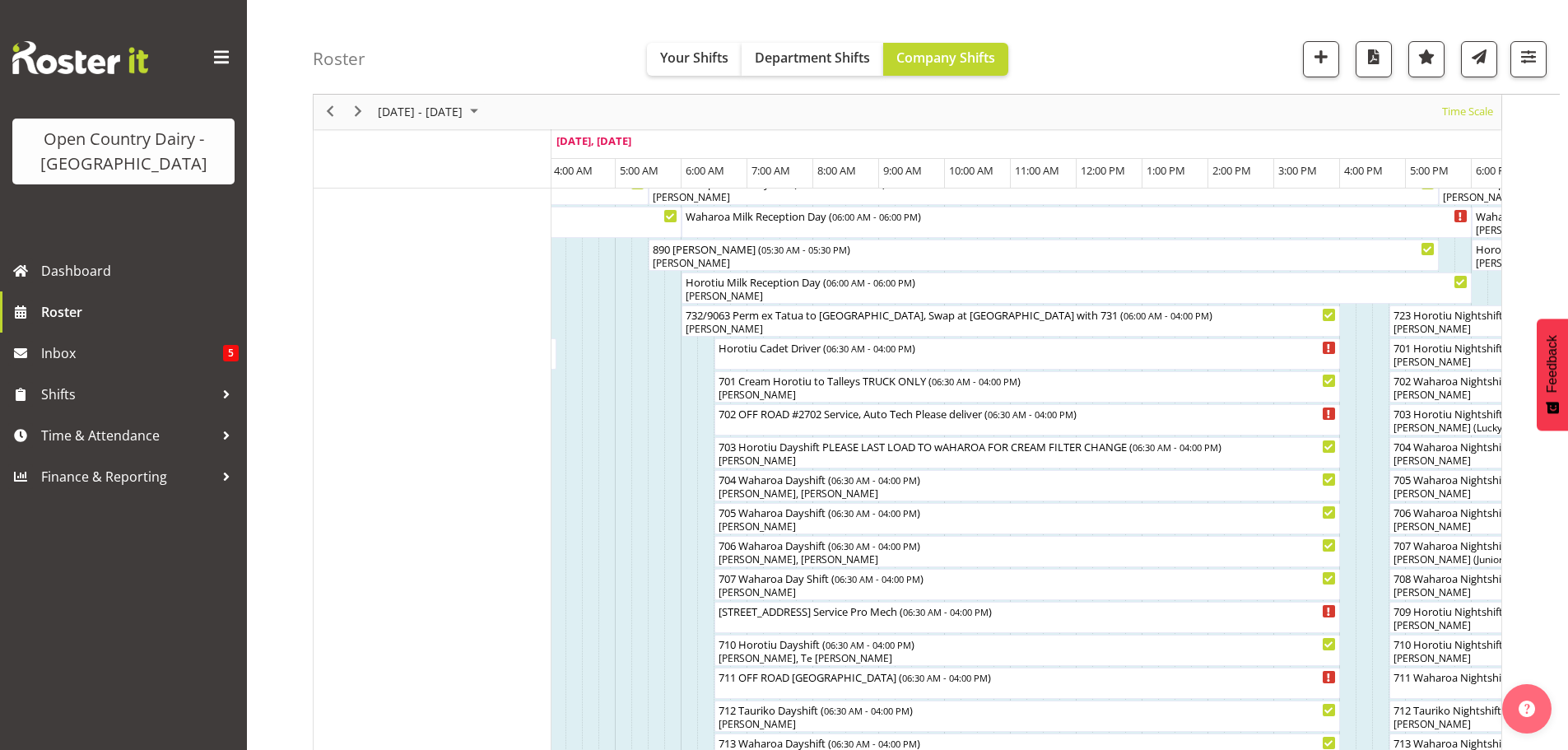
scroll to position [0, 0]
